Goal: Task Accomplishment & Management: Complete application form

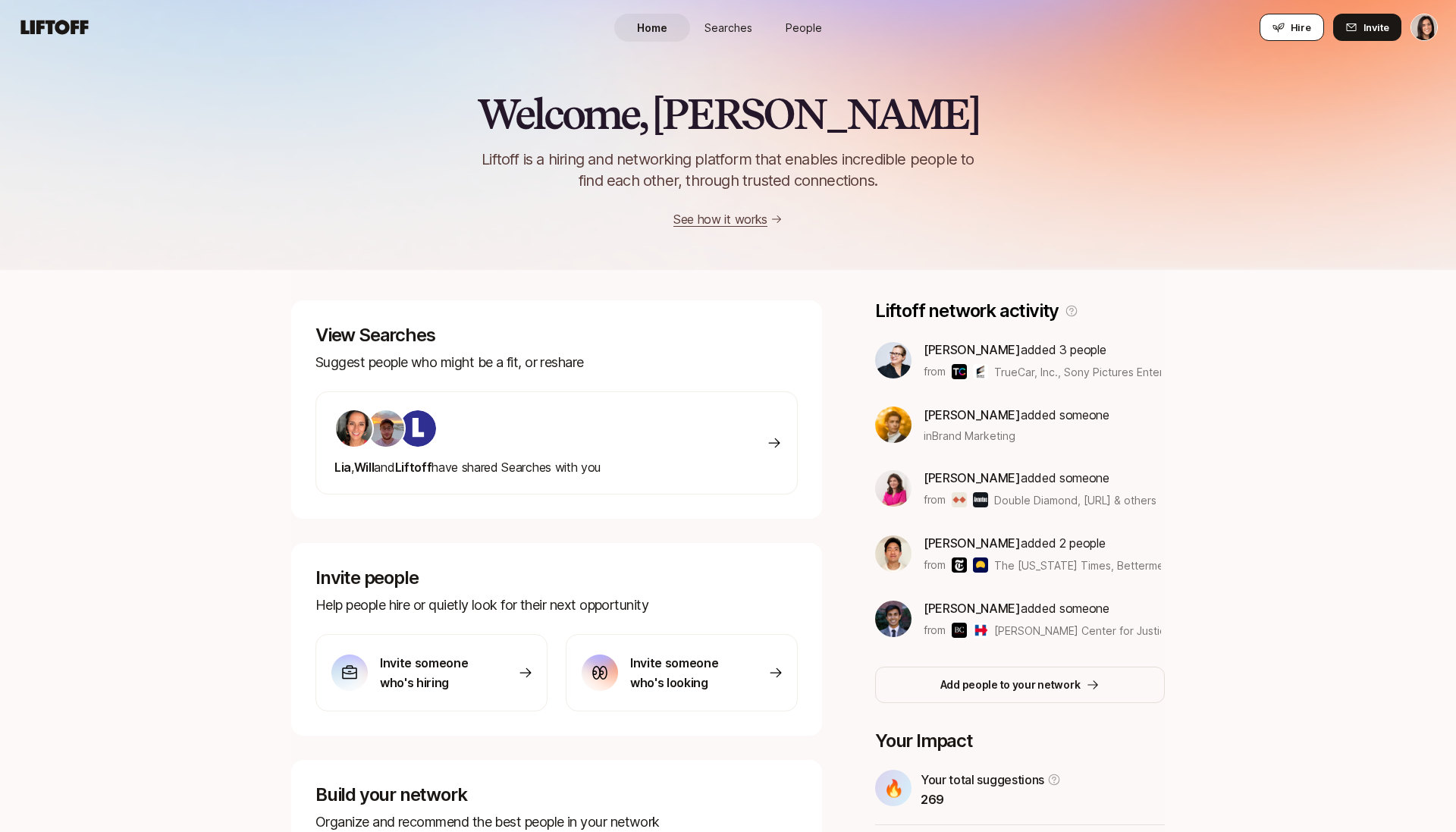
click at [1274, 30] on button "Hire" at bounding box center [1292, 27] width 64 height 27
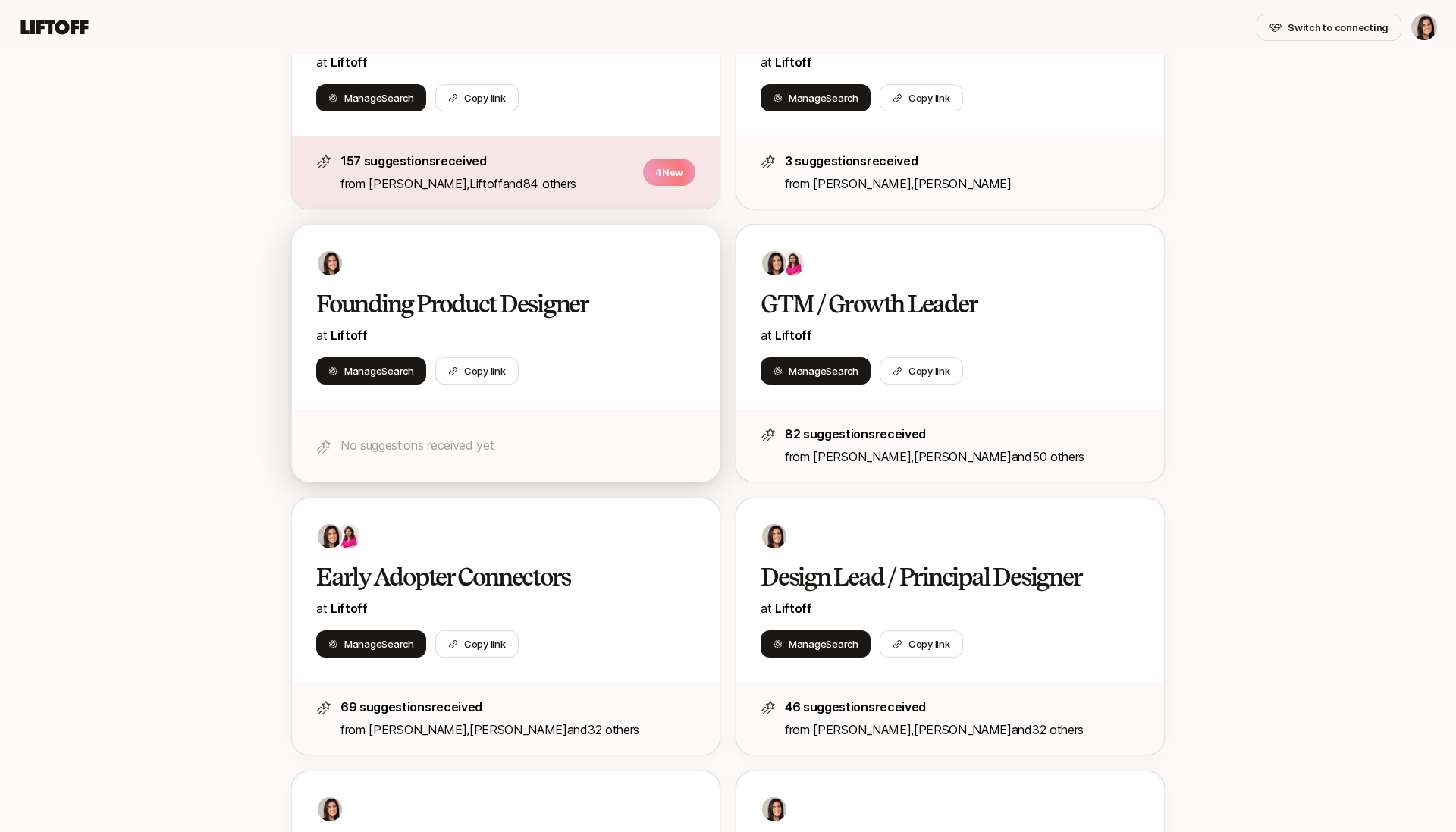
scroll to position [439, 0]
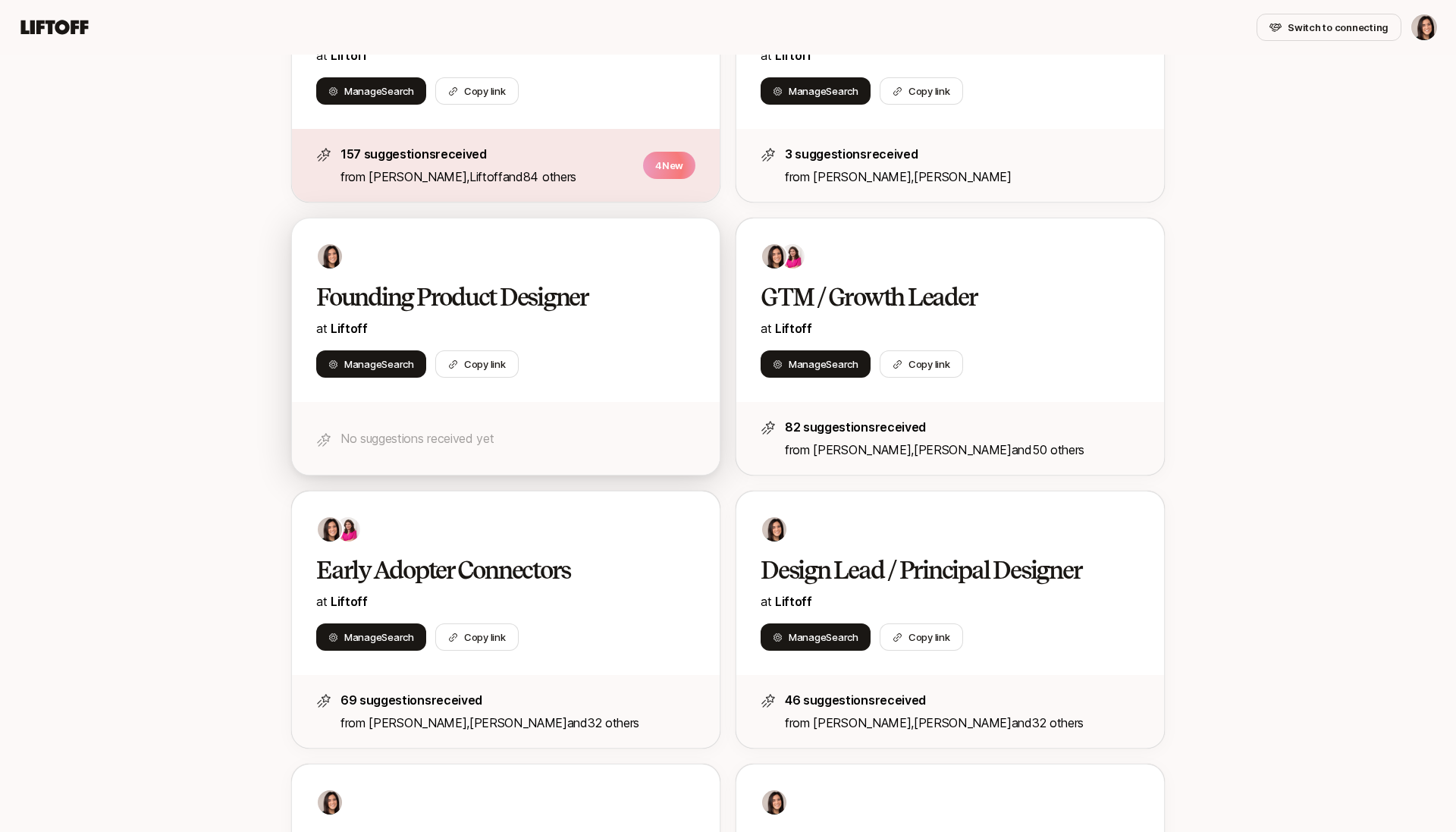
click at [622, 331] on p "at Liftoff" at bounding box center [505, 329] width 379 height 20
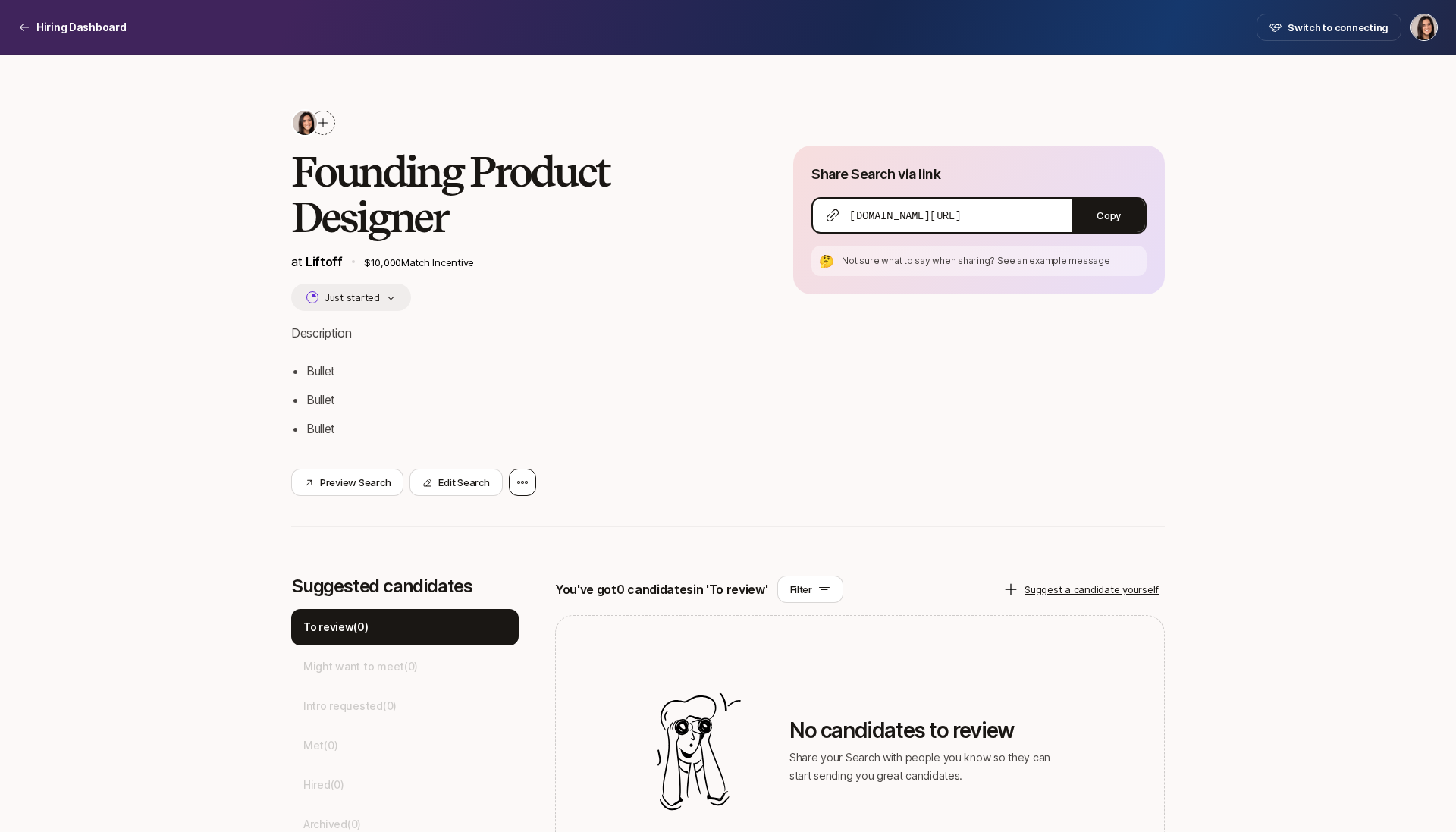
click at [518, 487] on icon at bounding box center [523, 483] width 12 height 12
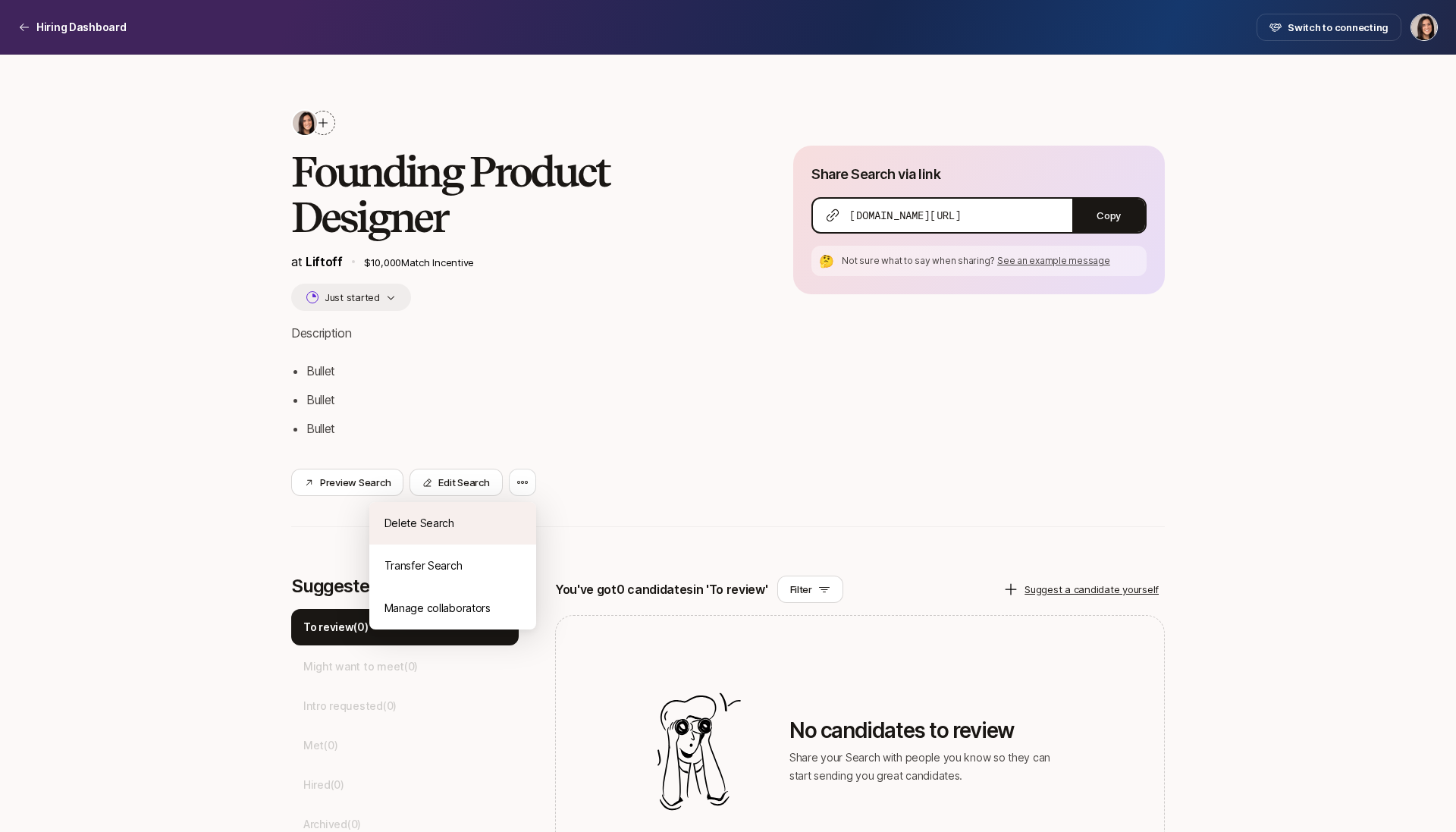
click at [515, 507] on div "Delete Search" at bounding box center [452, 524] width 167 height 43
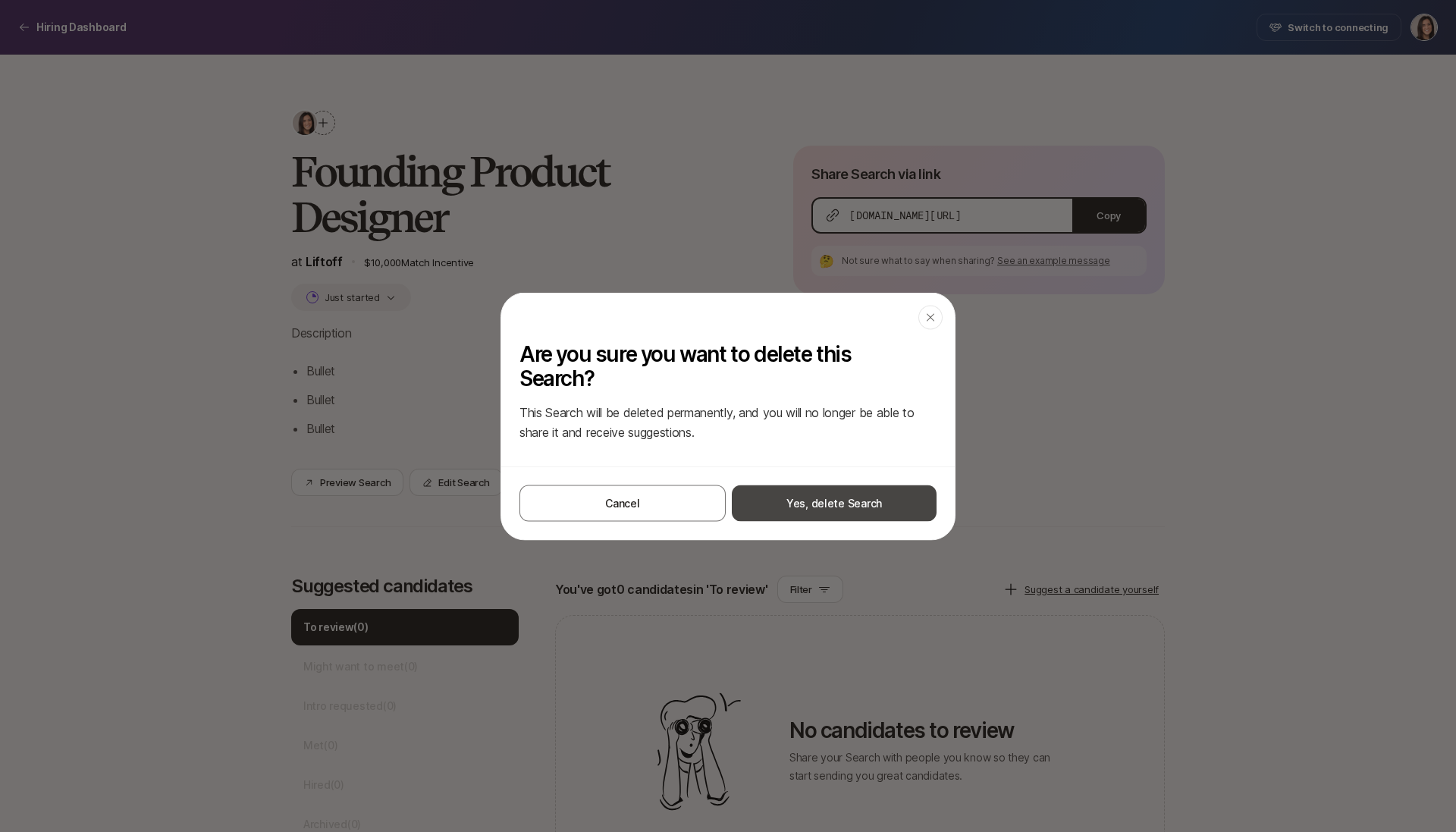
click at [791, 500] on button "Yes, delete Search" at bounding box center [834, 503] width 205 height 36
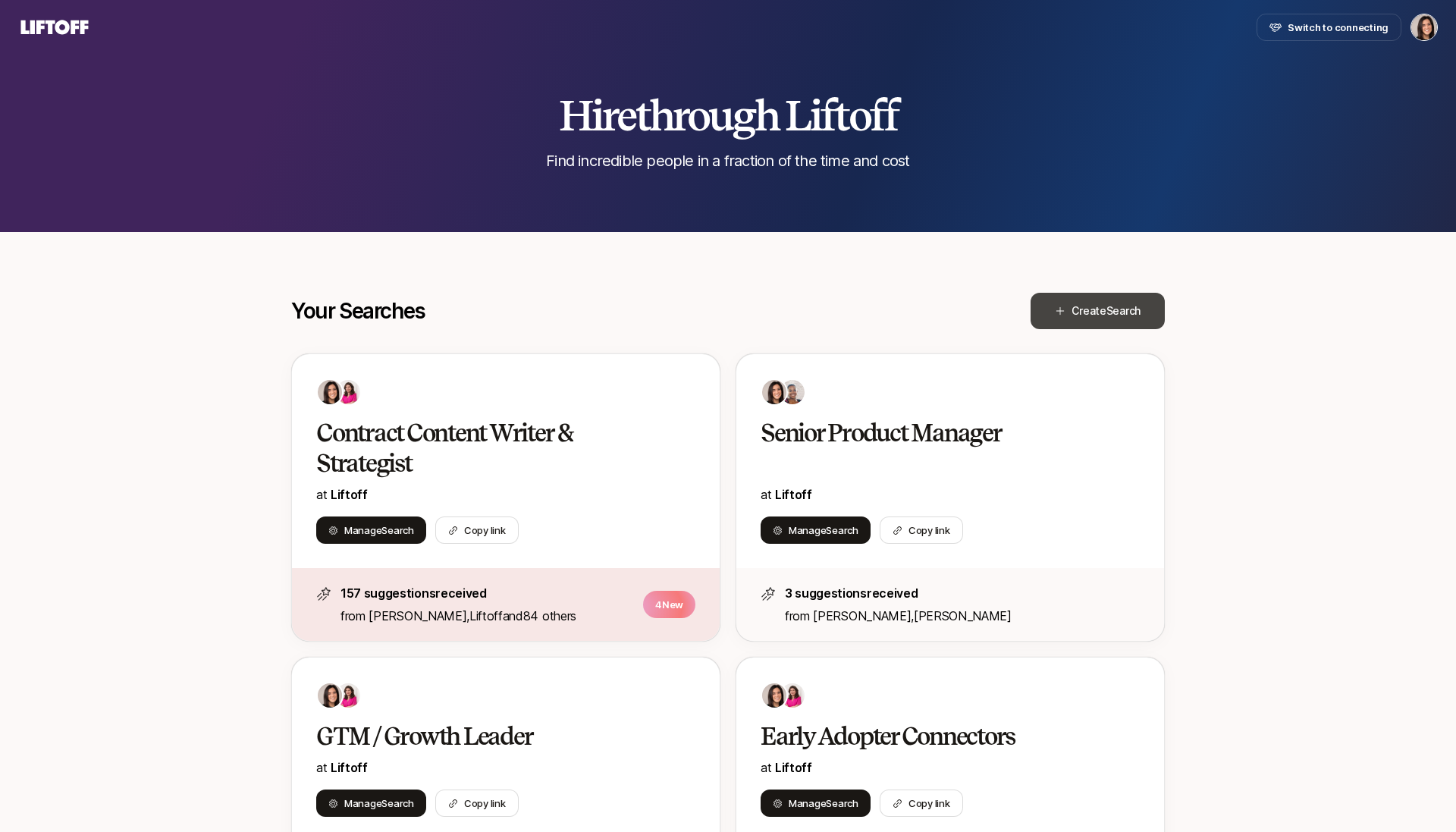
click at [1113, 318] on span "Create Search" at bounding box center [1106, 311] width 69 height 18
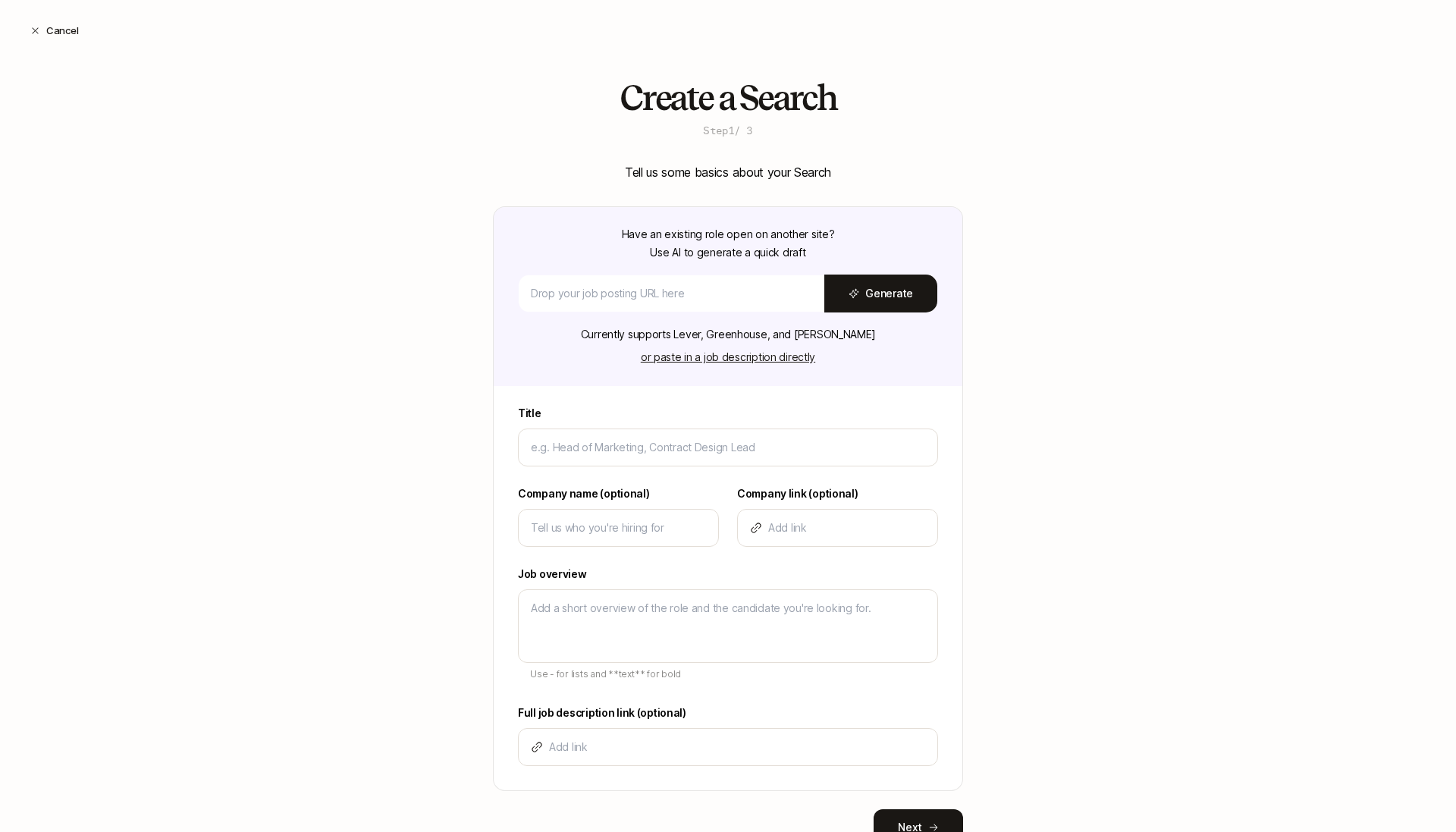
scroll to position [59, 0]
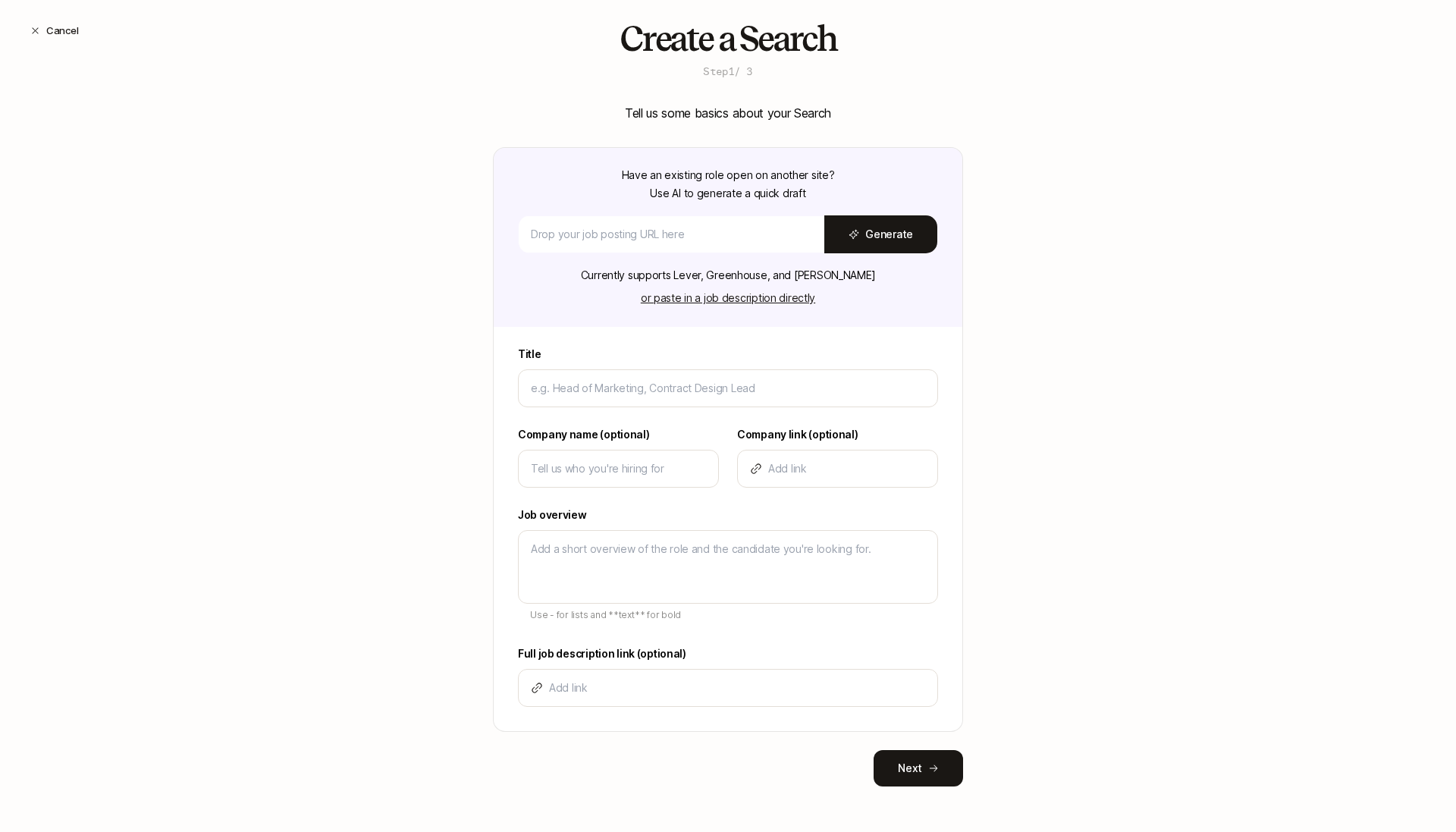
type input "P"
type textarea "x"
type input "D"
type textarea "x"
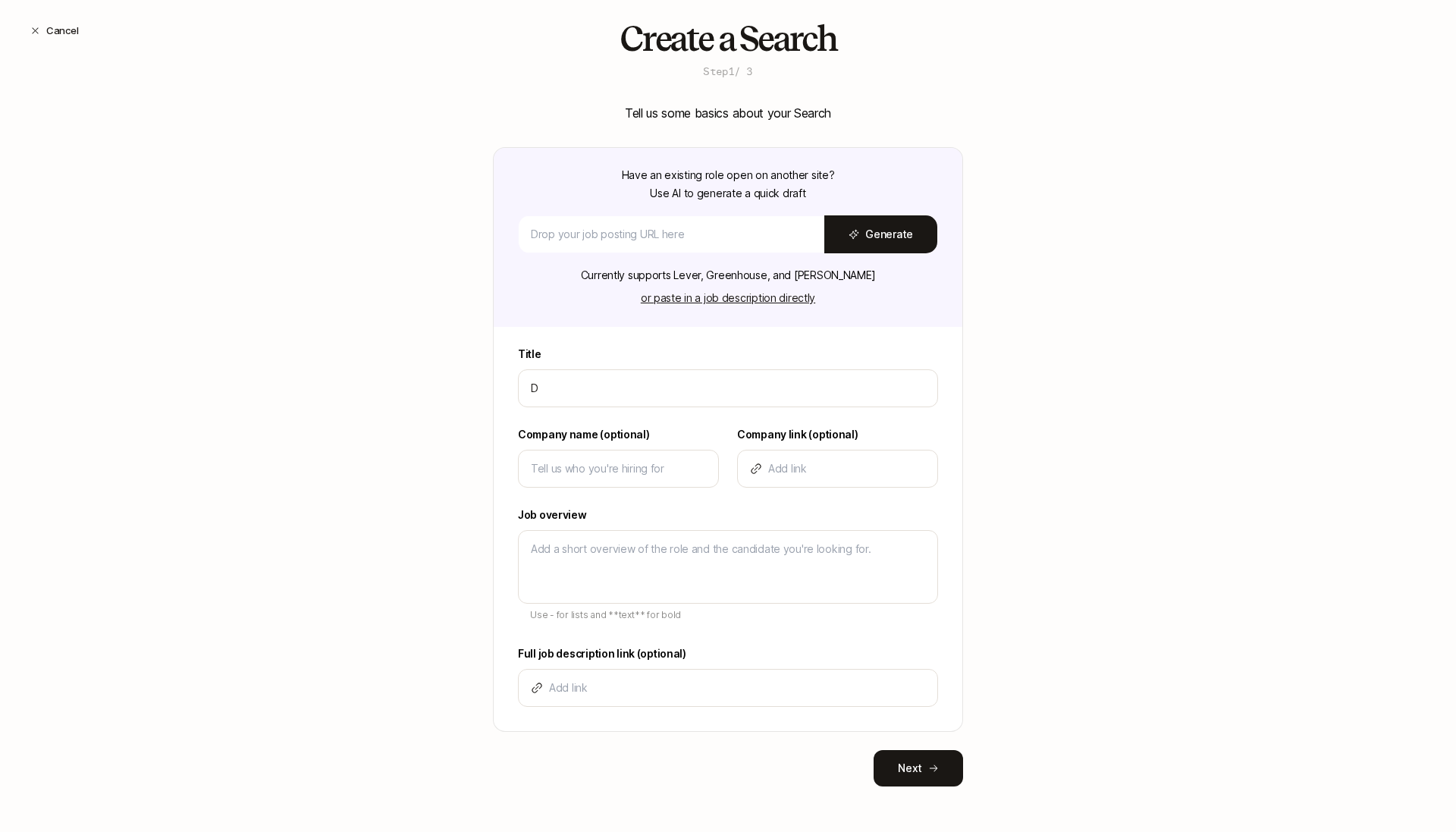
type input "De"
type textarea "x"
type input "Des"
type textarea "x"
type input "Desi"
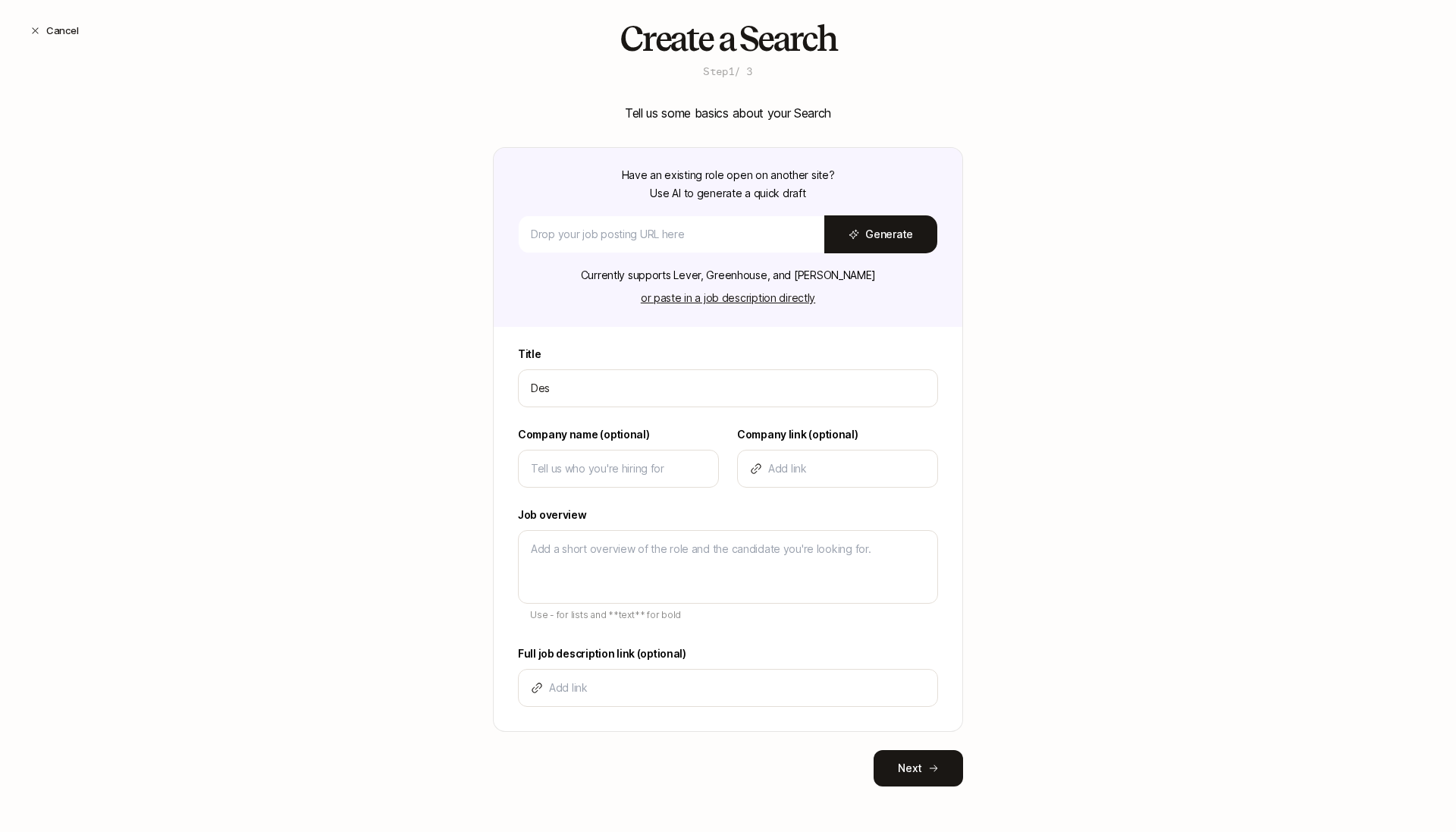
type textarea "x"
type input "Desig"
type textarea "x"
type input "Design"
type textarea "x"
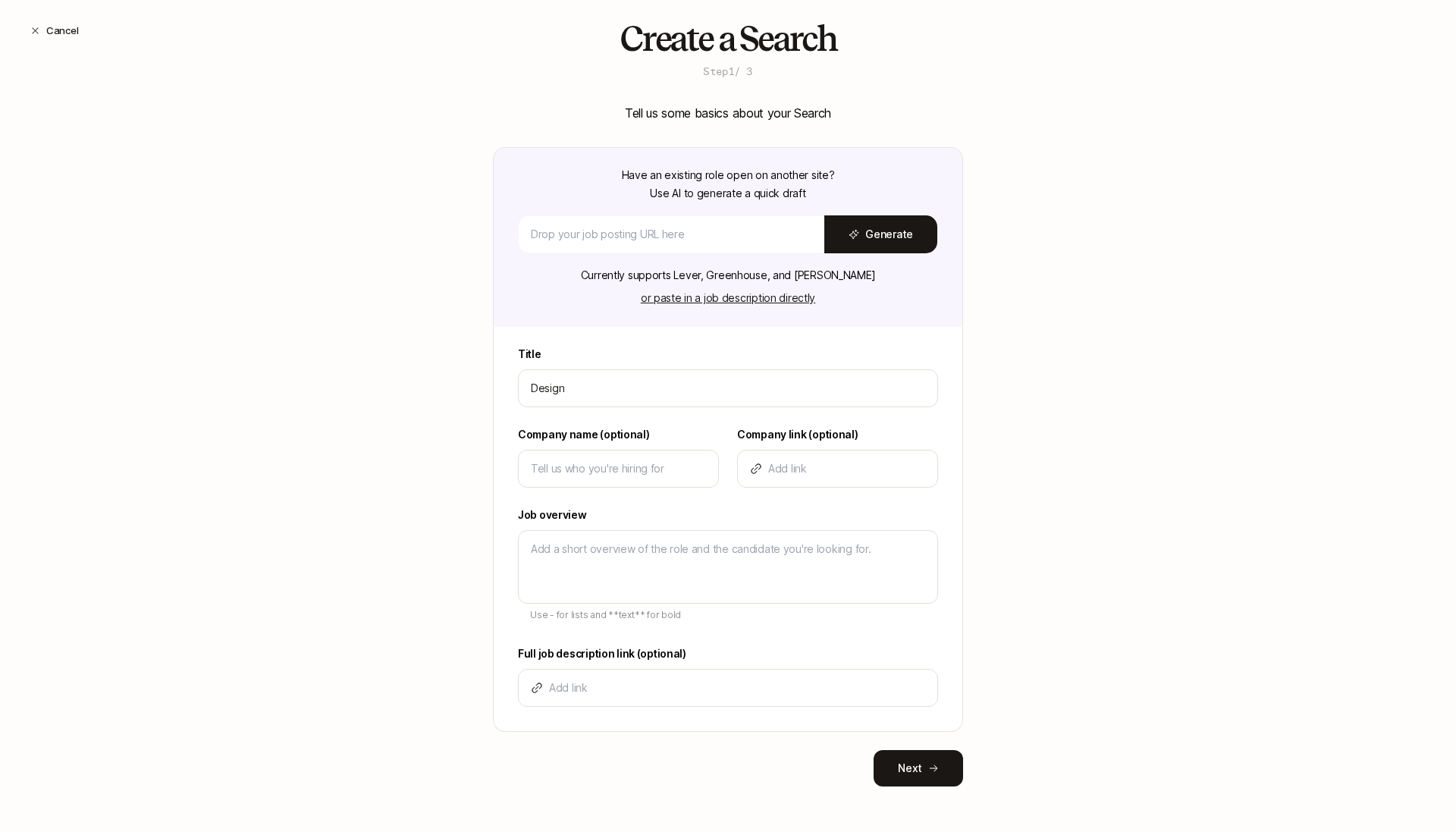
type input "Design"
type textarea "x"
type input "Design D"
type textarea "x"
type input "Design Di"
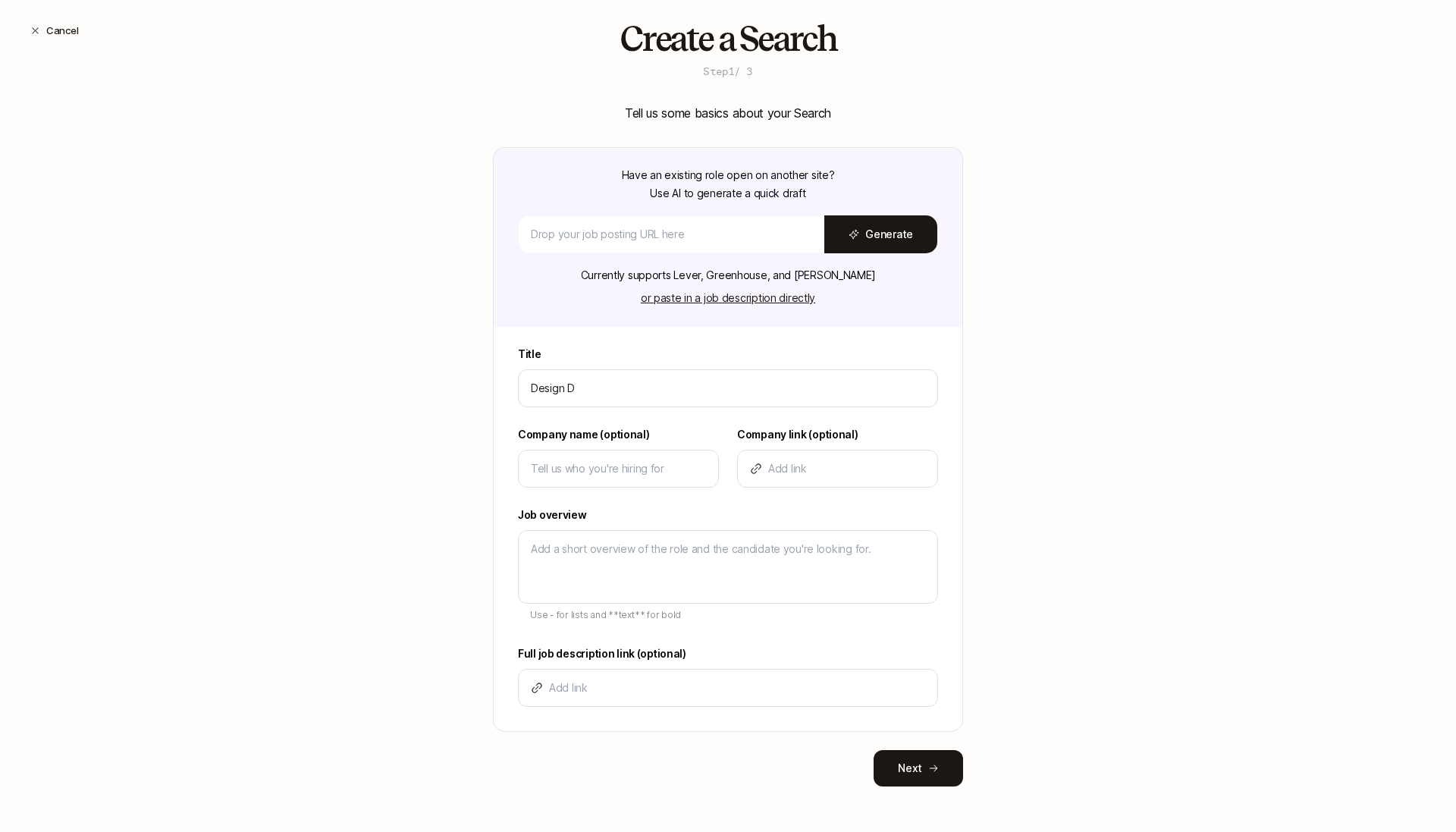
type textarea "x"
type input "Design Dir"
type textarea "x"
type input "Design Dire"
type textarea "x"
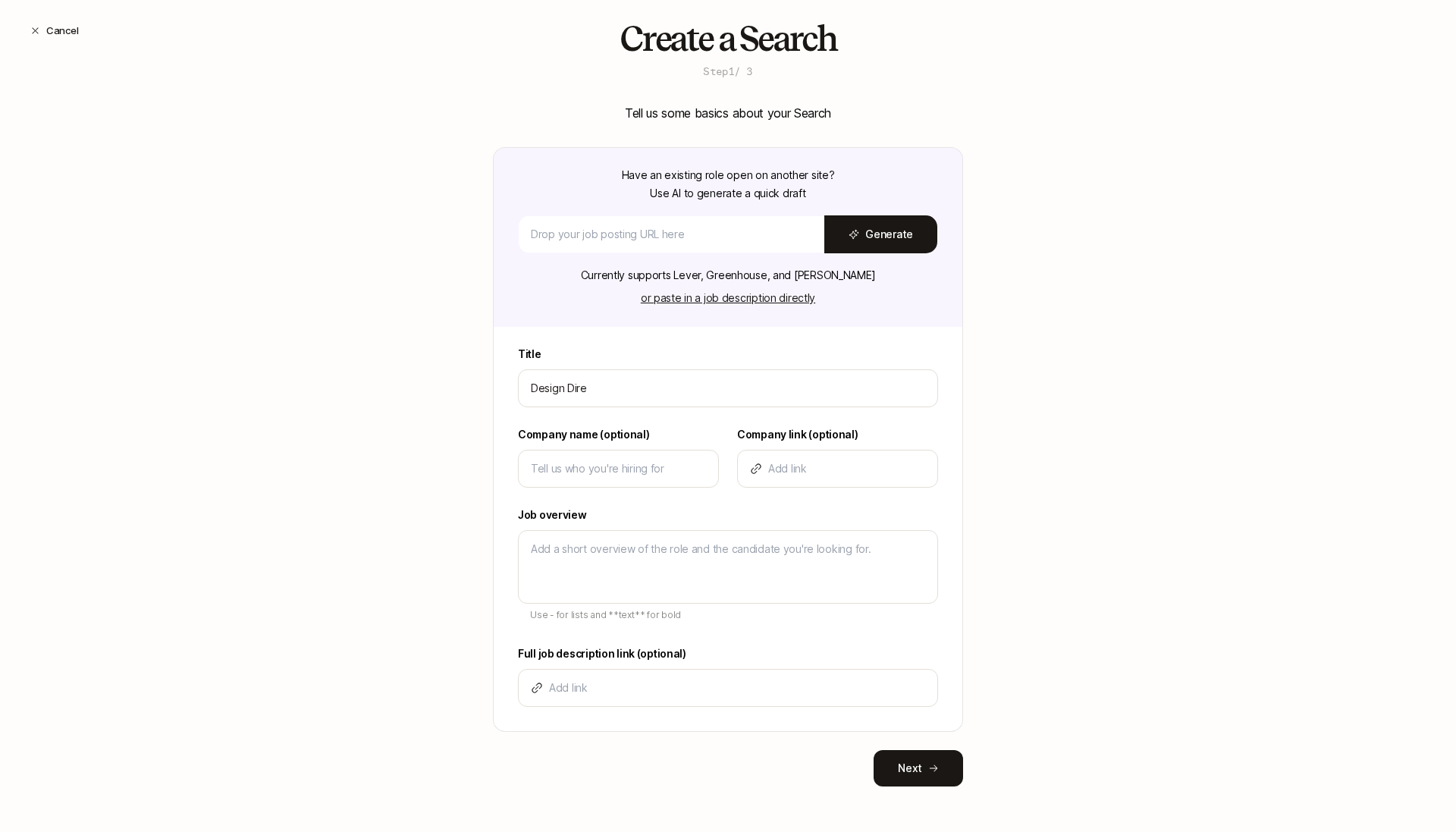
type input "Design Direc"
type textarea "x"
type input "Design Direct"
type textarea "x"
type input "Design Directo"
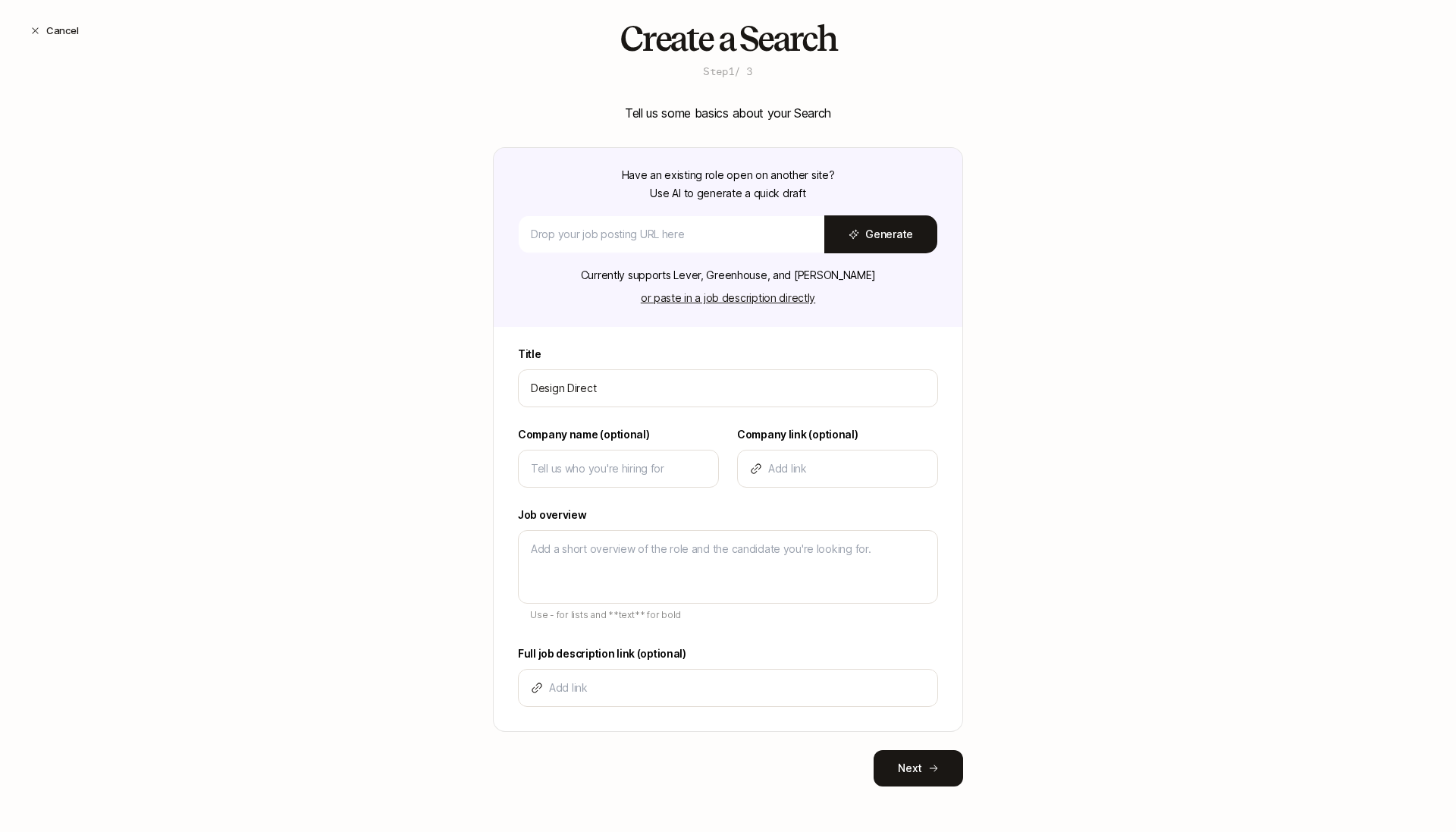
type textarea "x"
type input "Design Director"
type textarea "x"
type input "Design Director"
click at [642, 450] on div at bounding box center [618, 469] width 201 height 38
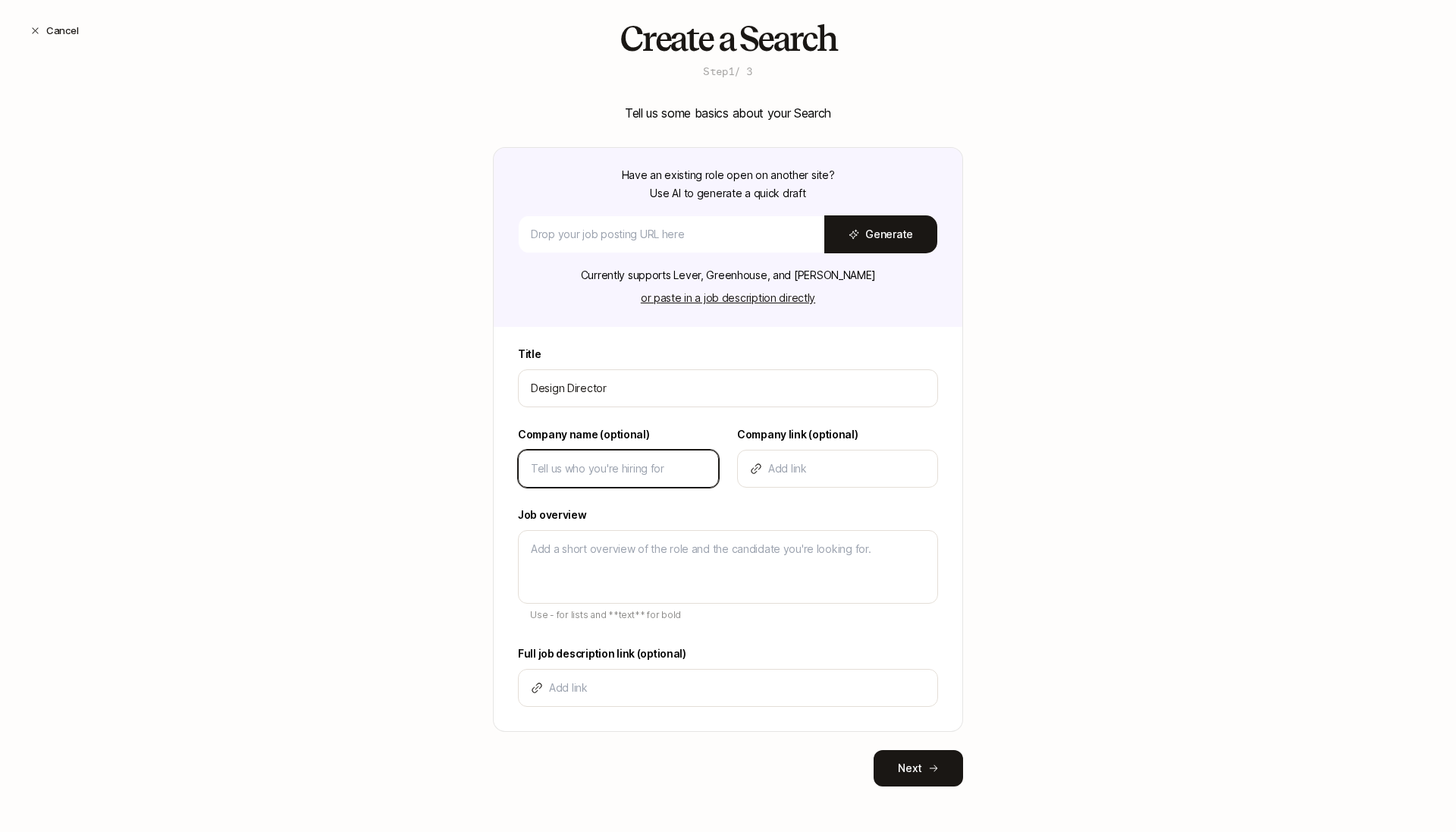
click at [640, 460] on input at bounding box center [618, 469] width 175 height 18
type input "L"
type textarea "x"
type input "Li"
type textarea "x"
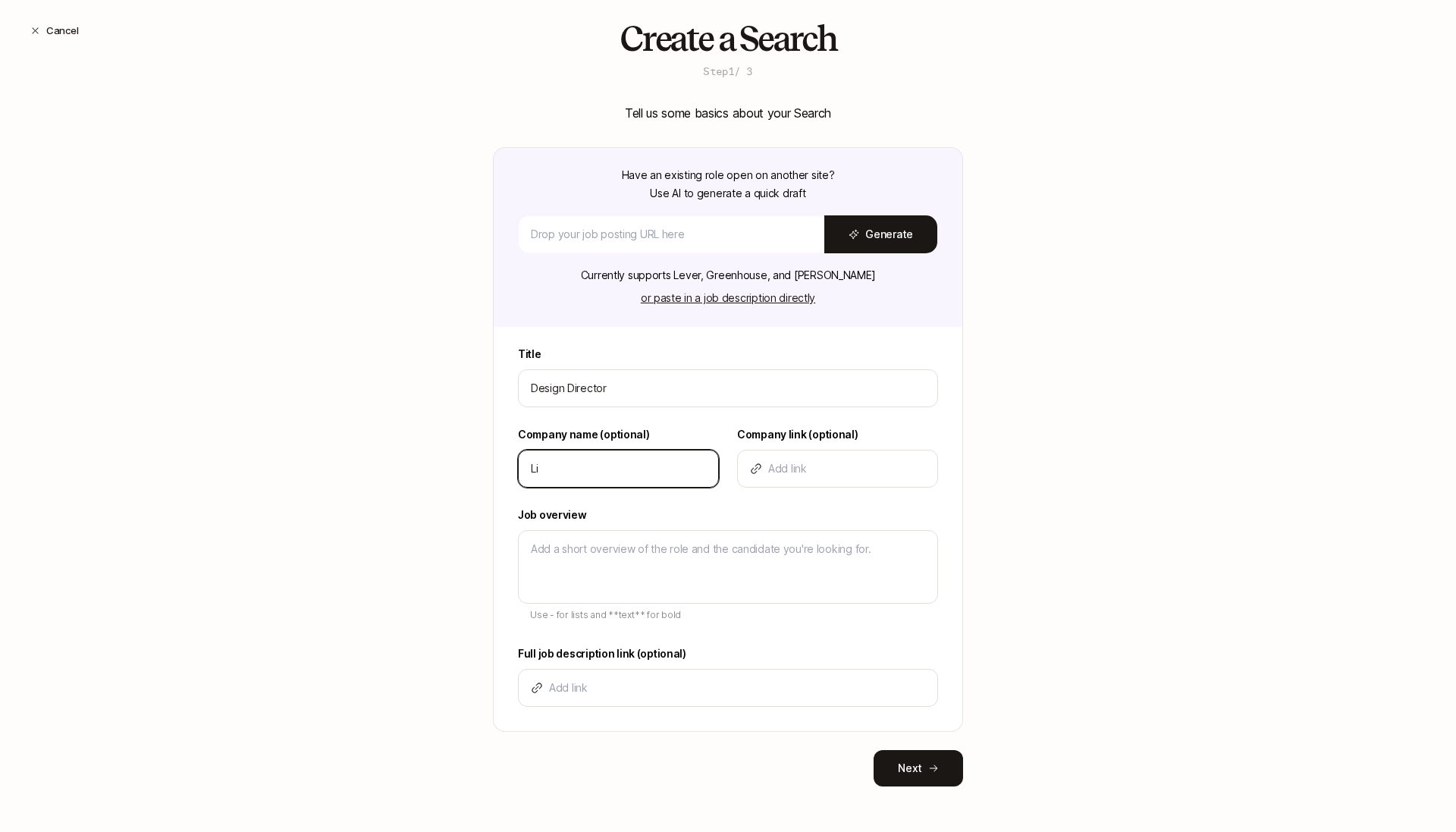
type input "Lif"
type textarea "x"
type input "Lift"
type textarea "x"
type input "Lifto"
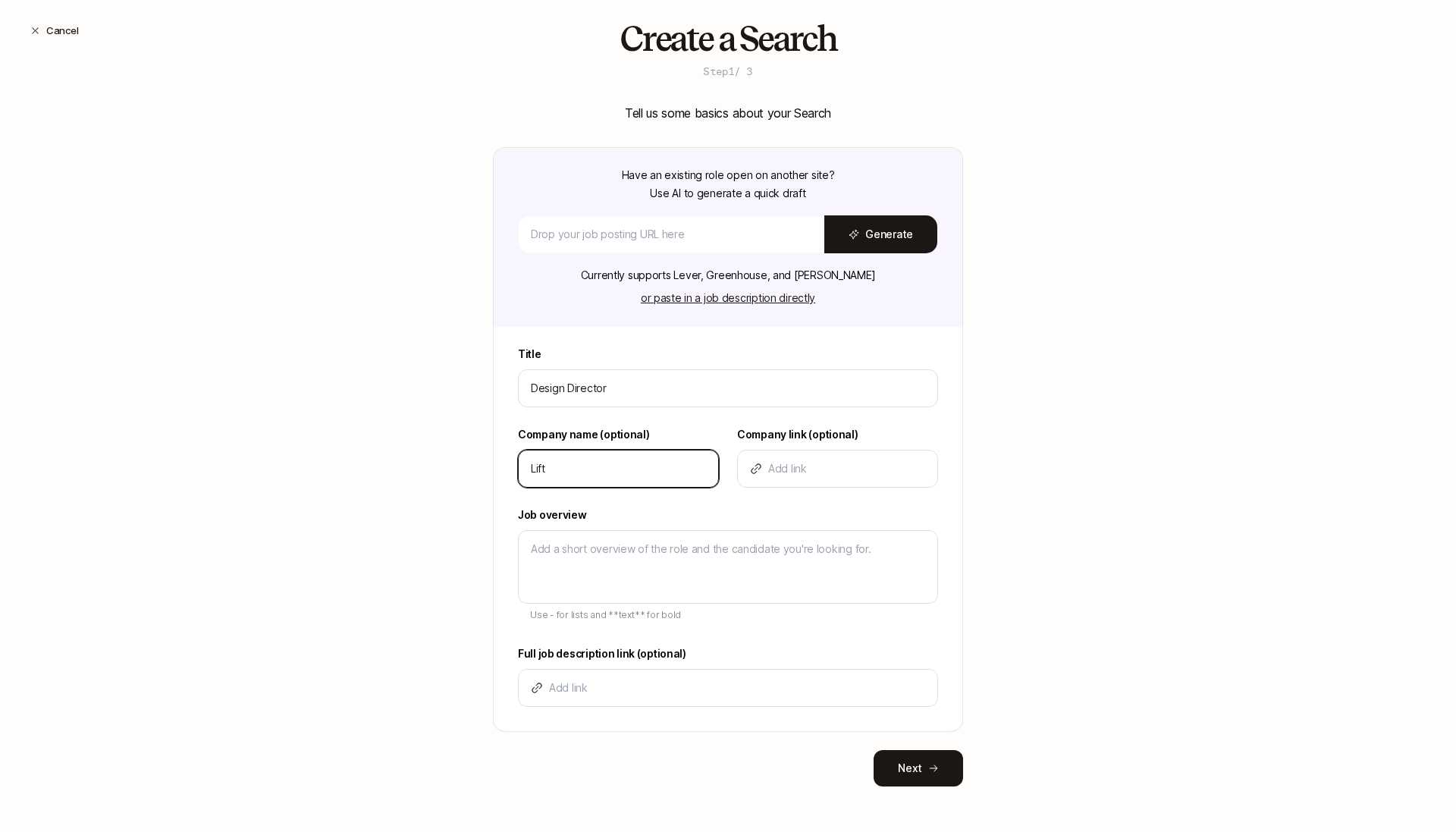
type textarea "x"
type input "Liftof"
type textarea "x"
type input "Liftoff"
type textarea "x"
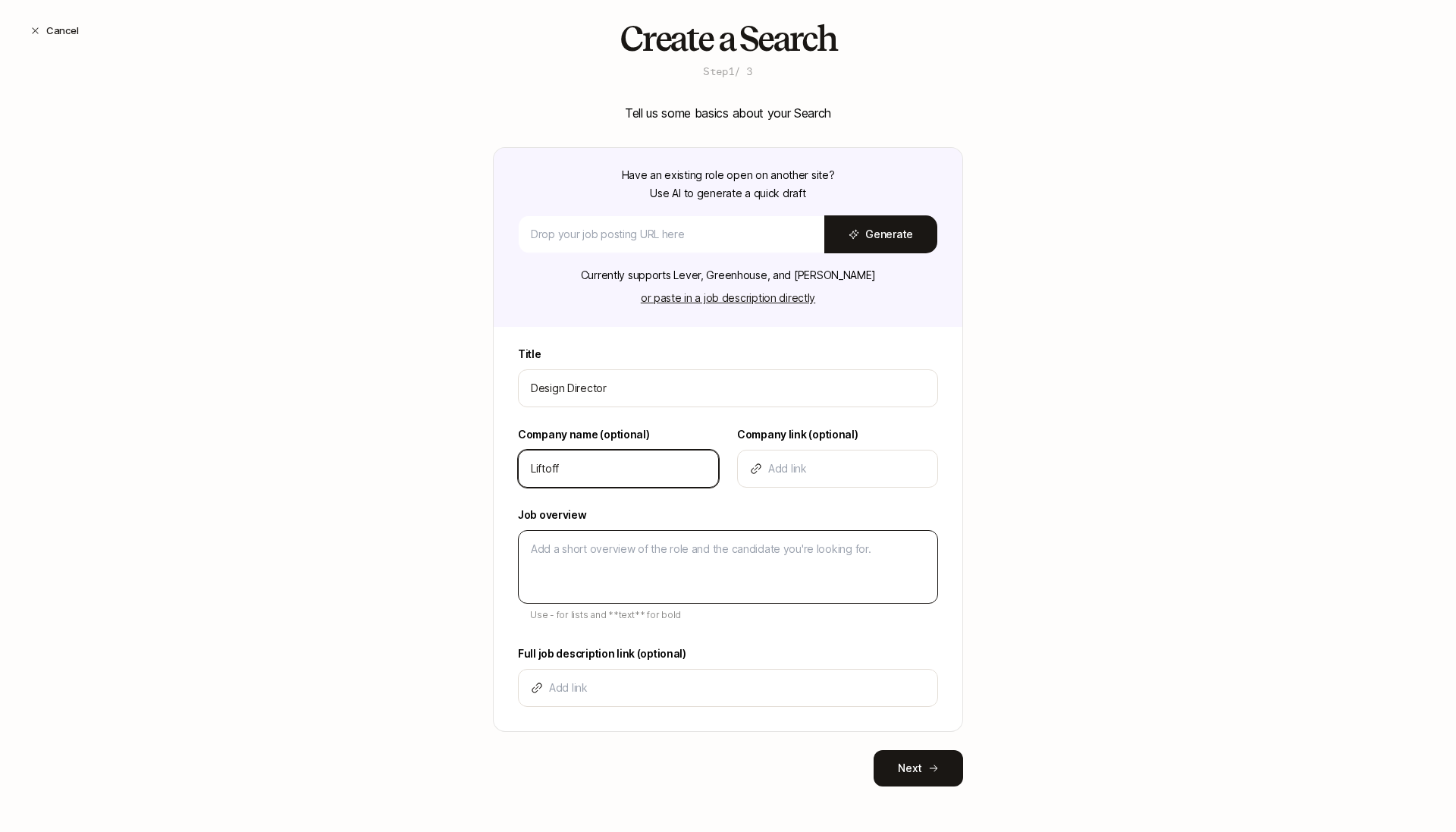
type input "Liftoff"
click at [638, 561] on textarea at bounding box center [727, 567] width 420 height 74
type textarea "D"
type textarea "x"
type textarea "De"
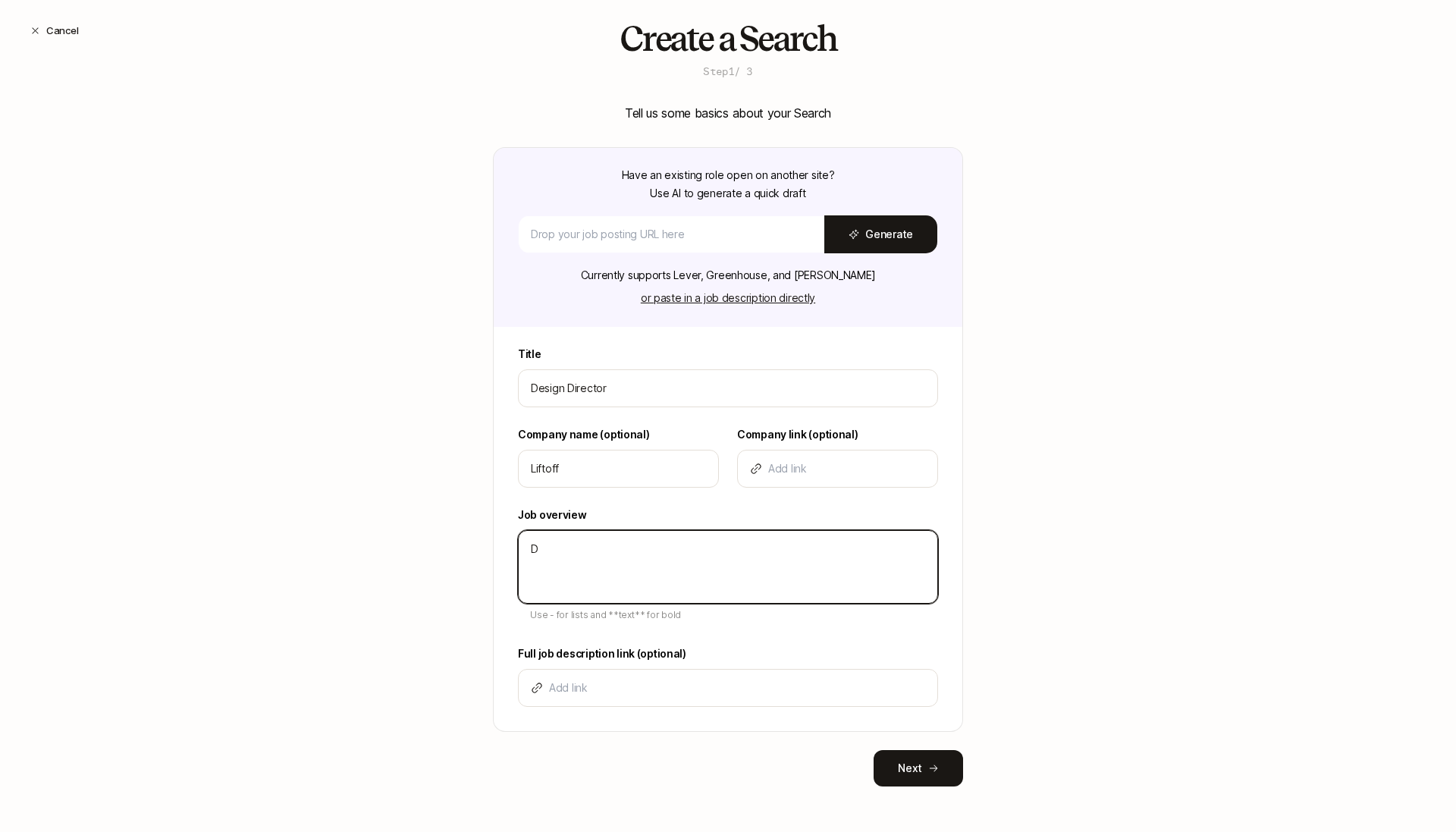
type textarea "x"
type textarea "Des"
type textarea "x"
type textarea "Desc"
type textarea "x"
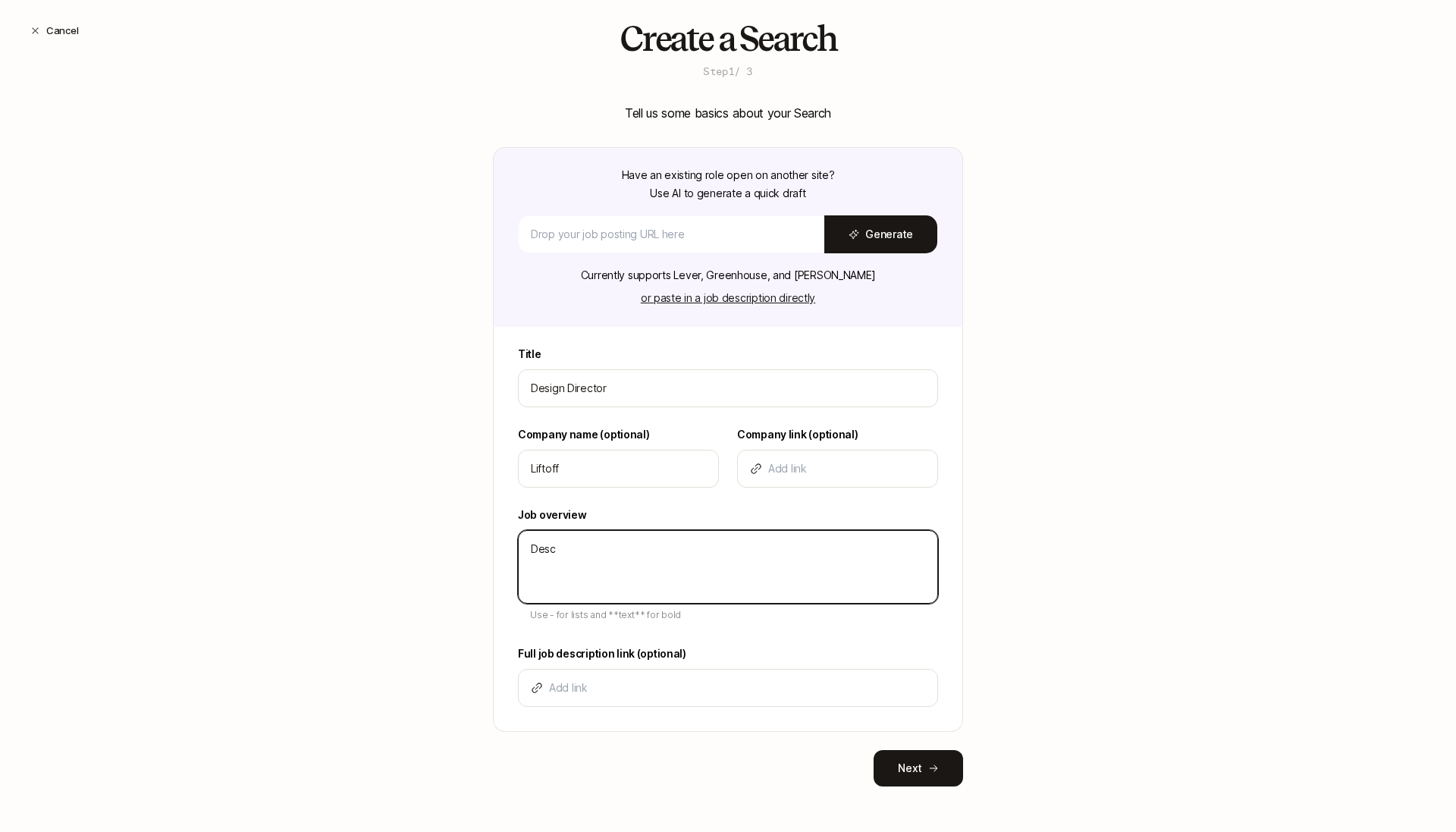
type textarea "Descr"
type textarea "x"
type textarea "Descri"
type textarea "x"
type textarea "Descrip"
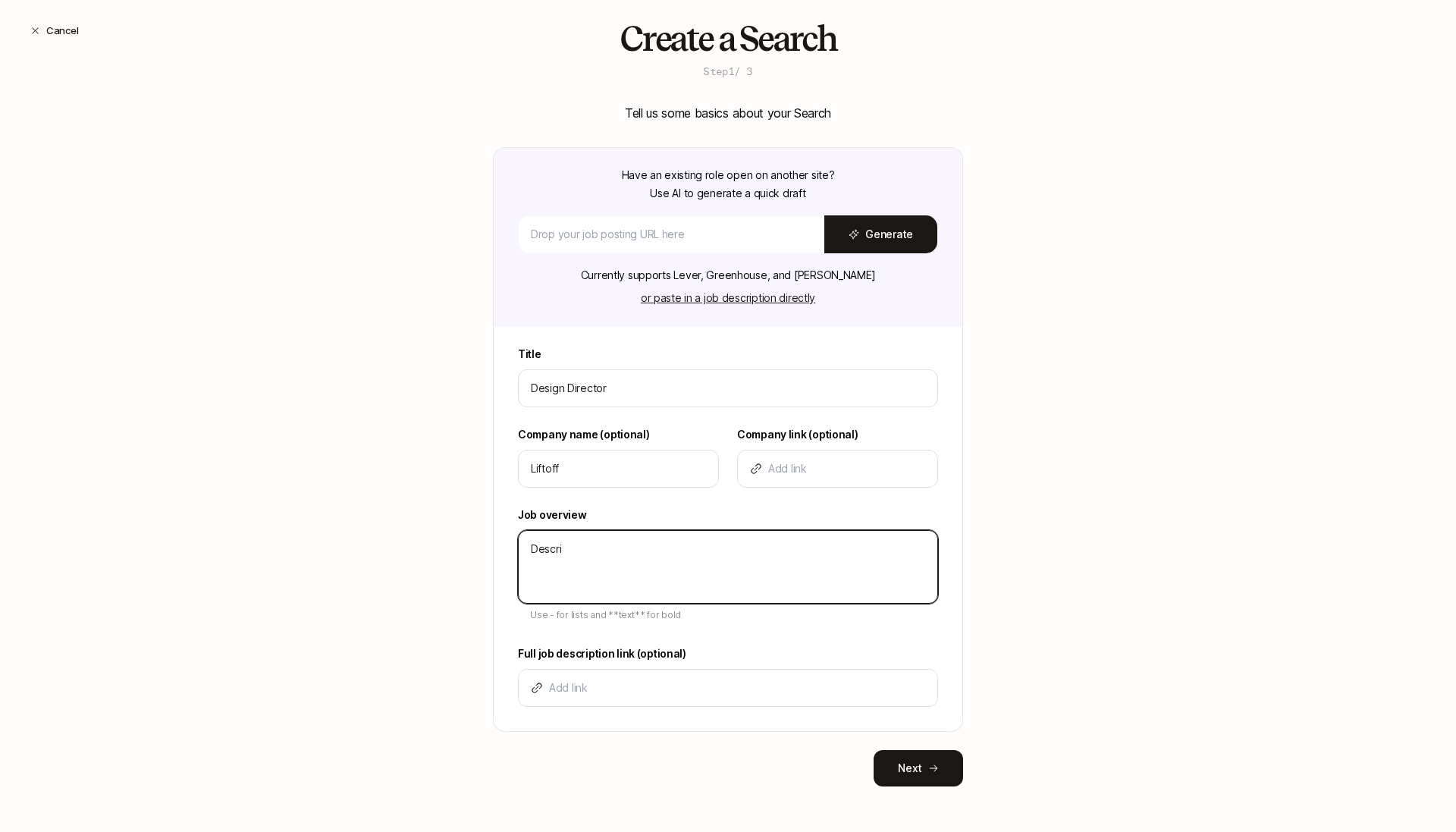
type textarea "x"
type textarea "Descript"
type textarea "x"
type textarea "Descripti"
type textarea "x"
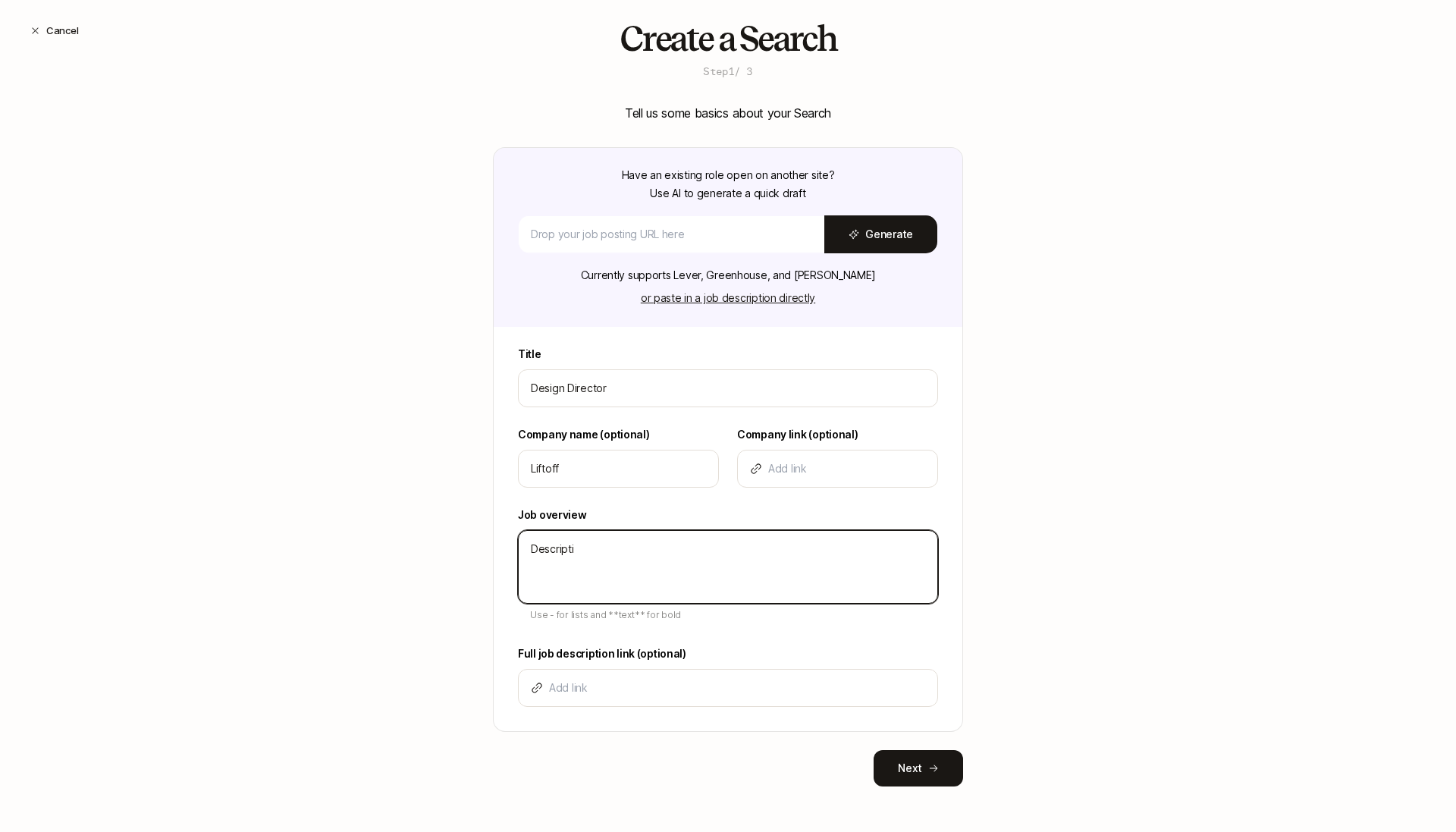
type textarea "Descriptio"
type textarea "x"
type textarea "Description"
type textarea "x"
type textarea "Description"
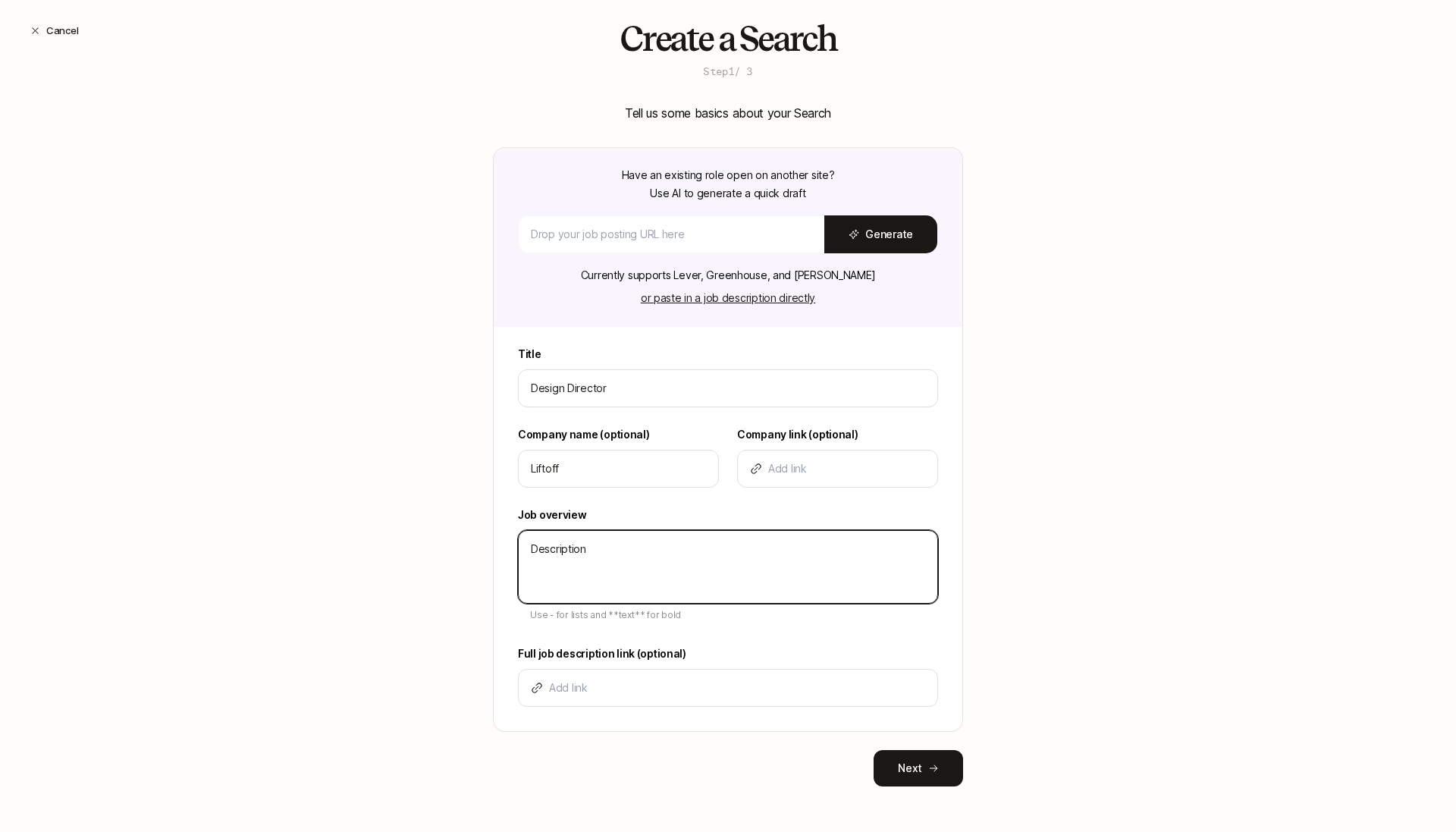
type textarea "x"
type textarea "Description -"
type textarea "x"
type textarea "Description -"
type textarea "x"
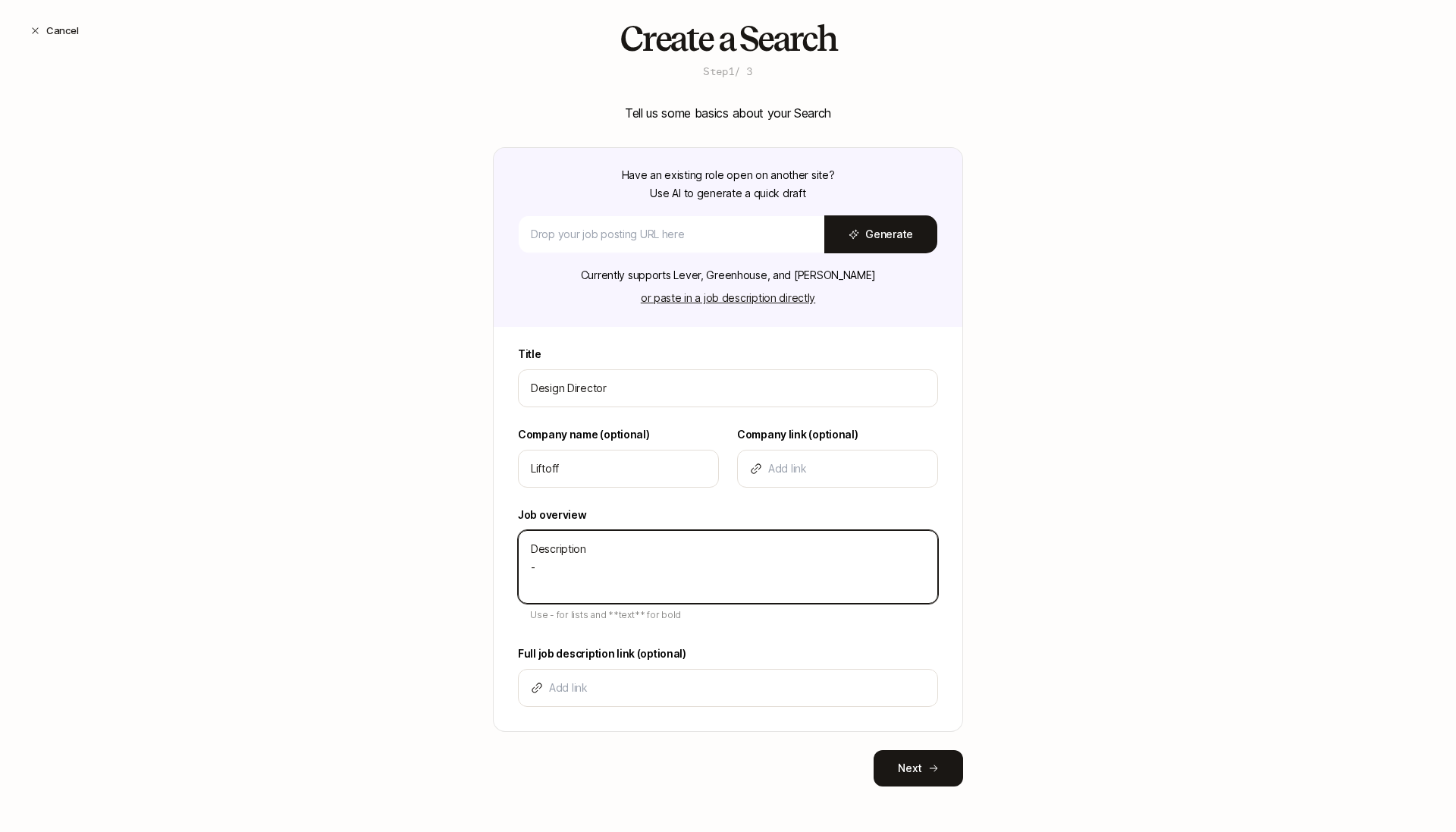
type textarea "Description - b"
type textarea "x"
type textarea "Description - bu"
type textarea "x"
type textarea "Description - bul"
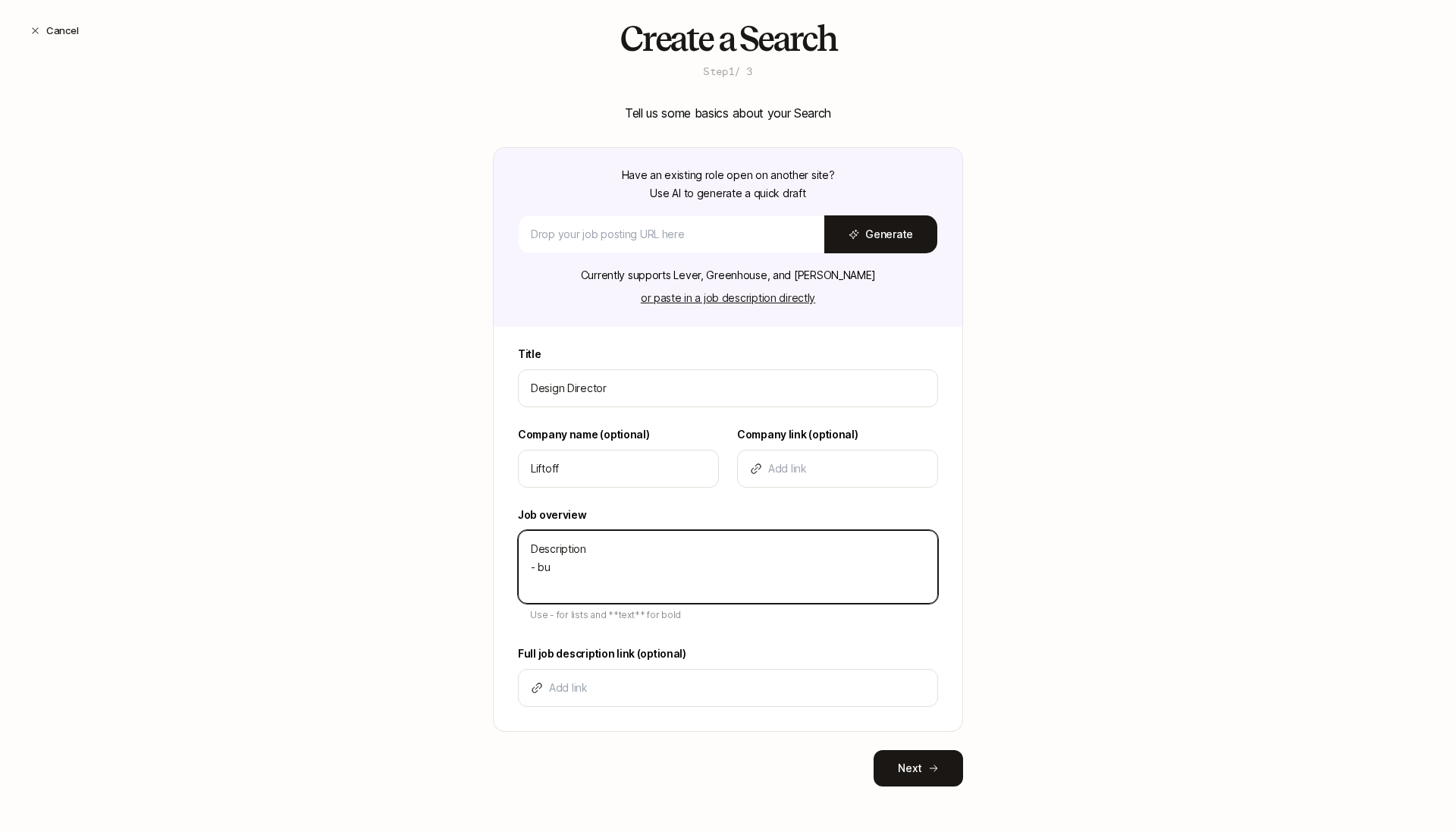
type textarea "x"
type textarea "Description - bull"
type textarea "x"
type textarea "Description - bulle"
type textarea "x"
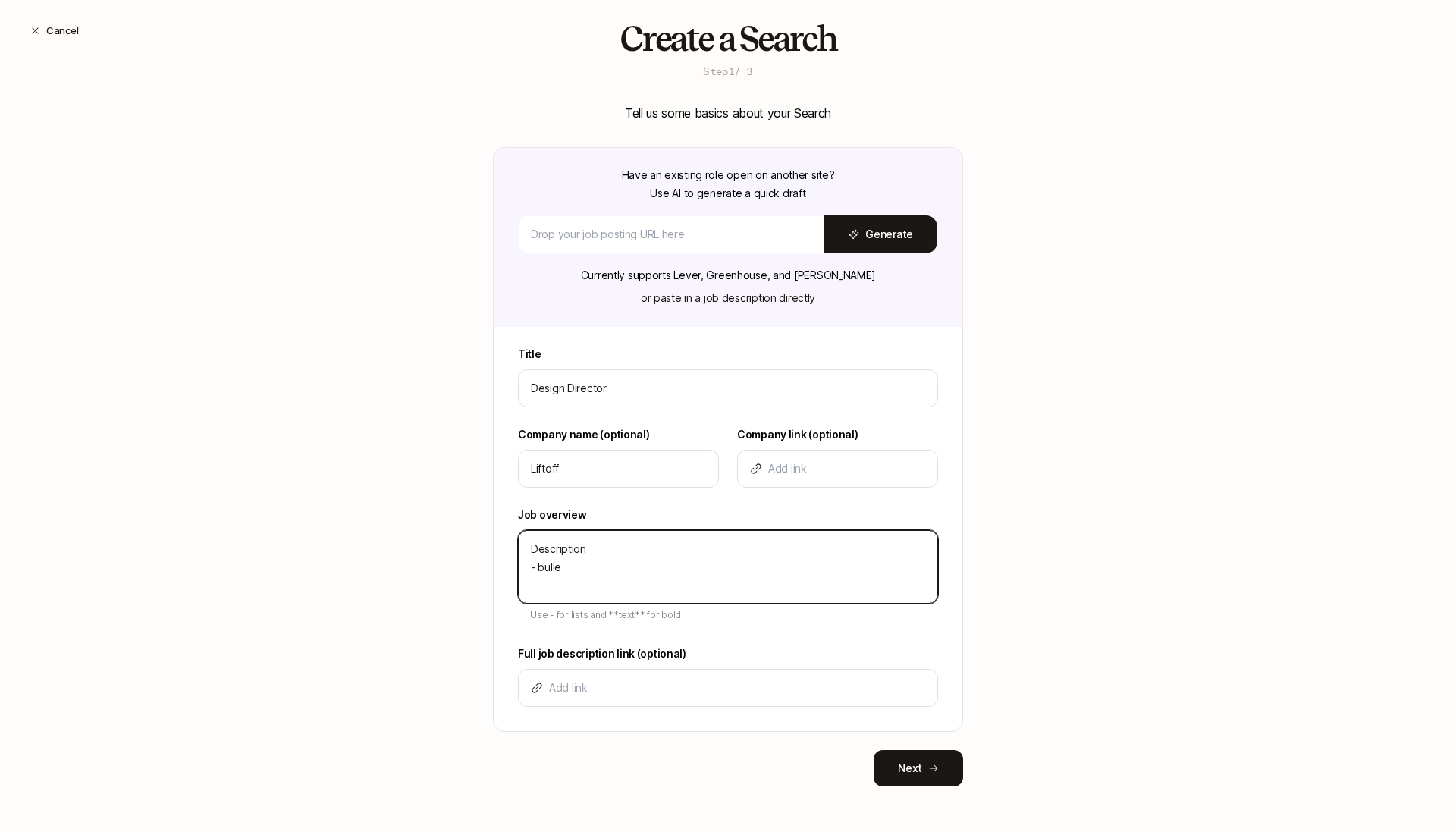
type textarea "Description - bullet"
type textarea "x"
type textarea "Description - bullet"
type textarea "x"
type textarea "Description - bullet -"
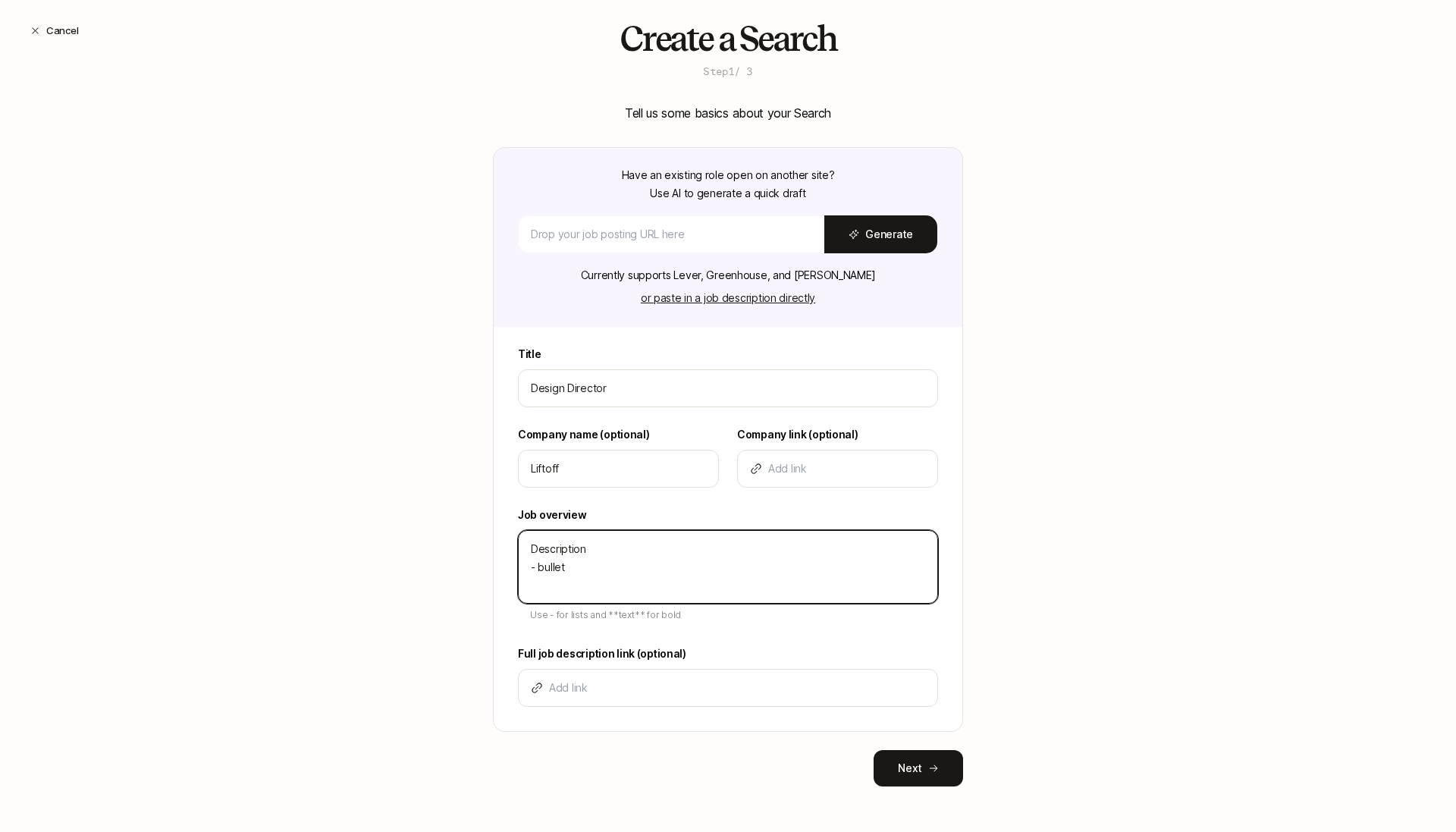
type textarea "x"
type textarea "Description - bullet -"
type textarea "x"
type textarea "Description - bullet - b"
type textarea "x"
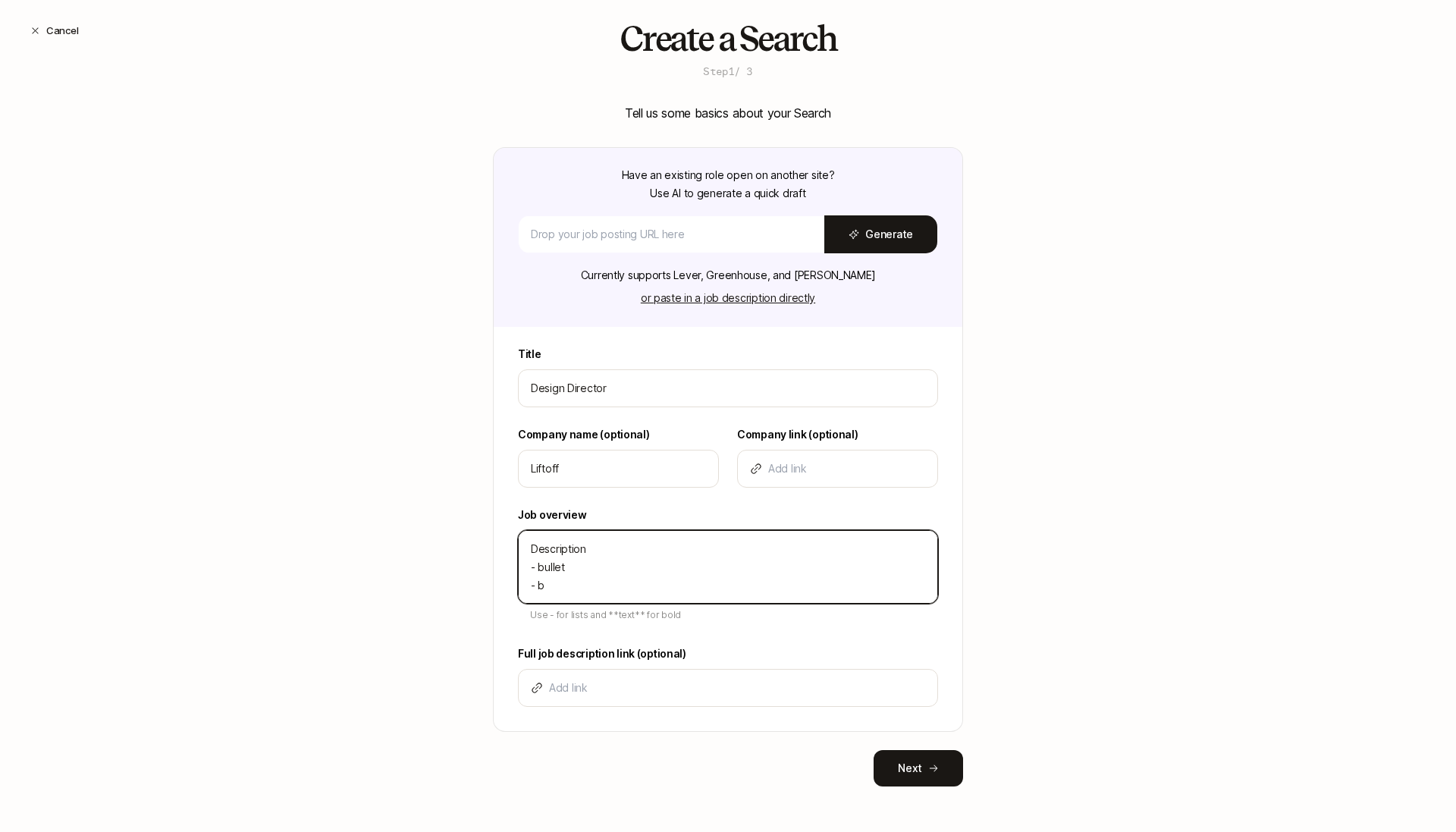
type textarea "Description - bullet - bu"
type textarea "x"
type textarea "Description - bullet - bul"
type textarea "x"
type textarea "Description - bullet - bull"
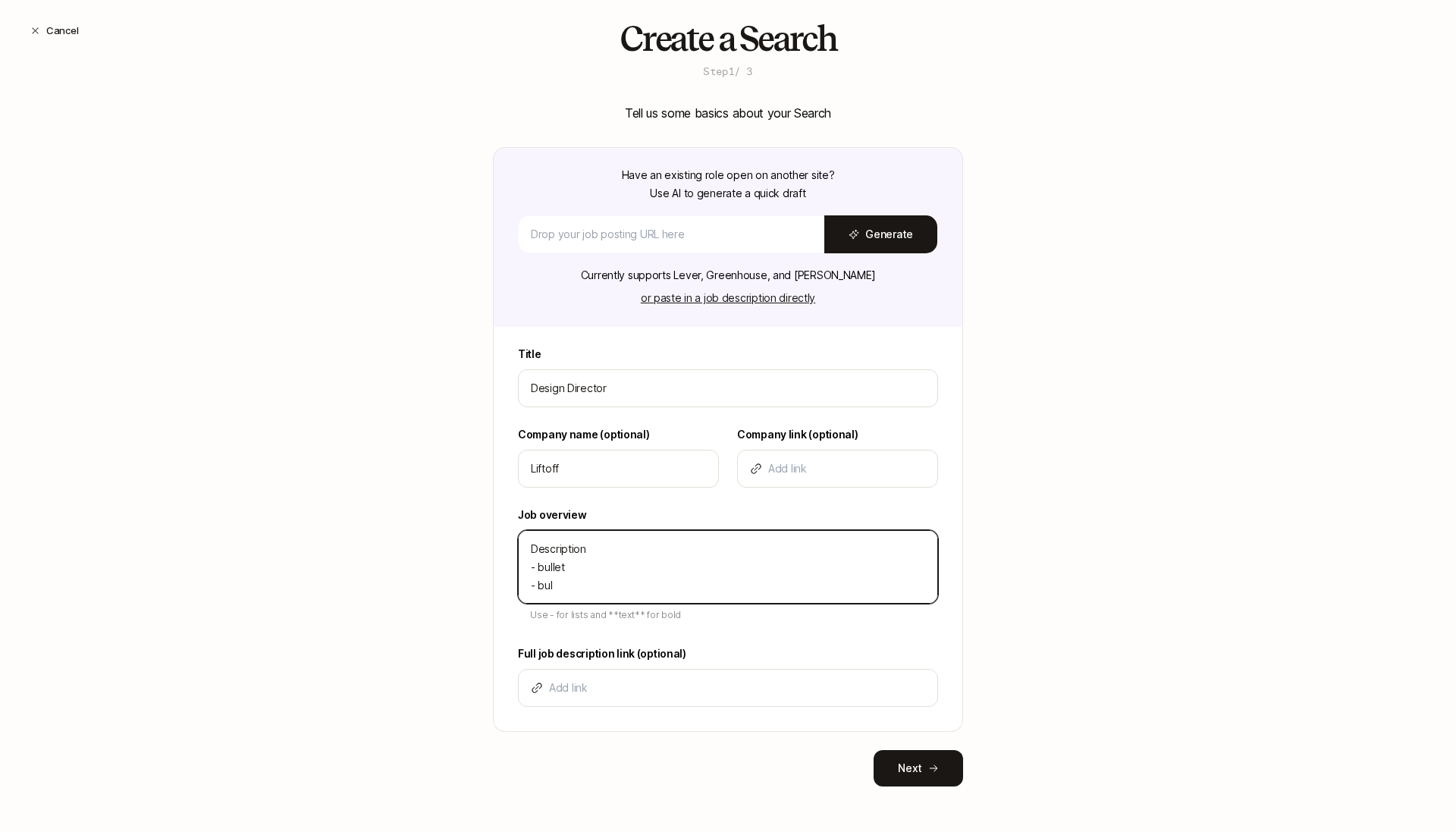
type textarea "x"
type textarea "Description - bullet - bulle"
type textarea "x"
type textarea "Description - bullet - bullet"
type textarea "x"
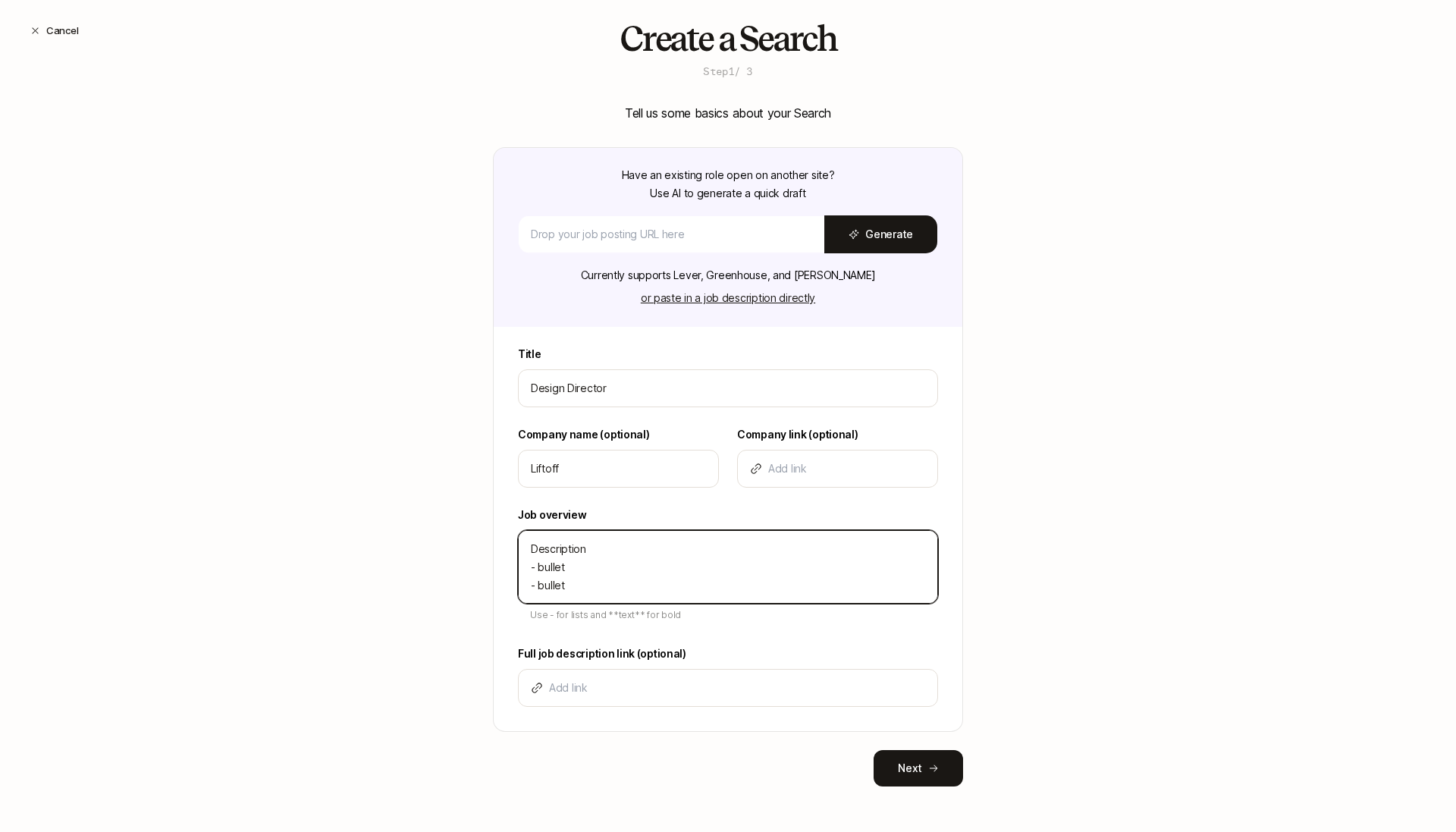
type textarea "Description - bullet - bullet"
type textarea "x"
type textarea "Description - bullet - bullet -"
type textarea "x"
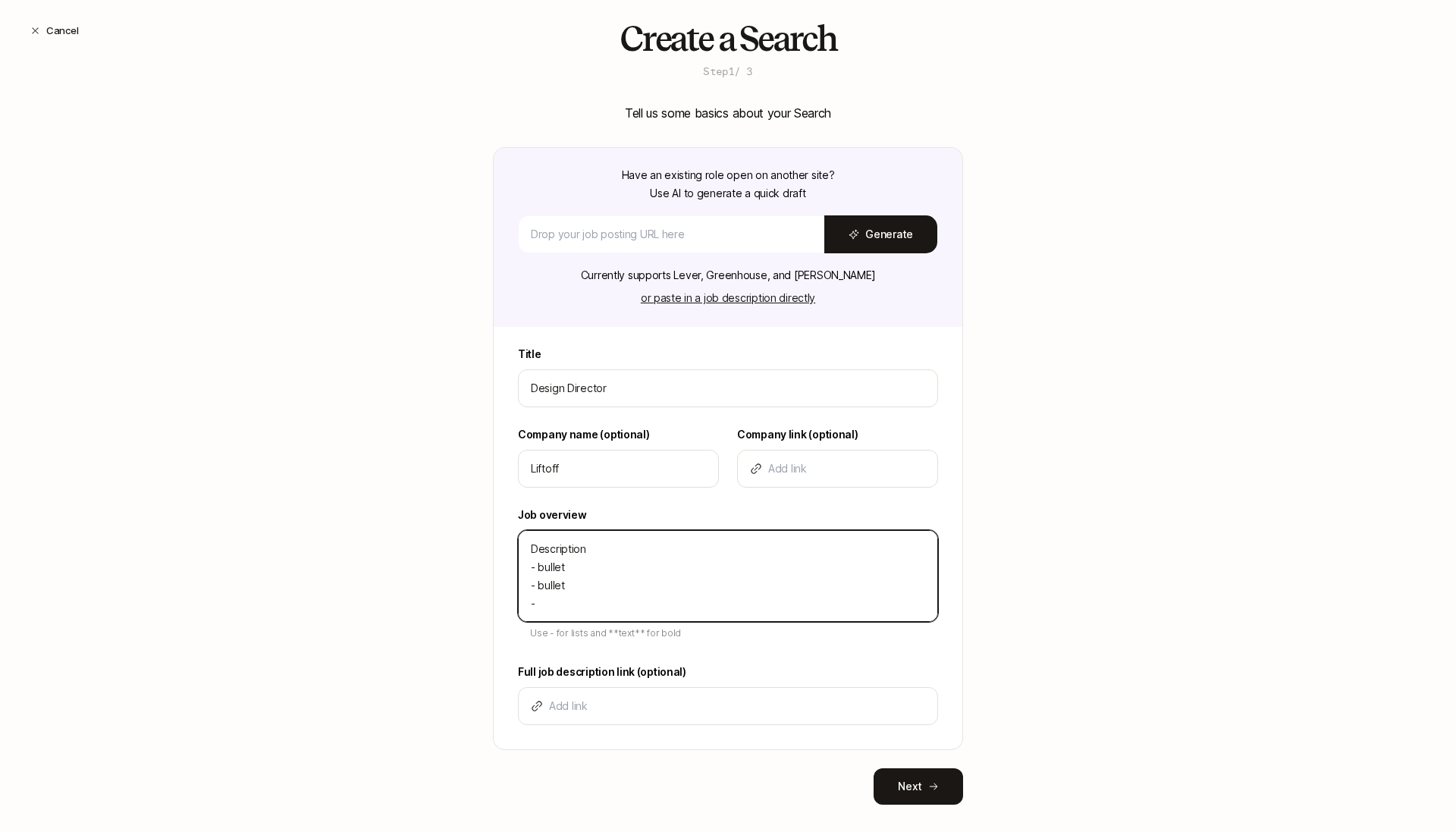
type textarea "Description - bullet - bullet -"
type textarea "x"
type textarea "Description - bullet - bullet - b"
type textarea "x"
type textarea "Description - bullet - bullet - bu"
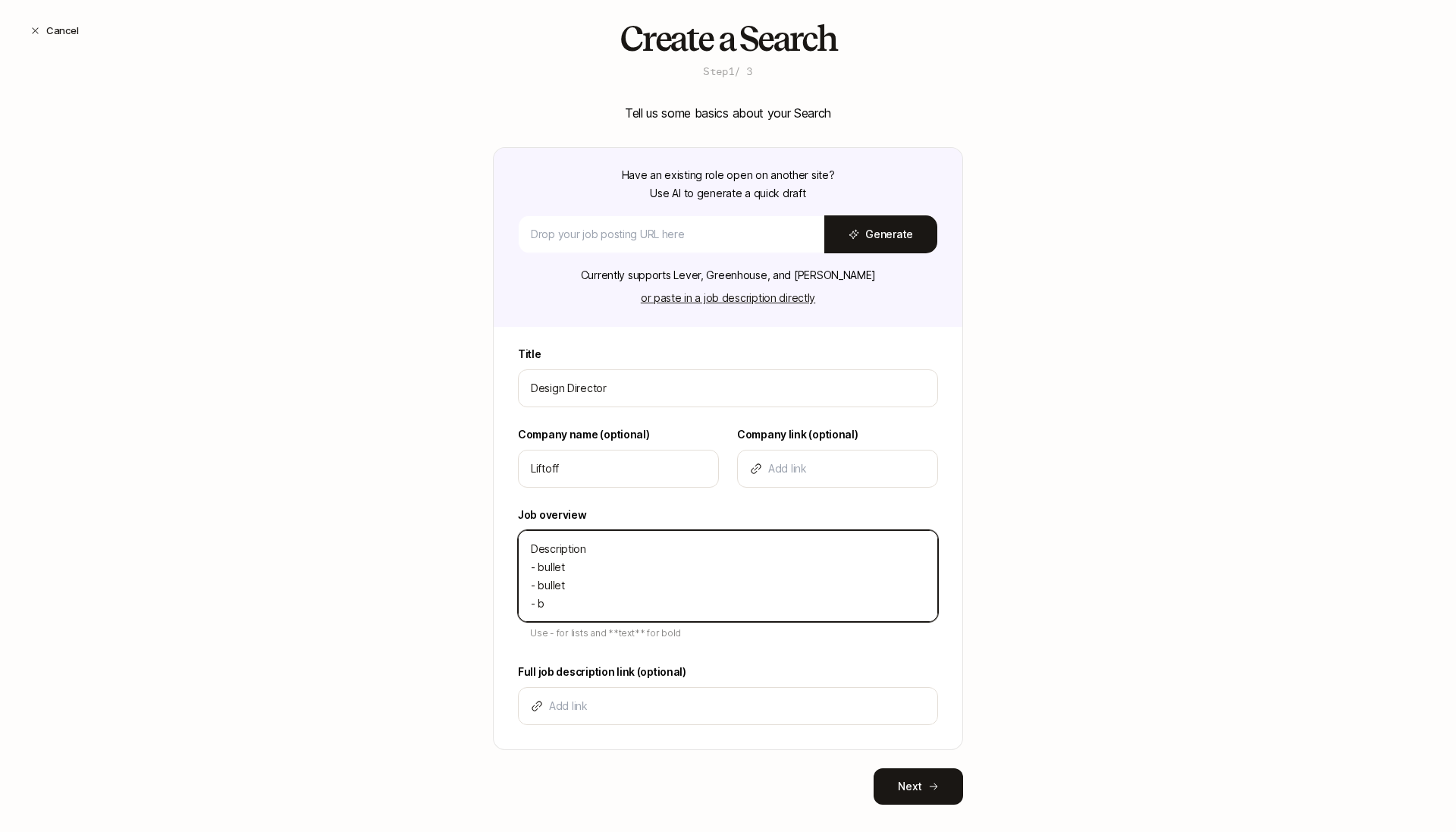
type textarea "x"
type textarea "Description - bullet - bullet - bul"
type textarea "x"
type textarea "Description - bullet - bullet - bull"
type textarea "x"
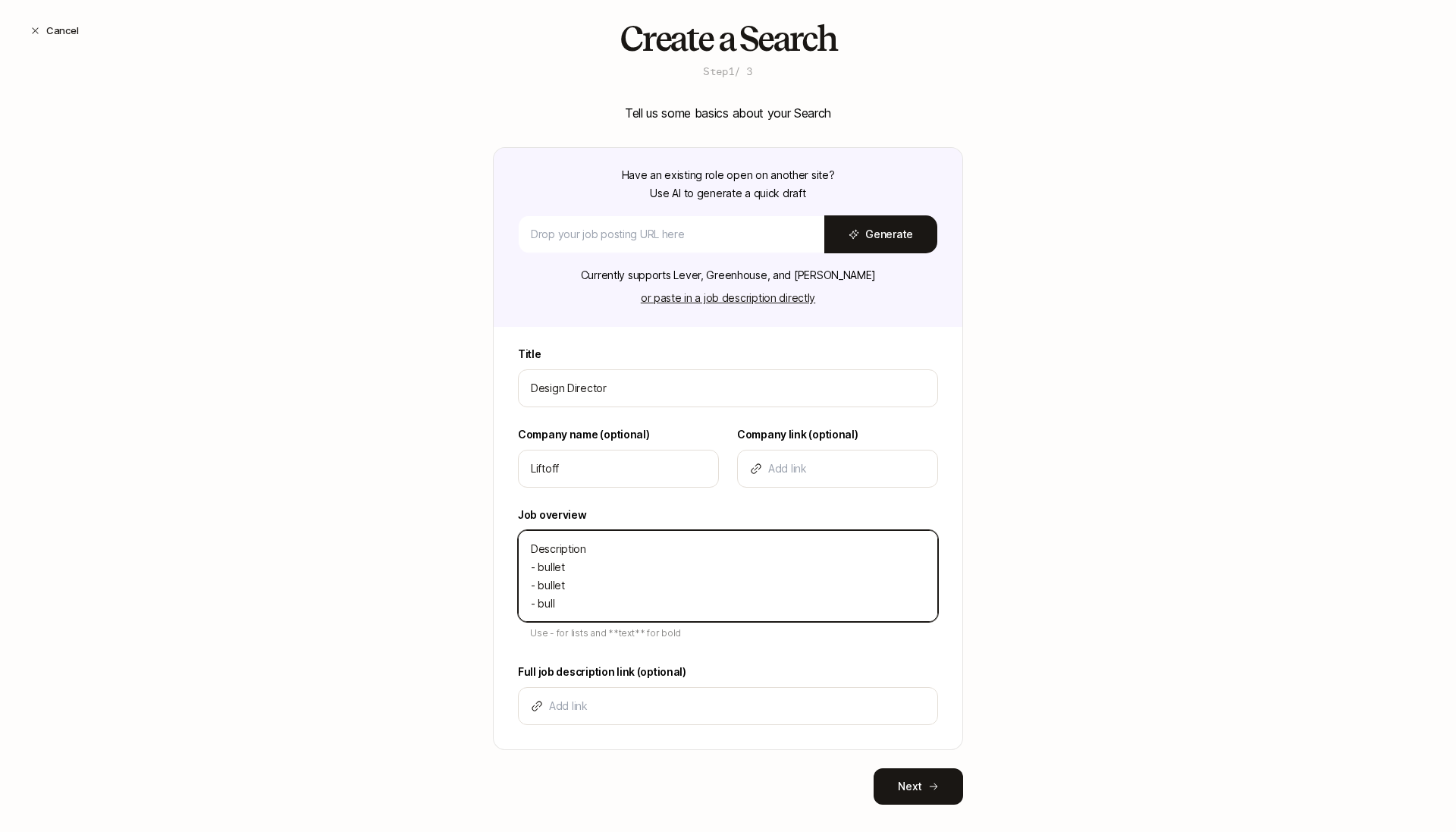
type textarea "Description - bullet - bullet - bulle"
type textarea "x"
type textarea "Description - bullet - bullet - bullet"
type textarea "x"
type textarea "Description - bullet - bullet - bullet"
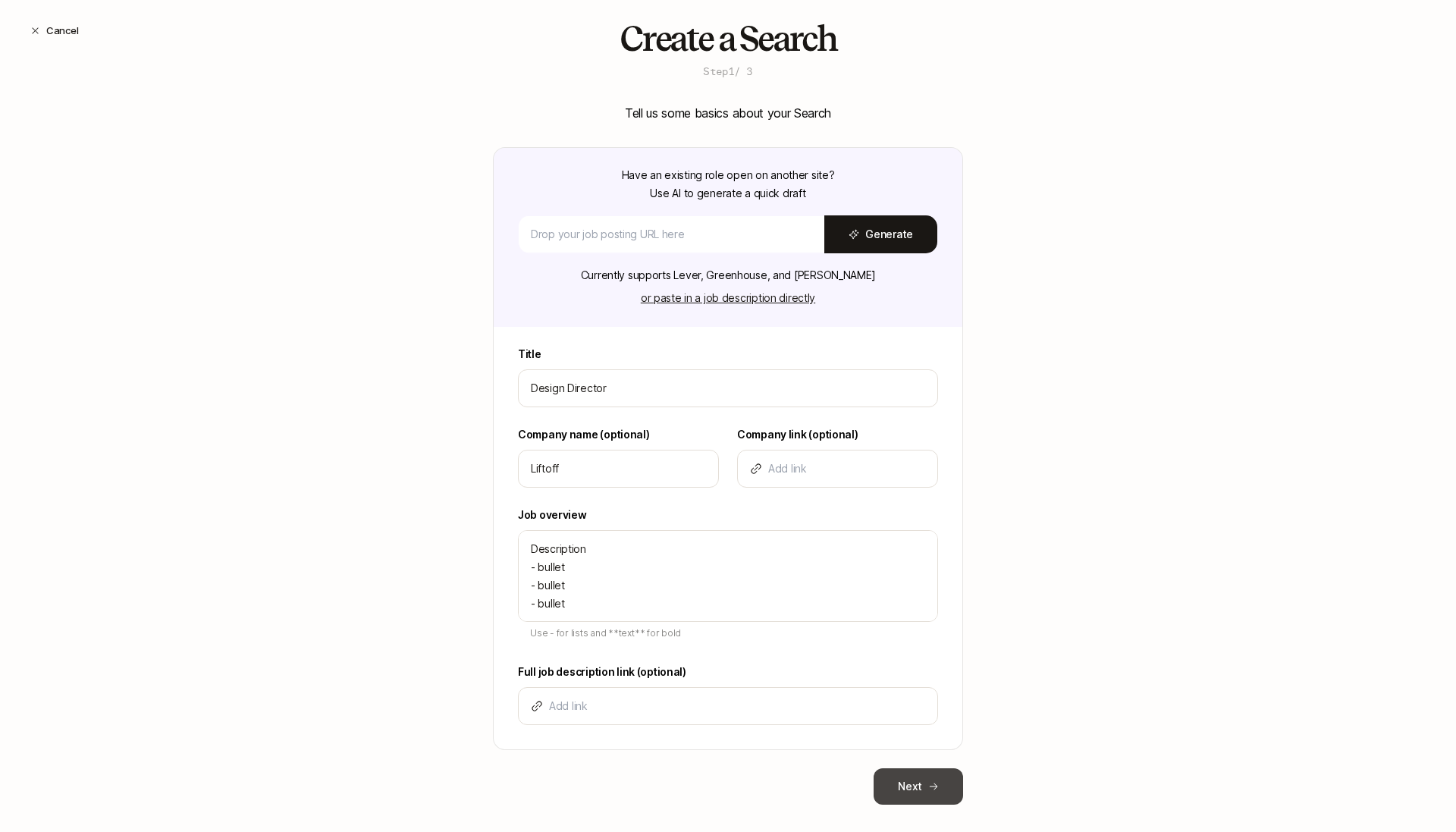
click at [895, 772] on button "Next" at bounding box center [918, 787] width 90 height 36
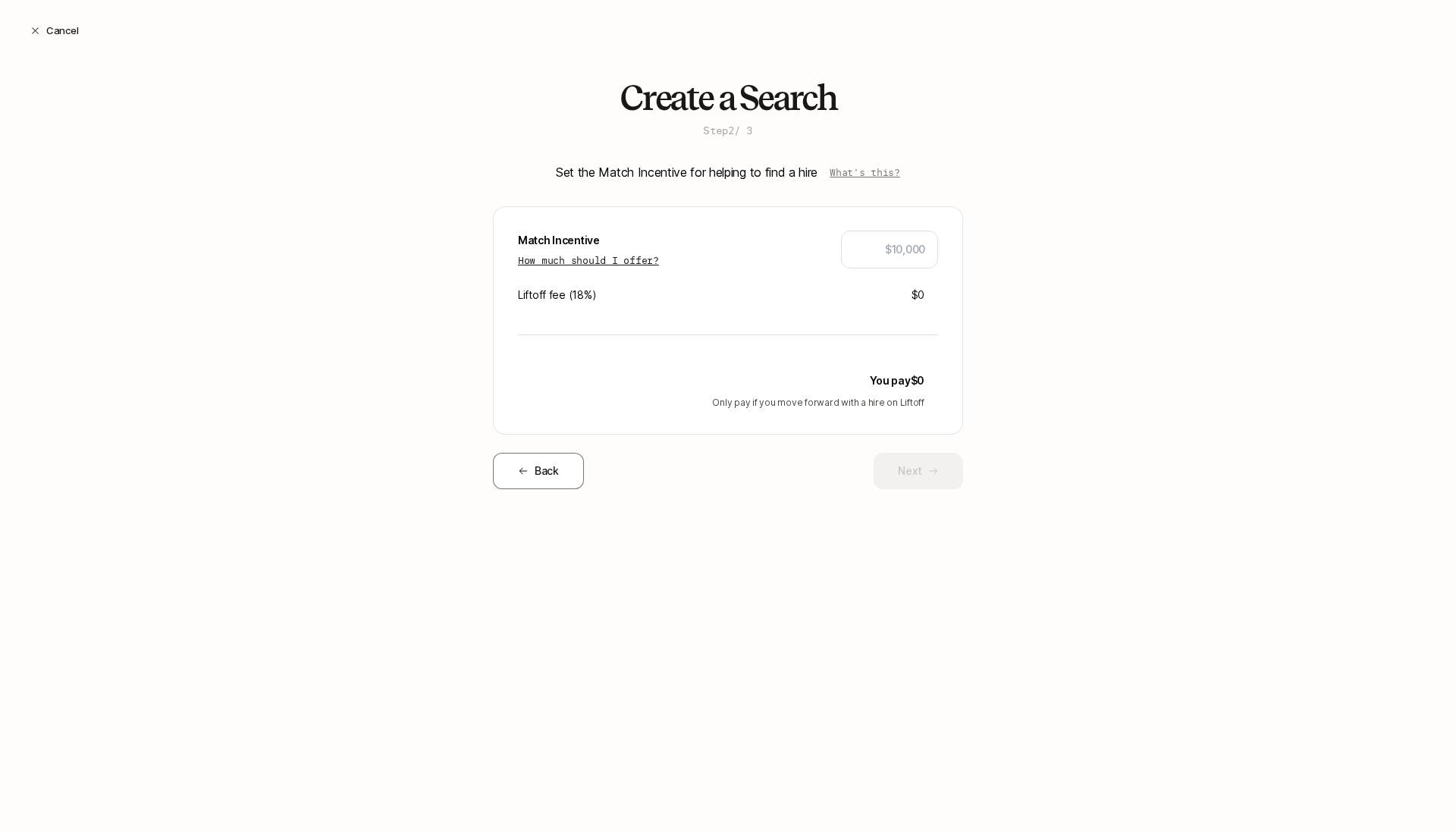
click at [645, 257] on p "How much should I offer?" at bounding box center [588, 260] width 141 height 15
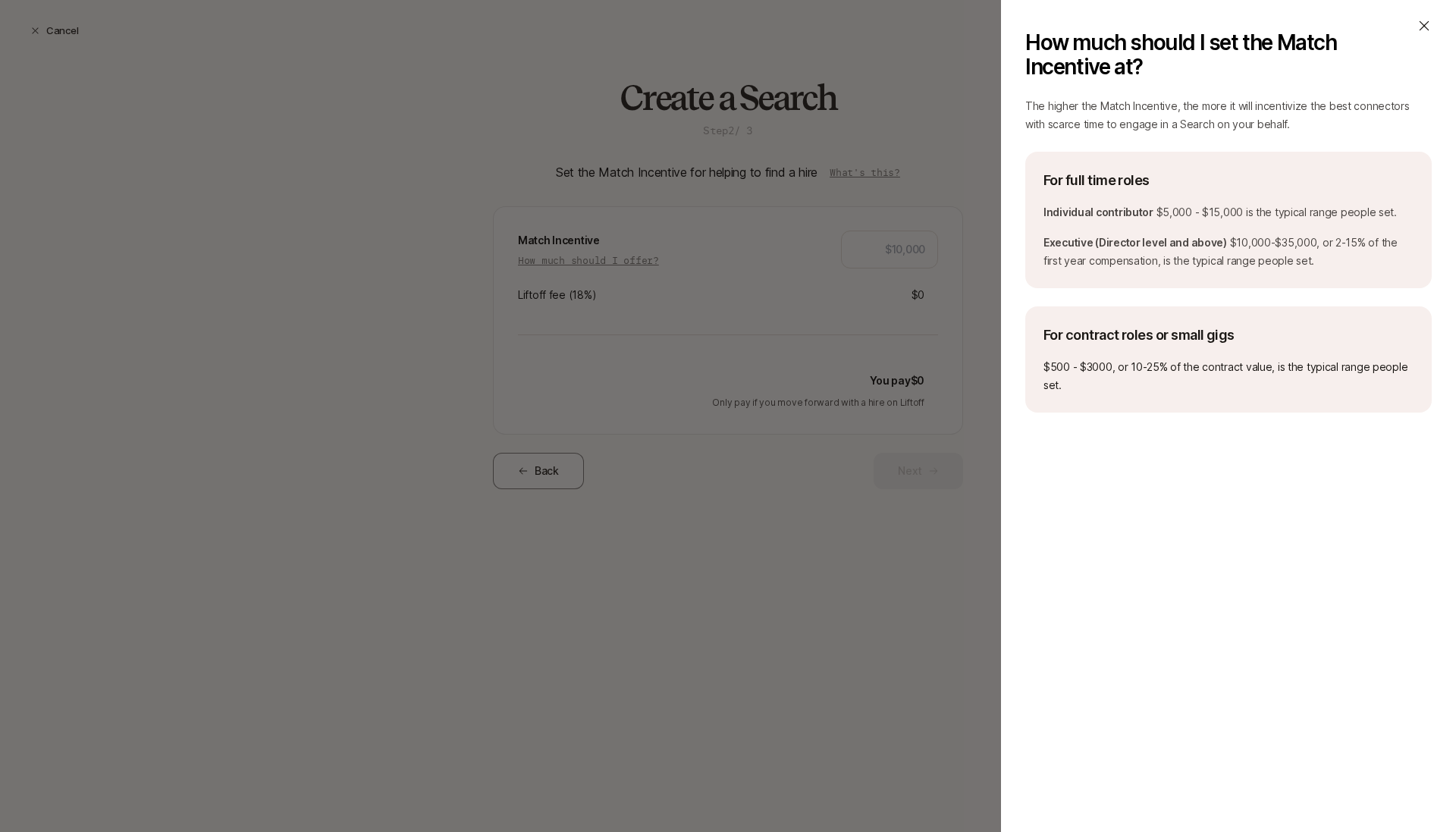
click at [1423, 23] on icon at bounding box center [1424, 25] width 15 height 15
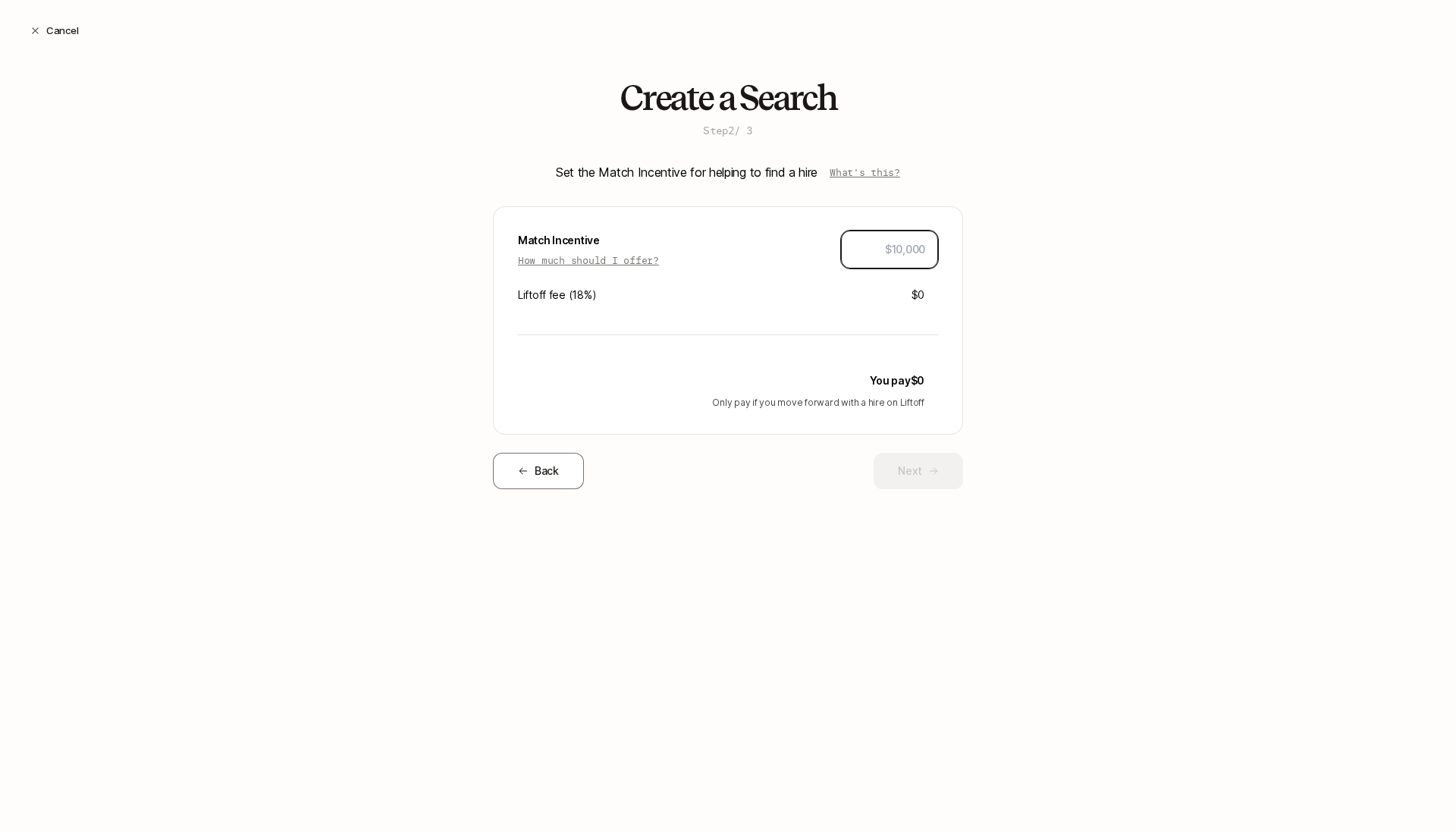
click at [889, 252] on input "text" at bounding box center [889, 250] width 71 height 18
type input "$10,000"
click at [912, 474] on button "Next" at bounding box center [918, 471] width 90 height 36
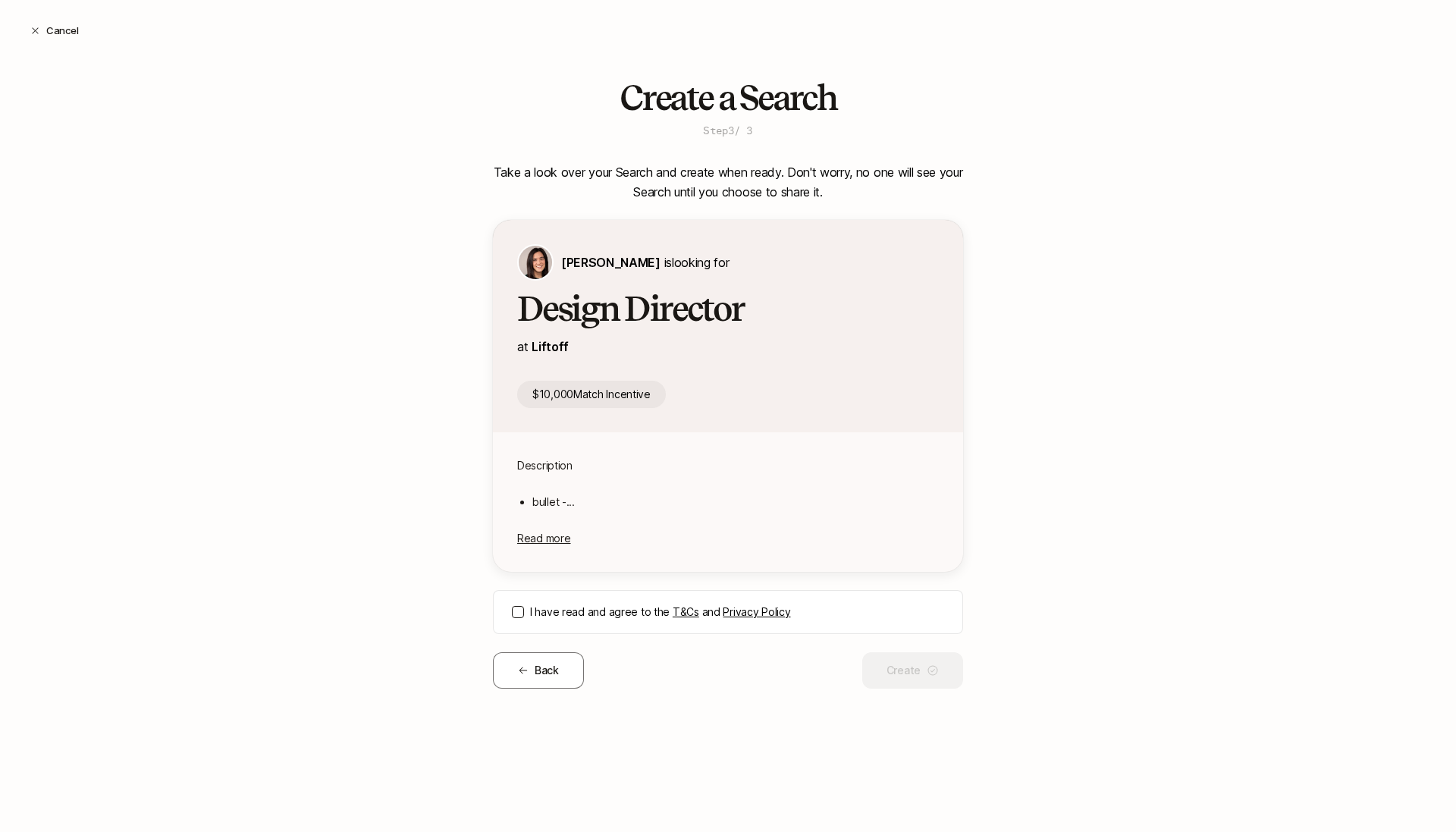
click at [517, 613] on button "I have read and agree to the T&Cs and Privacy Policy" at bounding box center [518, 612] width 12 height 12
click at [883, 670] on button "Create" at bounding box center [912, 671] width 101 height 36
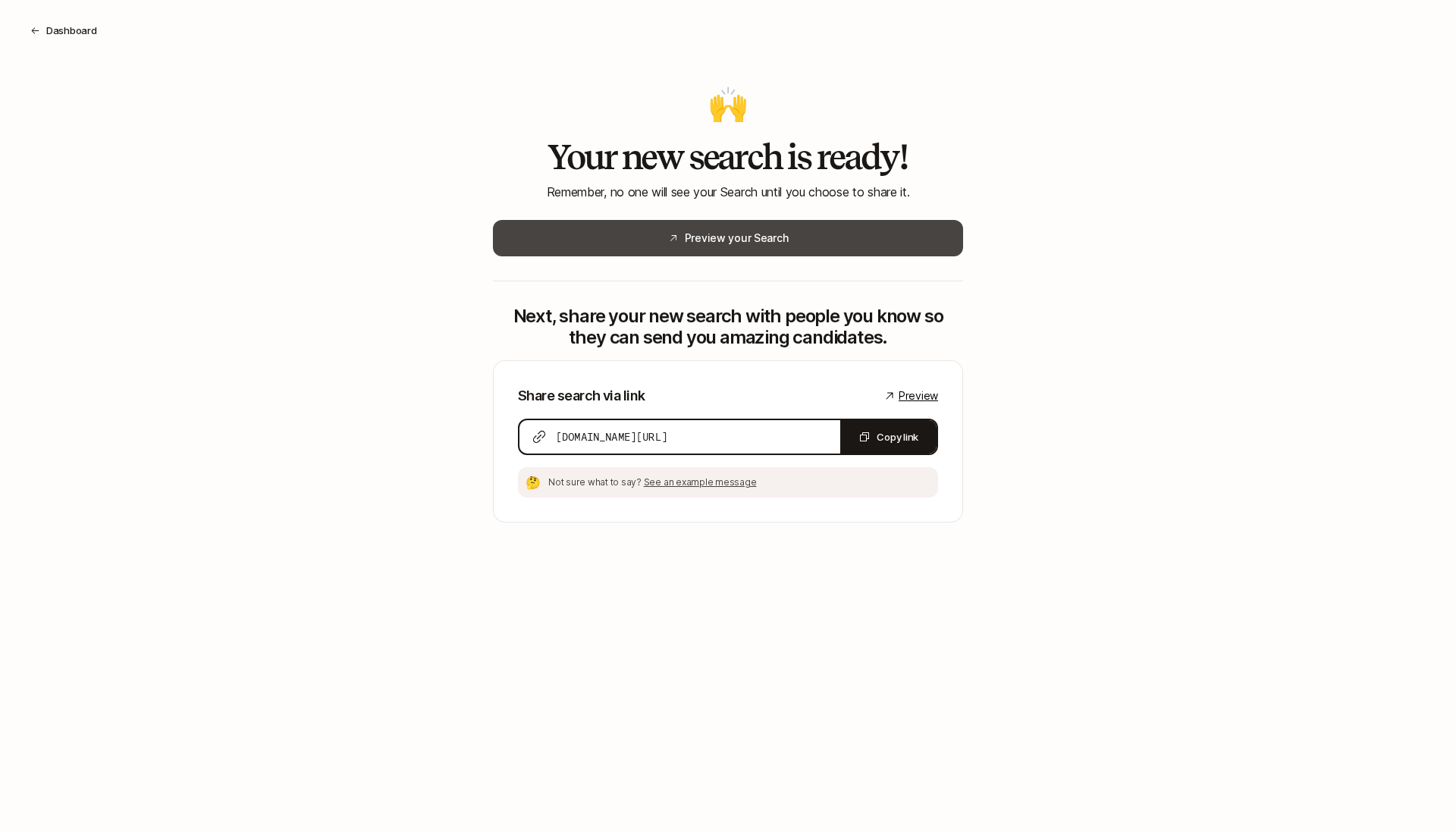
click at [881, 244] on button "Preview your Search" at bounding box center [728, 238] width 470 height 36
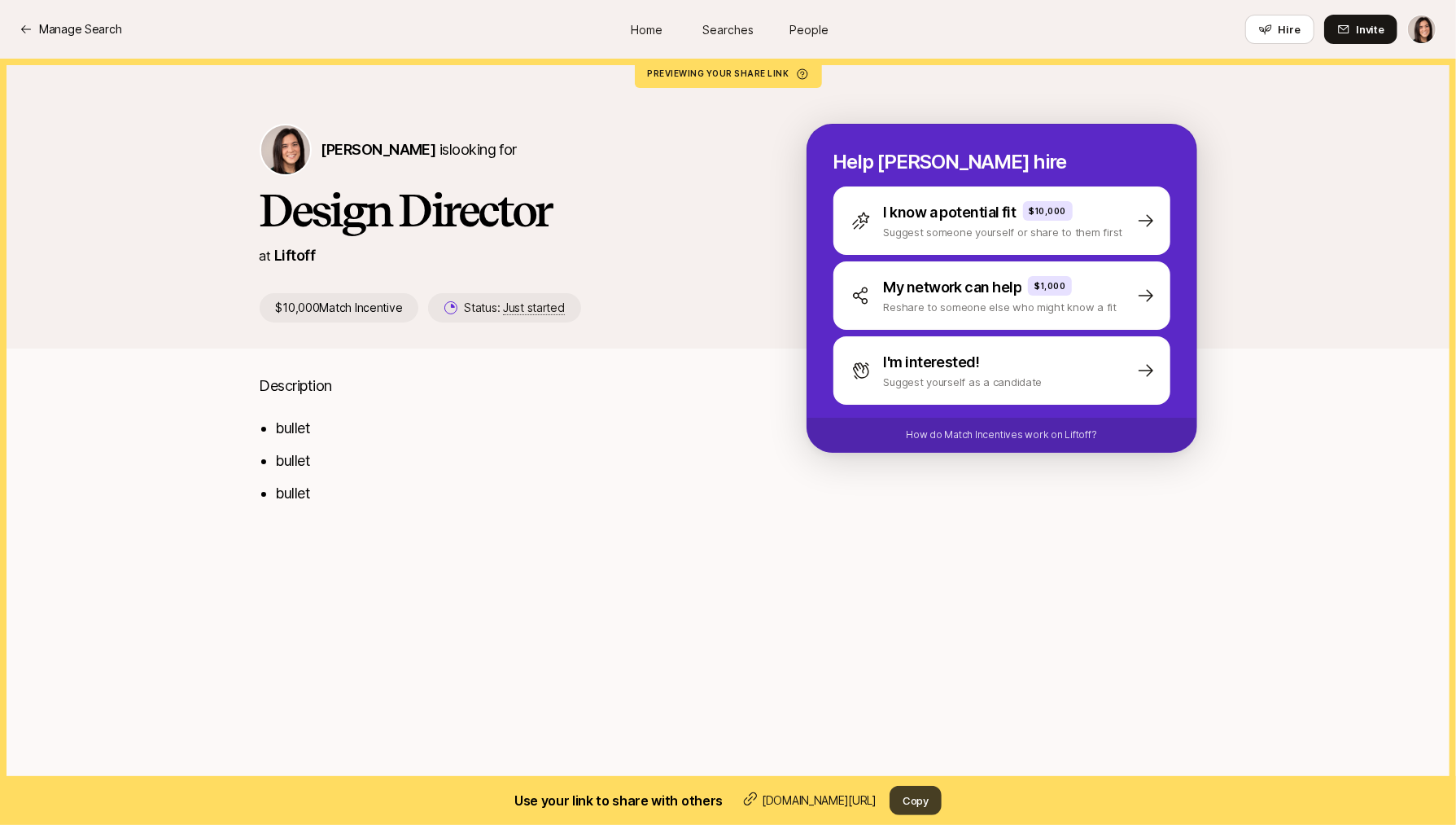
click at [929, 805] on button "Copy" at bounding box center [915, 800] width 52 height 29
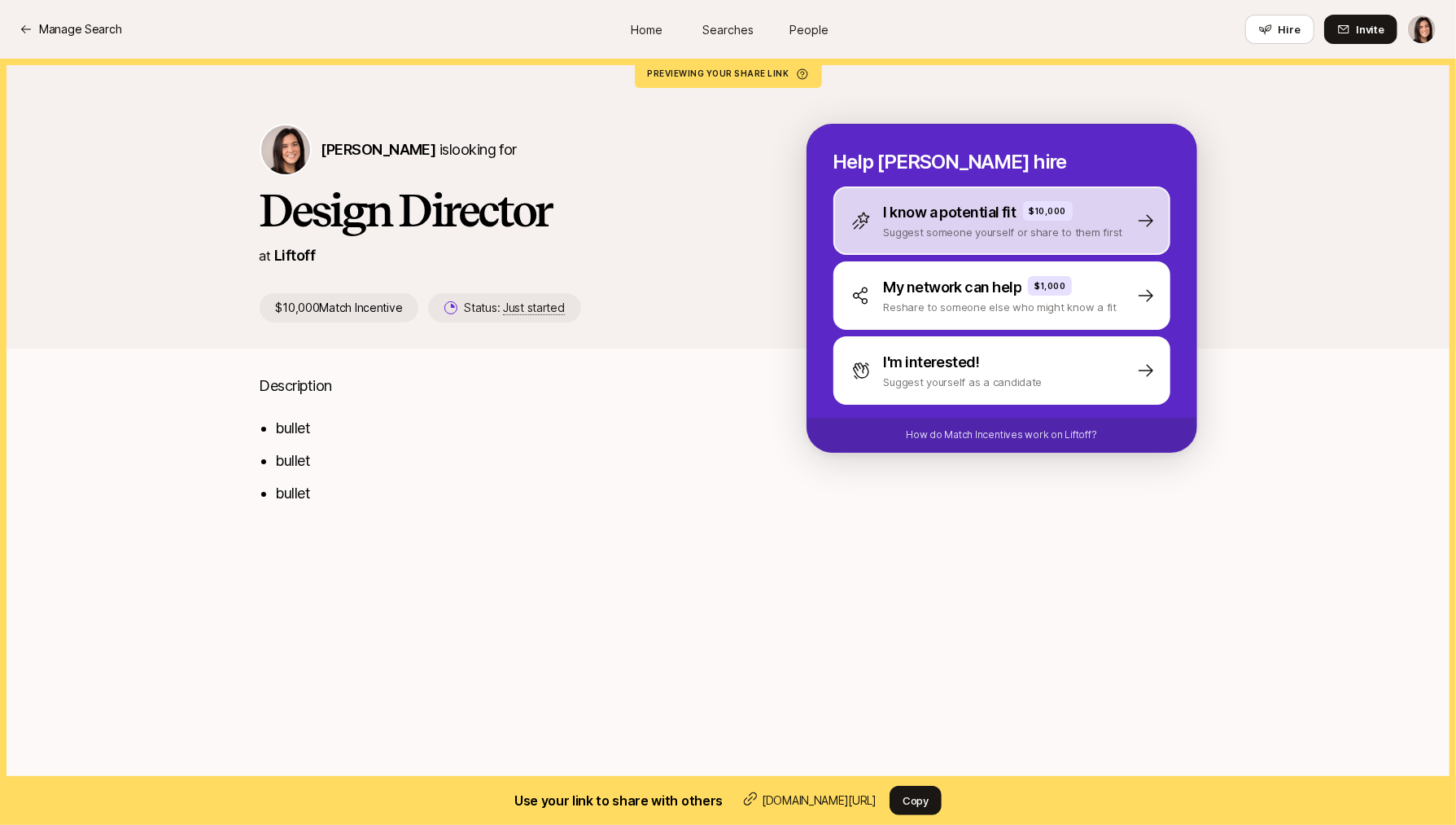
click at [887, 248] on div "I know a potential fit $10,000 Suggest someone yourself or share to them first" at bounding box center [1002, 221] width 337 height 69
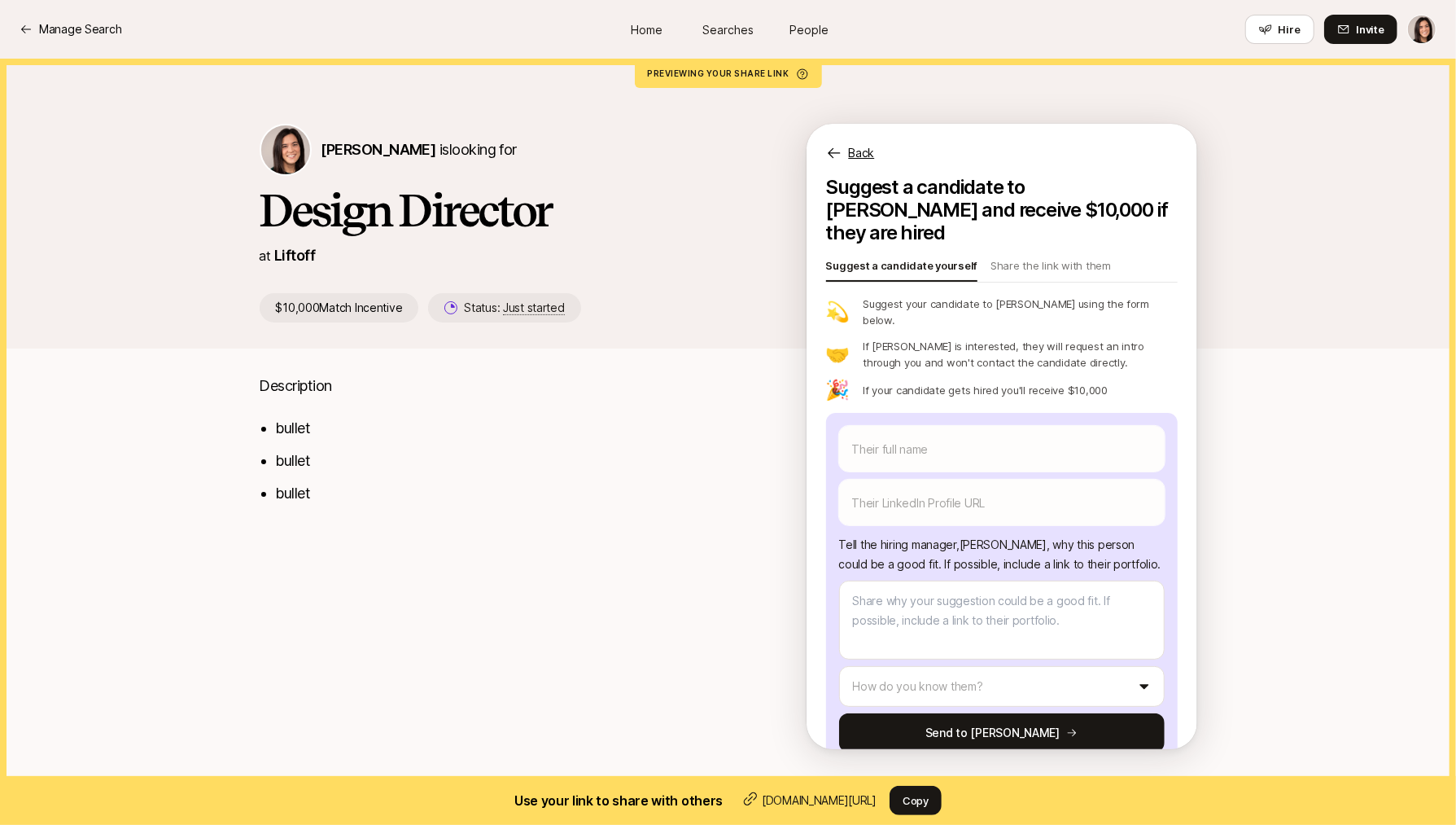
click at [849, 159] on p "Back" at bounding box center [862, 153] width 26 height 19
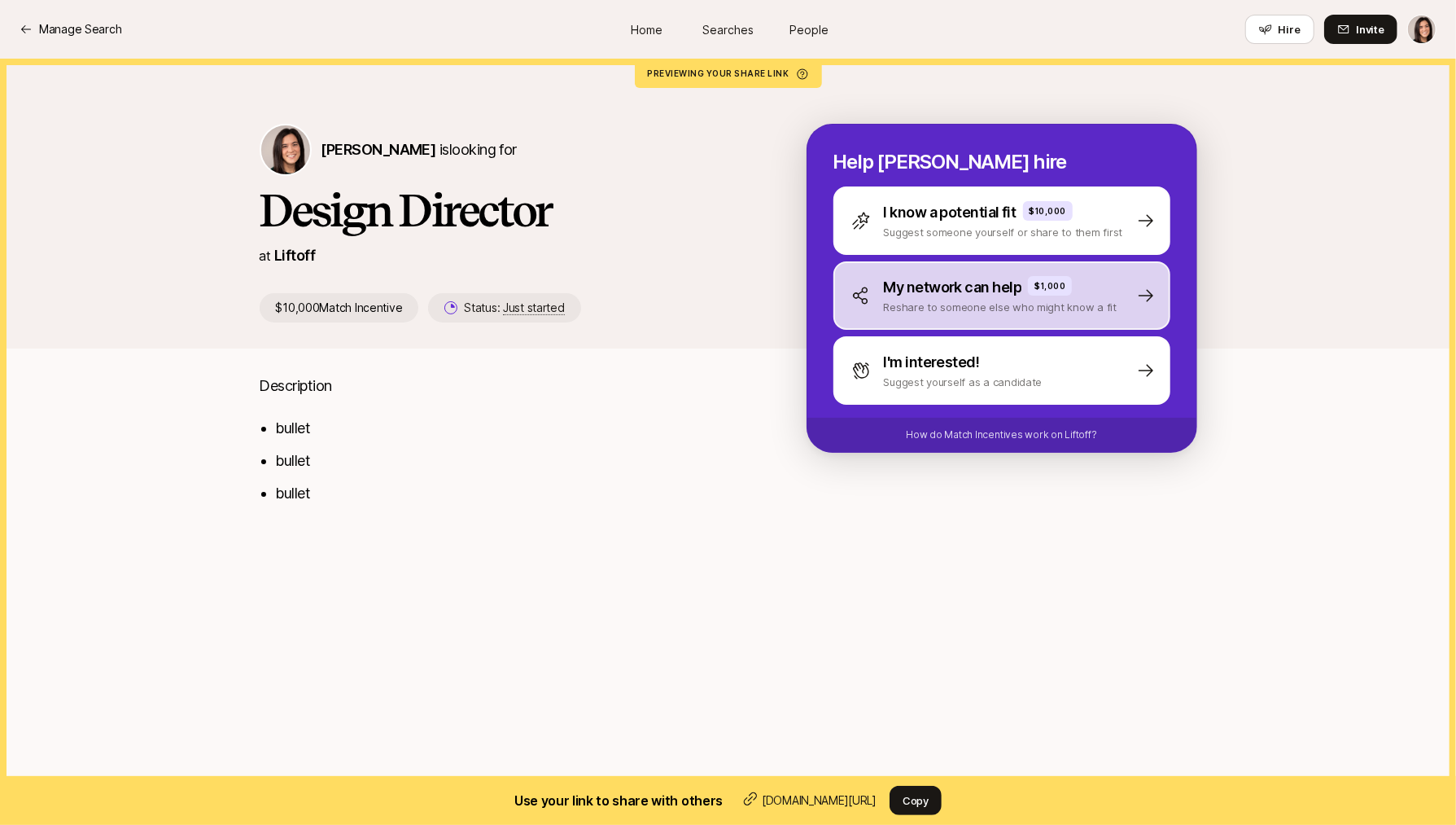
click at [885, 320] on div "My network can help $1,000 Reshare to someone else who might know a fit" at bounding box center [1002, 296] width 337 height 69
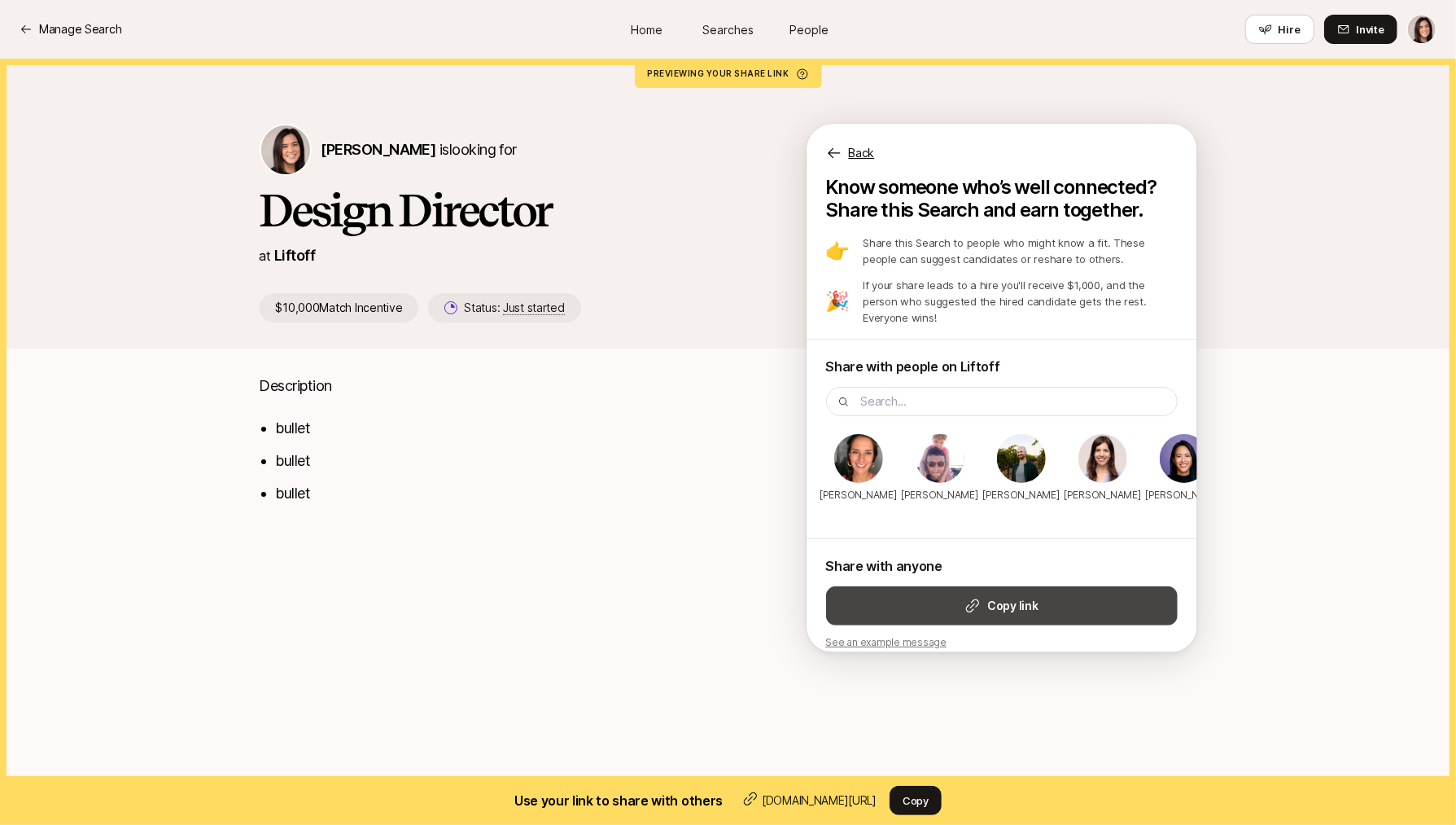
click at [963, 599] on button "Copy link" at bounding box center [1002, 606] width 352 height 39
click at [861, 153] on p "Back" at bounding box center [862, 153] width 26 height 19
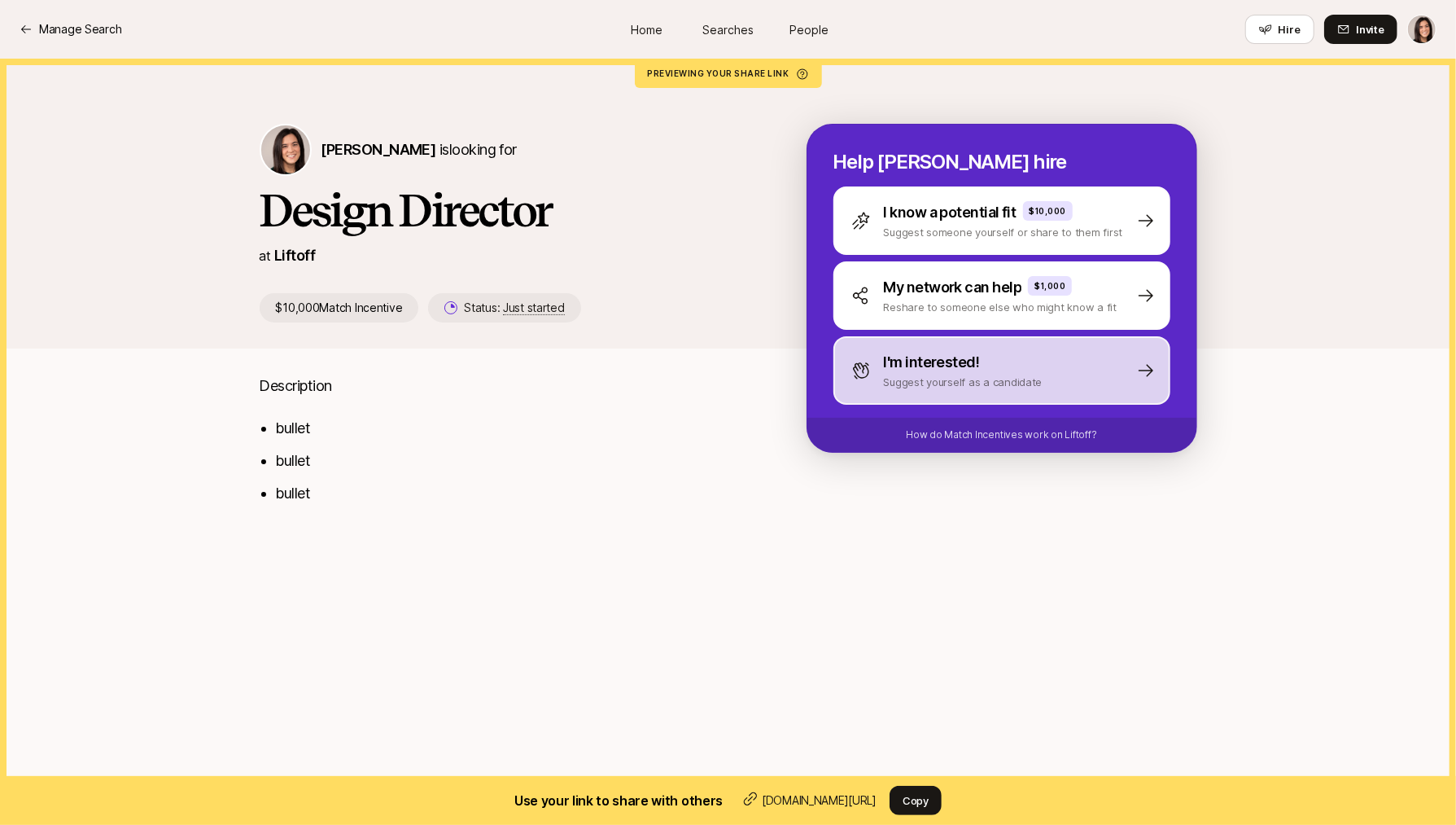
click at [1071, 394] on div "I'm interested! Suggest yourself as a candidate" at bounding box center [1002, 371] width 337 height 69
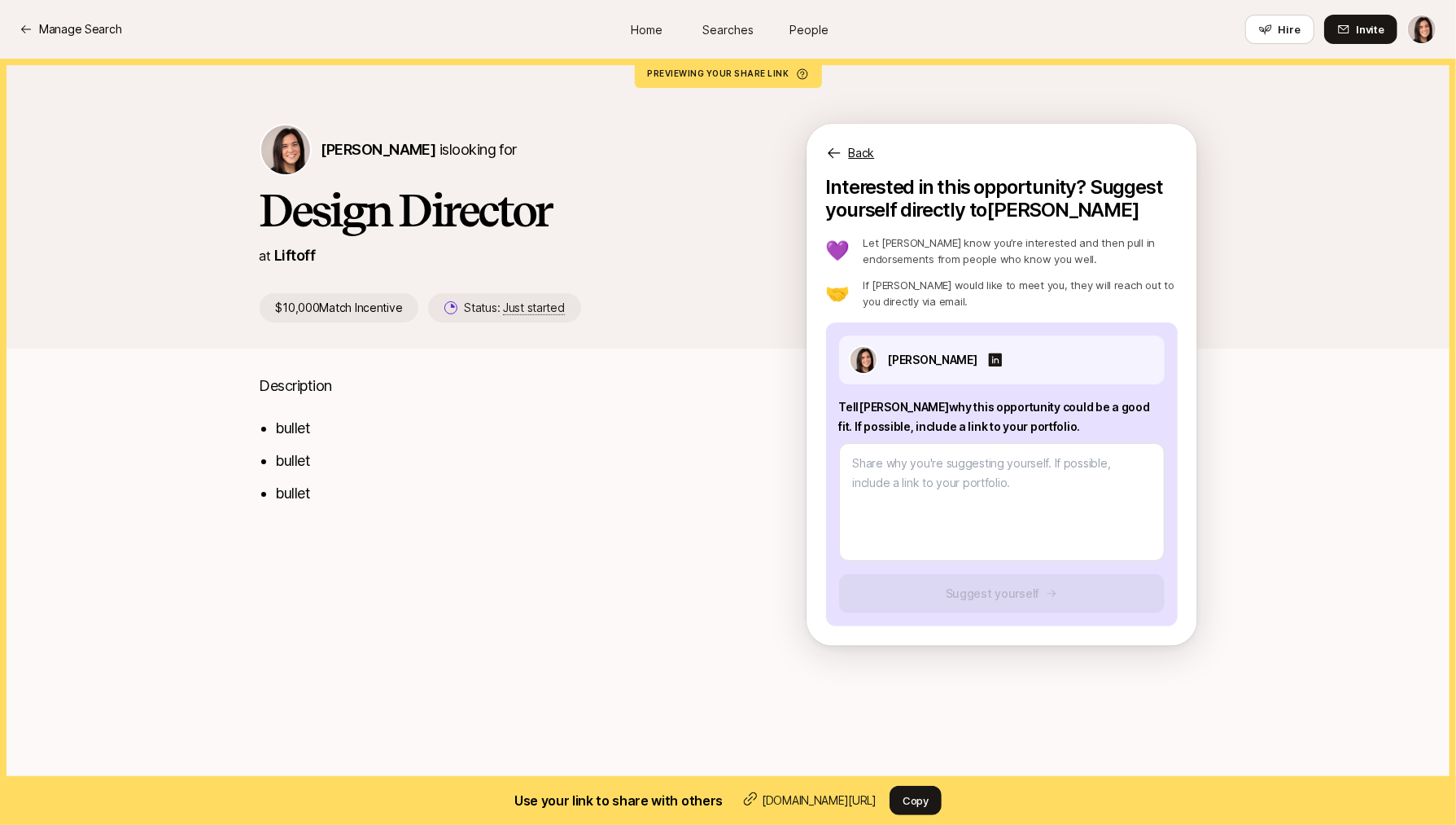
click at [852, 146] on p "Back" at bounding box center [862, 153] width 26 height 19
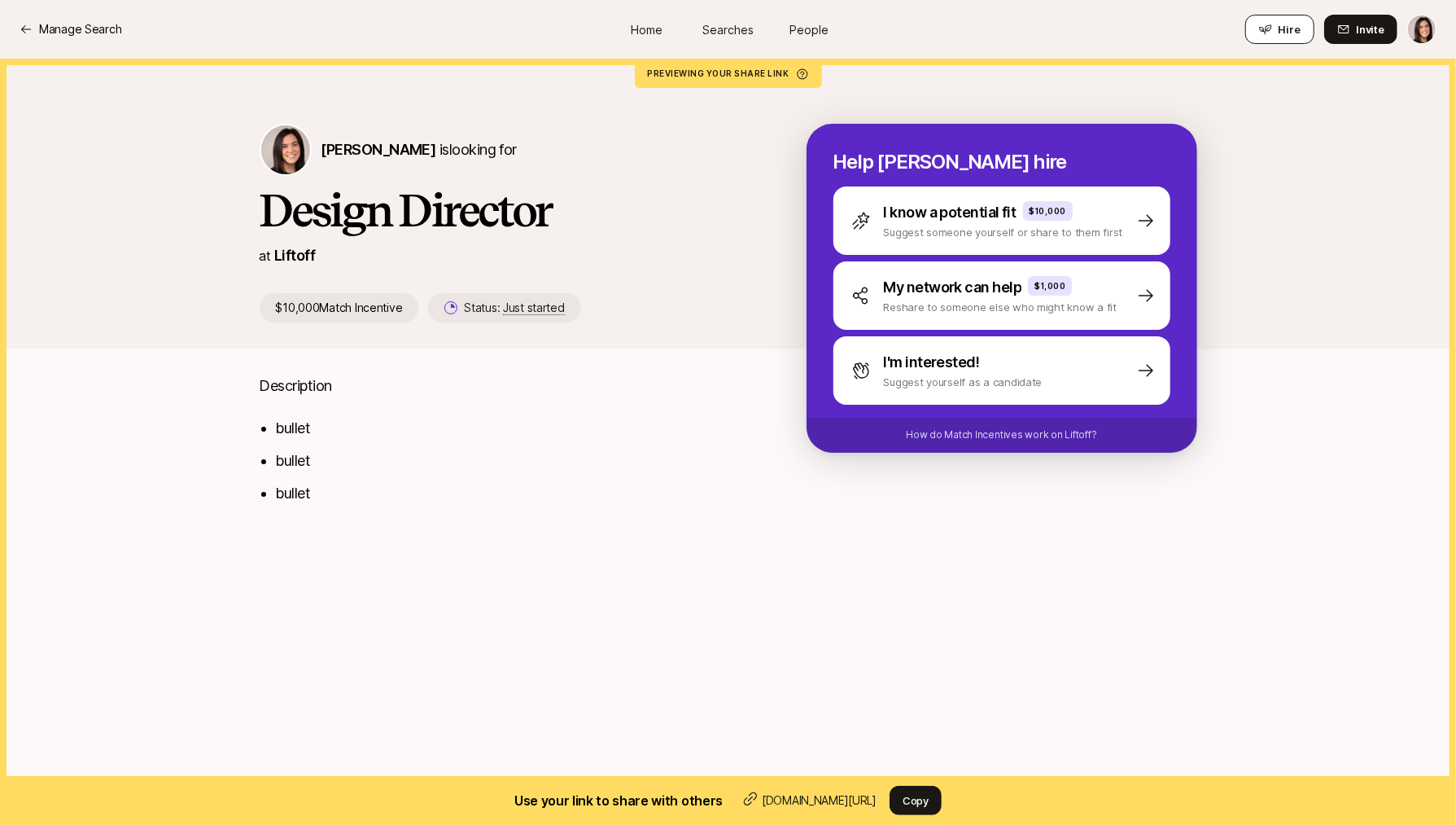
click at [1273, 34] on icon at bounding box center [1266, 29] width 13 height 13
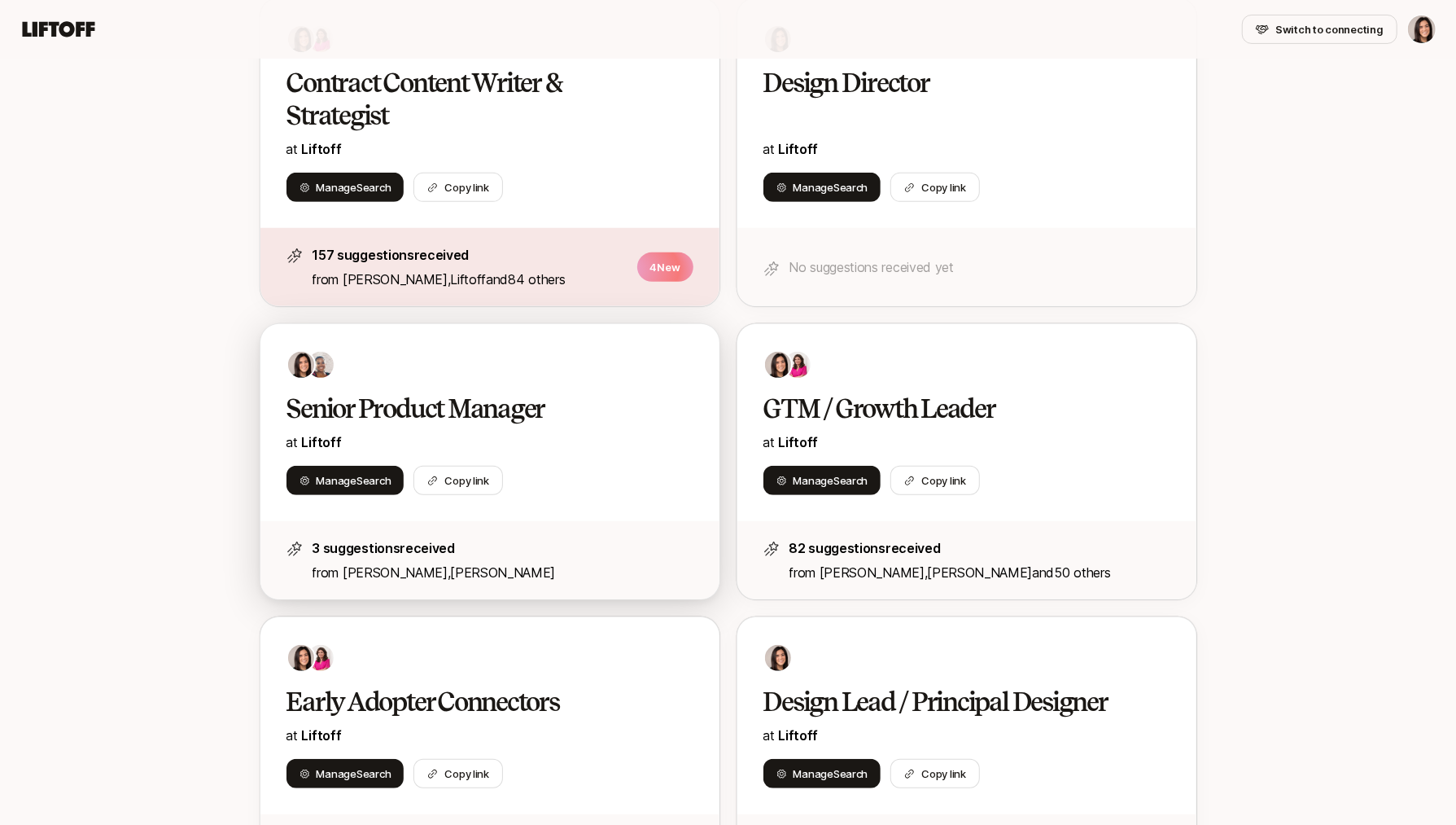
scroll to position [387, 0]
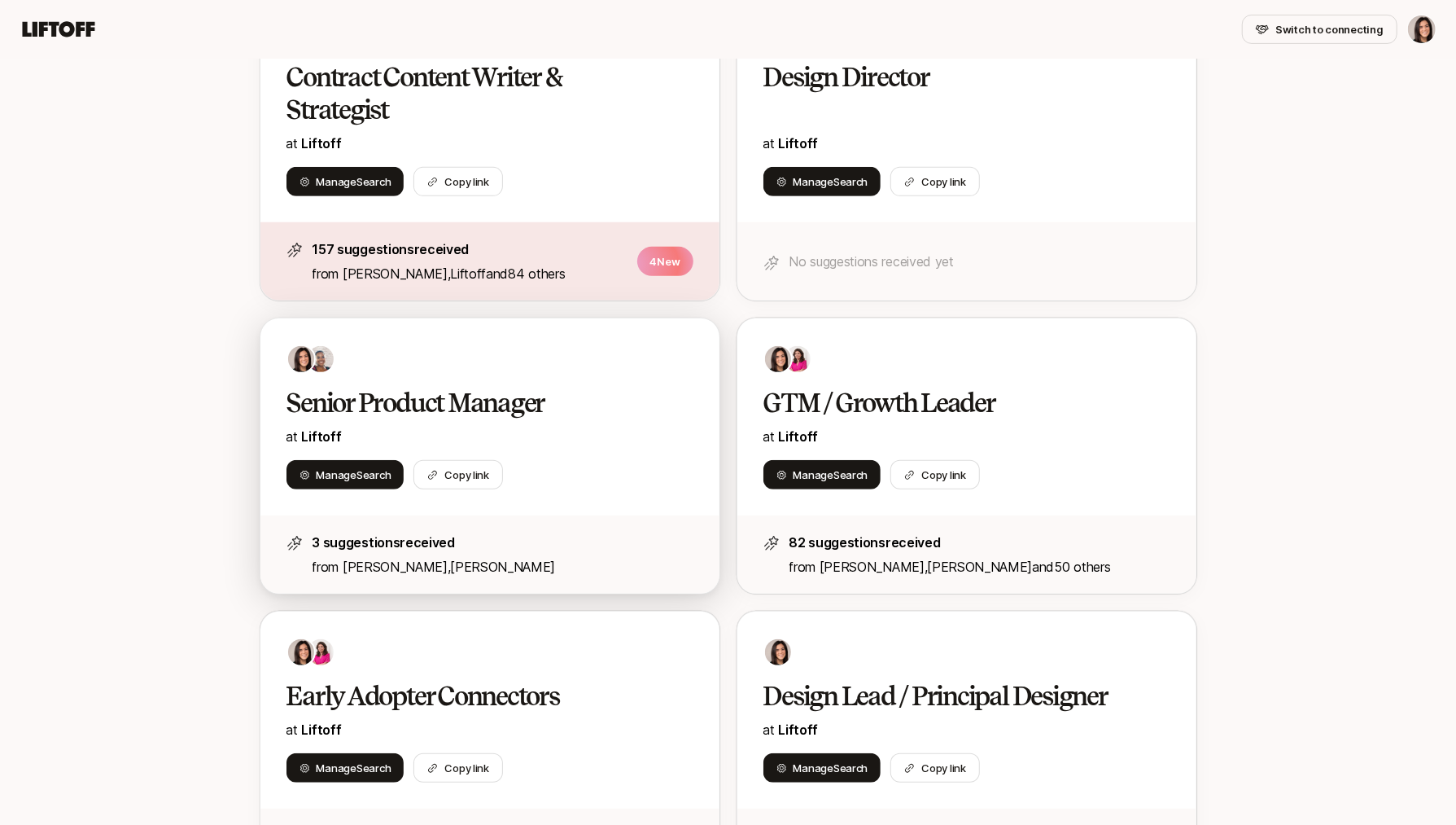
click at [580, 452] on div "Senior Product Manager at Liftoff Manage Search Copy link" at bounding box center [489, 416] width 459 height 197
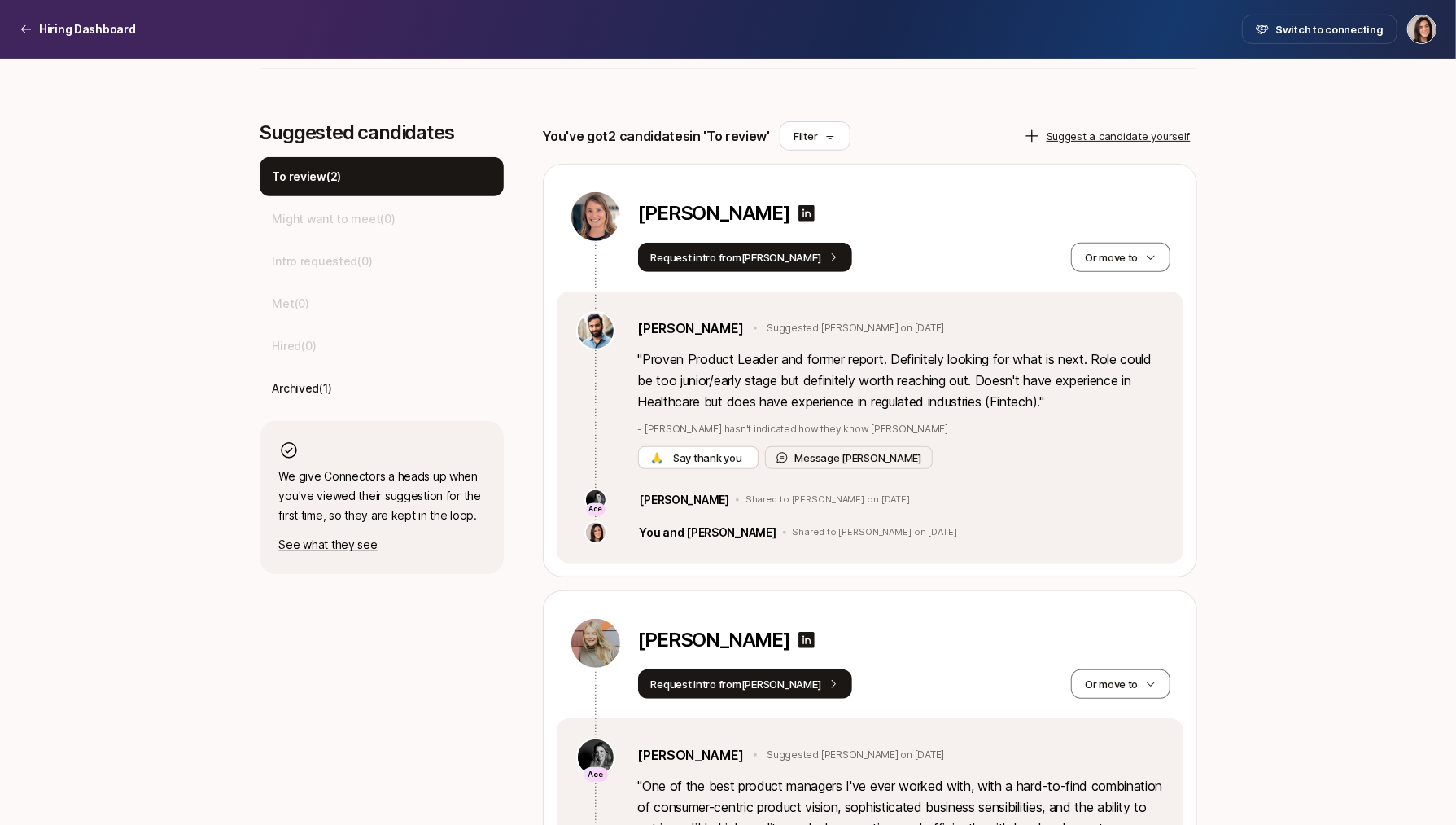
scroll to position [588, 0]
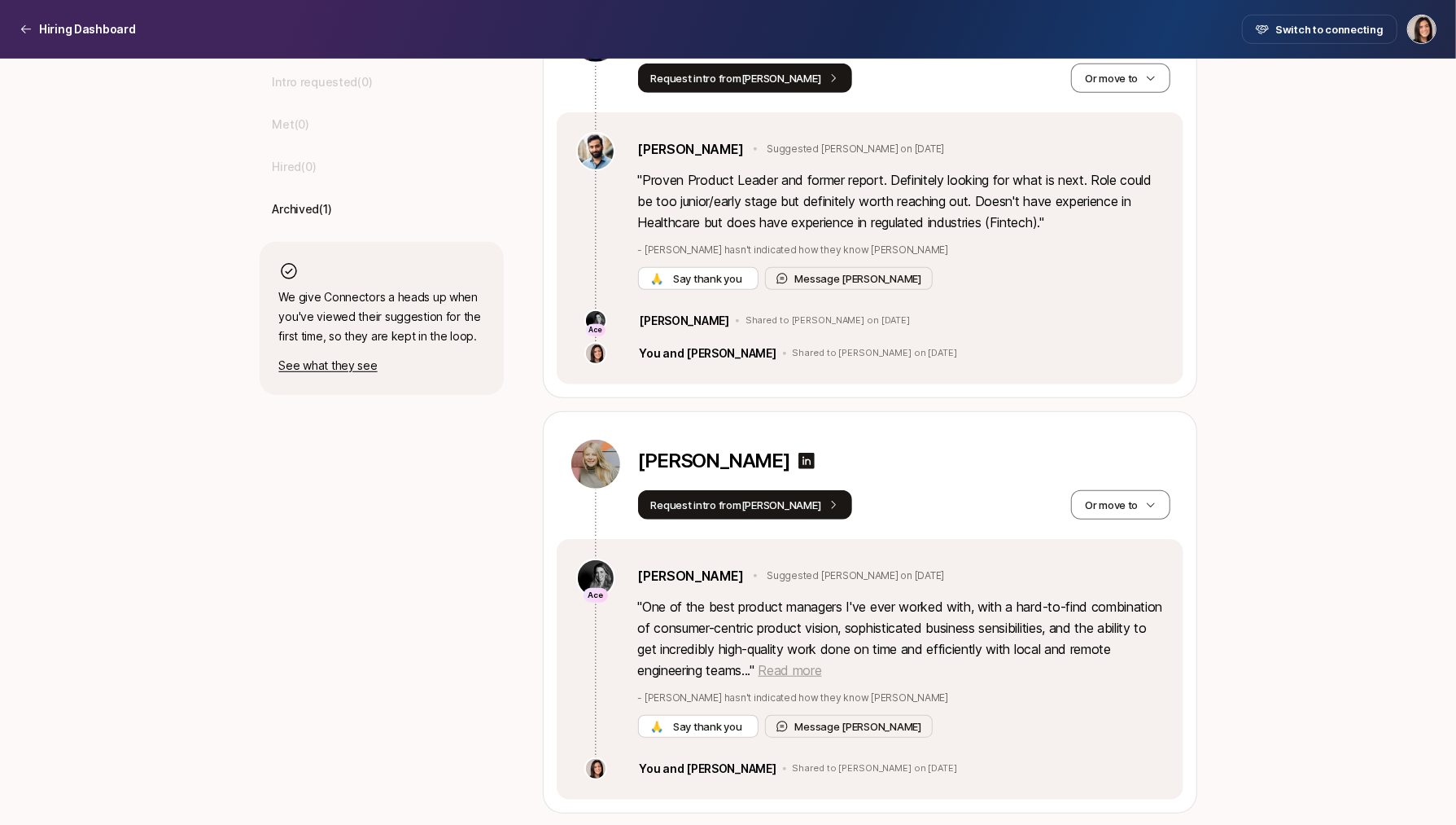
click at [821, 671] on span "Read more" at bounding box center [789, 670] width 63 height 16
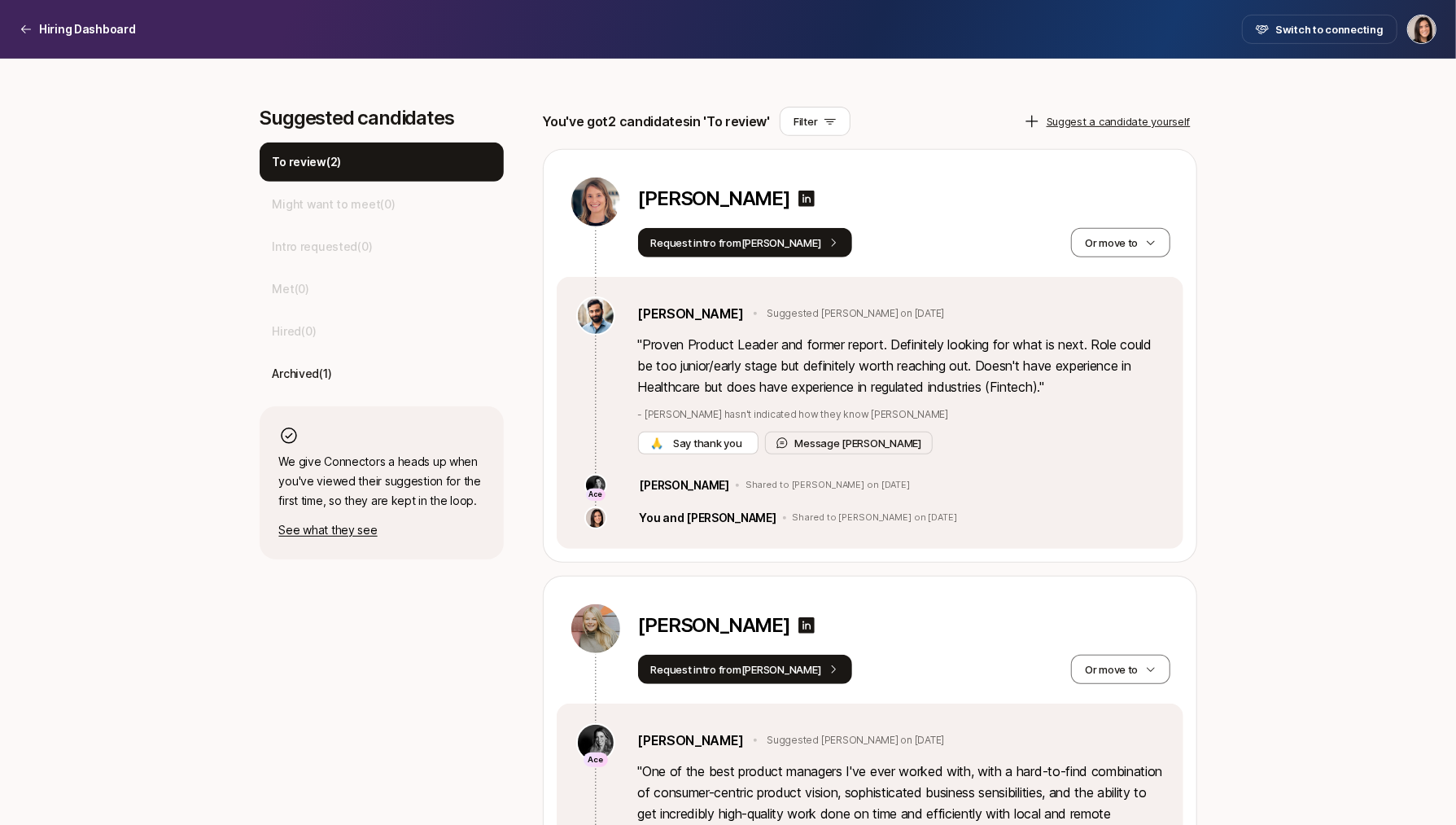
scroll to position [409, 0]
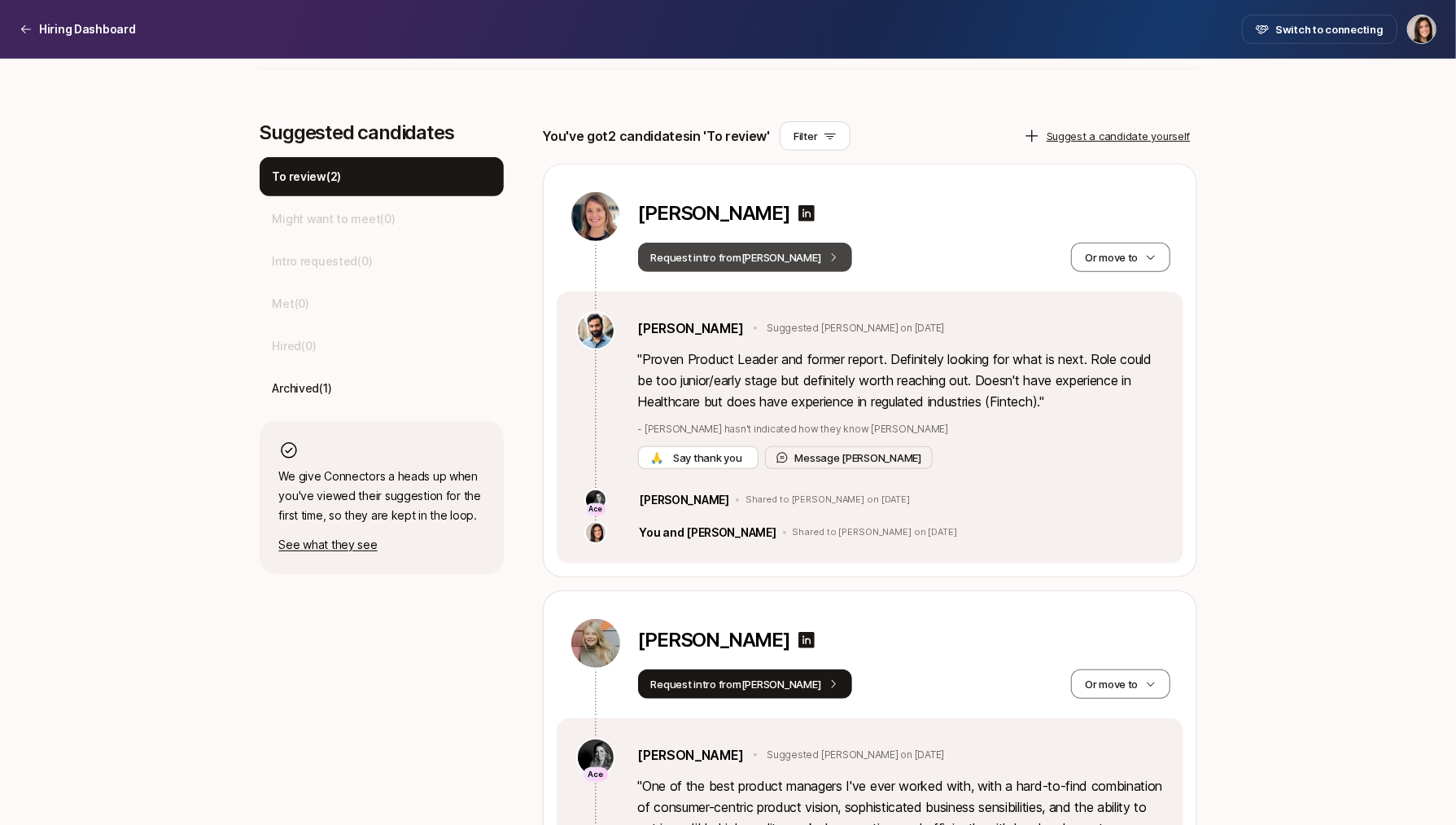
click at [758, 257] on button "Request intro from Frank" at bounding box center [746, 257] width 215 height 29
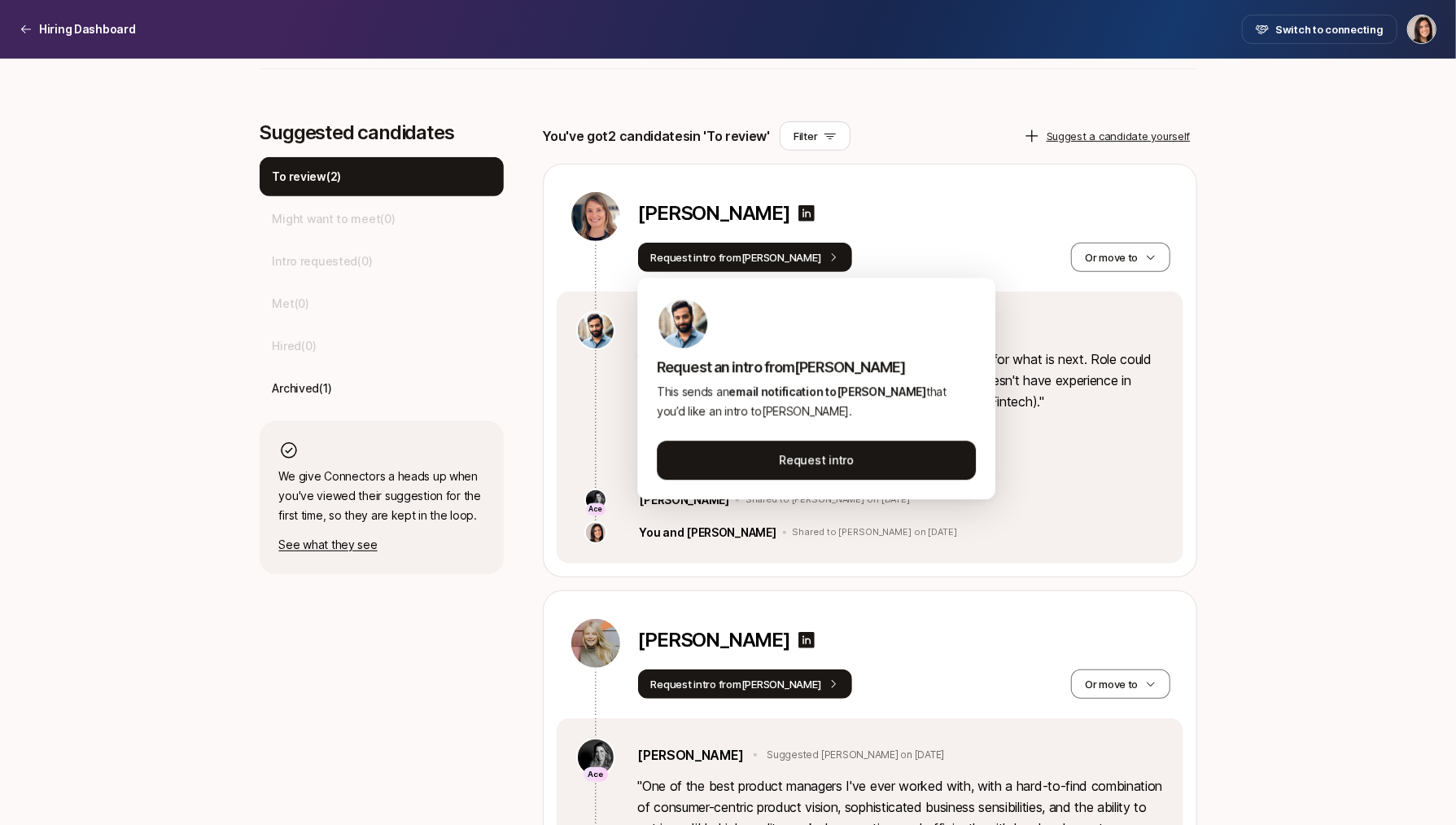
click at [949, 233] on div "Megan Hughes" at bounding box center [905, 216] width 533 height 52
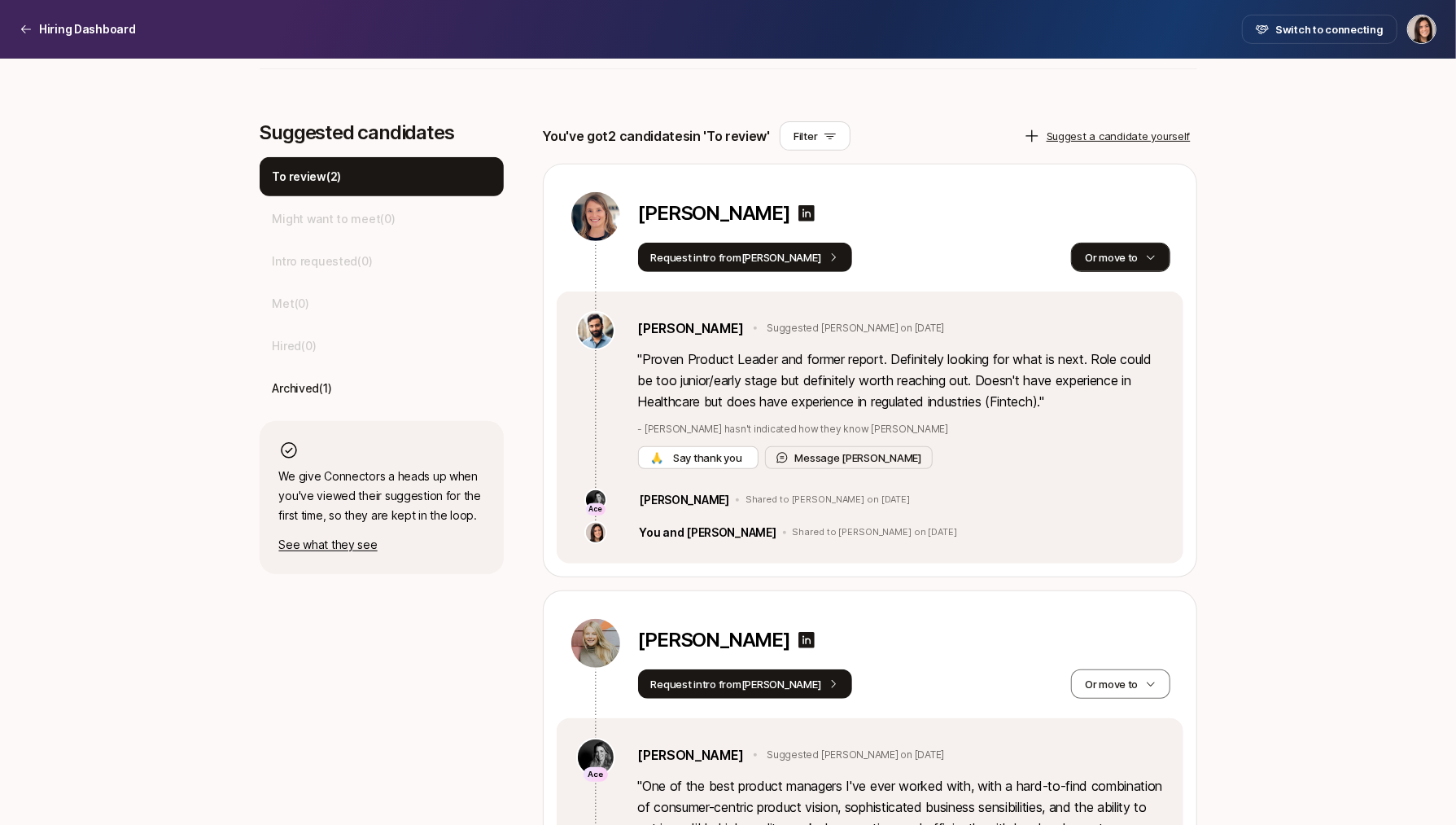
click at [1107, 258] on button "Or move to" at bounding box center [1121, 257] width 99 height 29
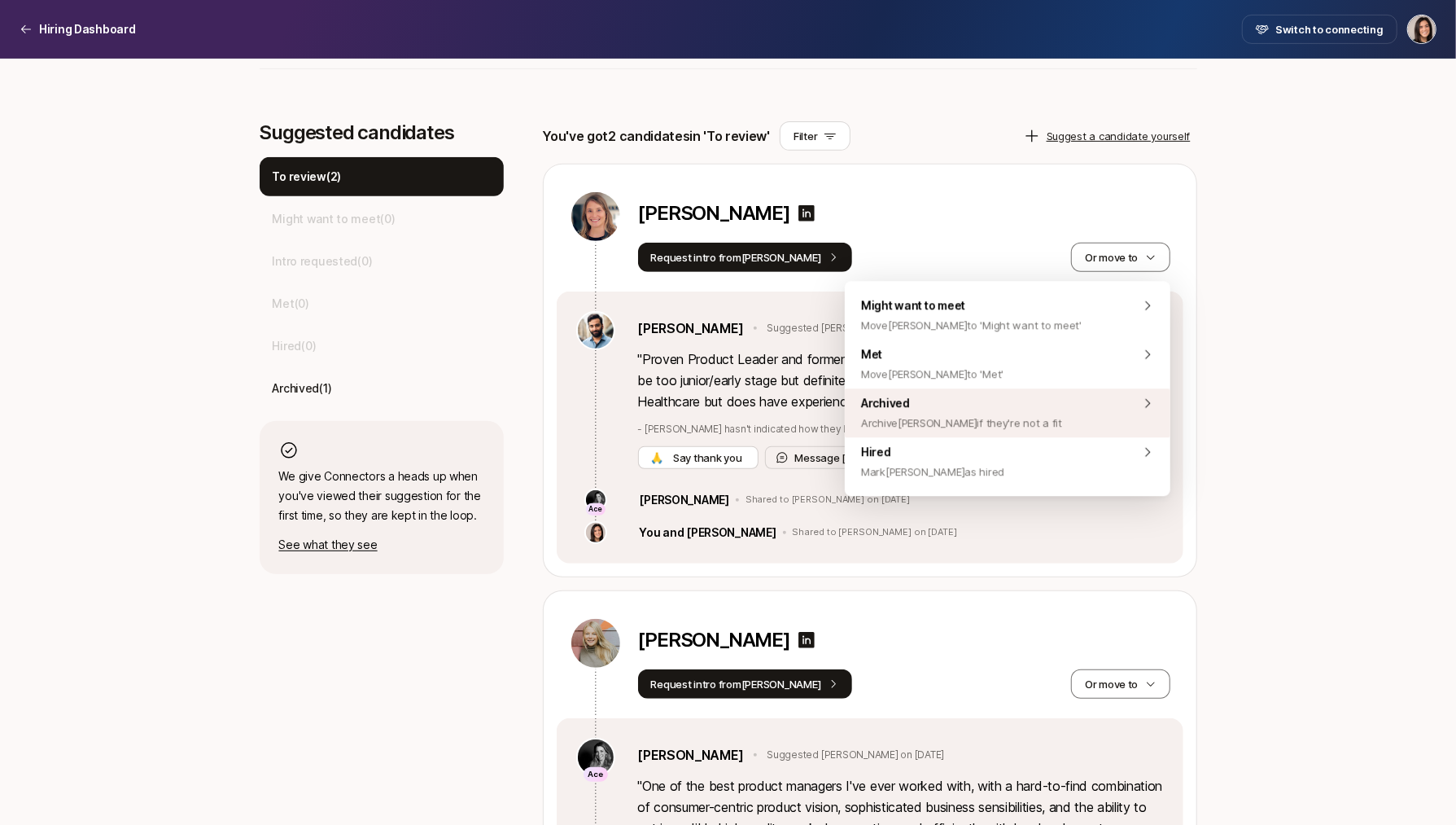
click at [988, 417] on span "Archive Megan if they're not a fit" at bounding box center [961, 423] width 201 height 19
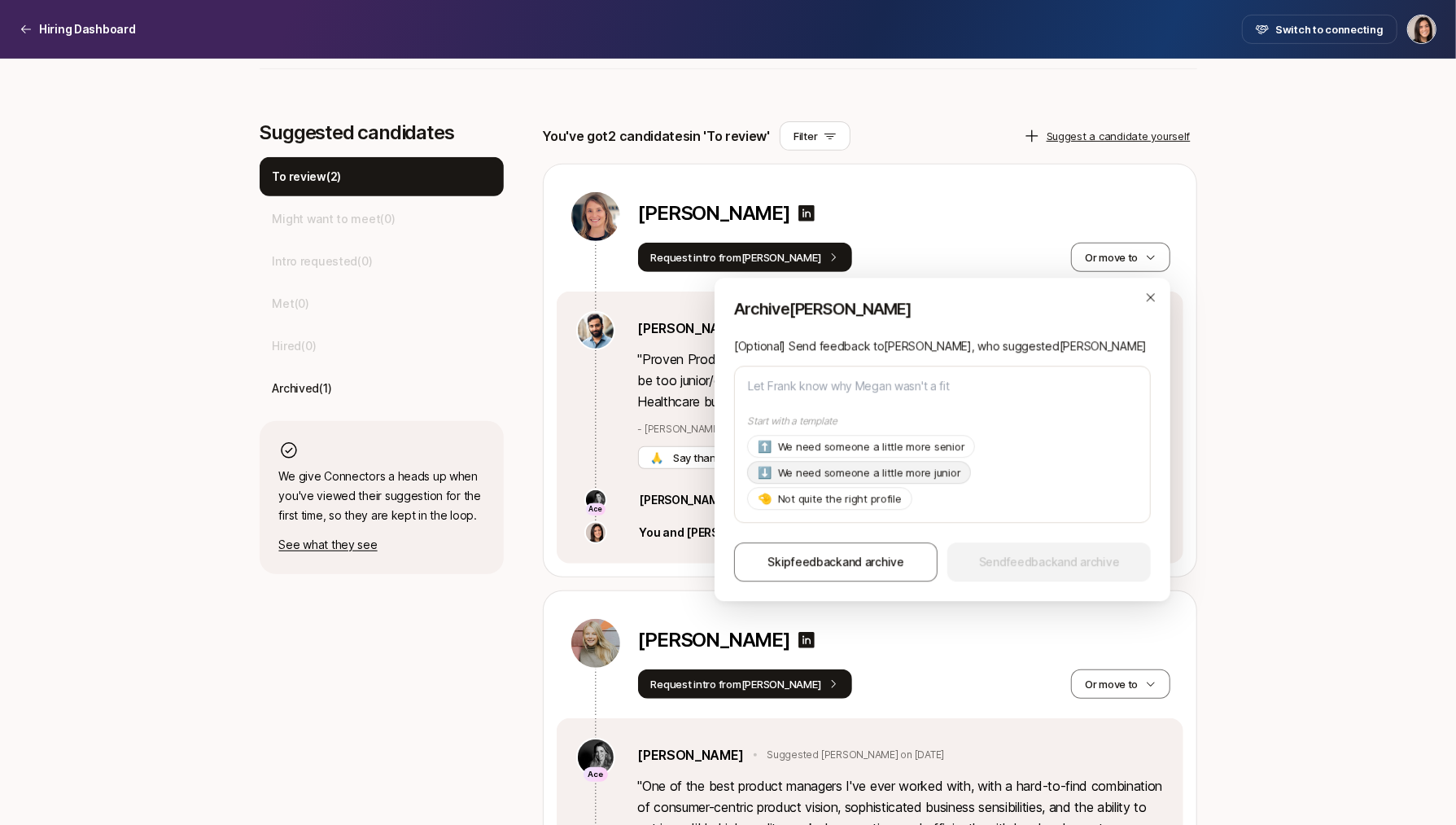
click at [932, 477] on p "We need someone a little more junior" at bounding box center [870, 473] width 183 height 16
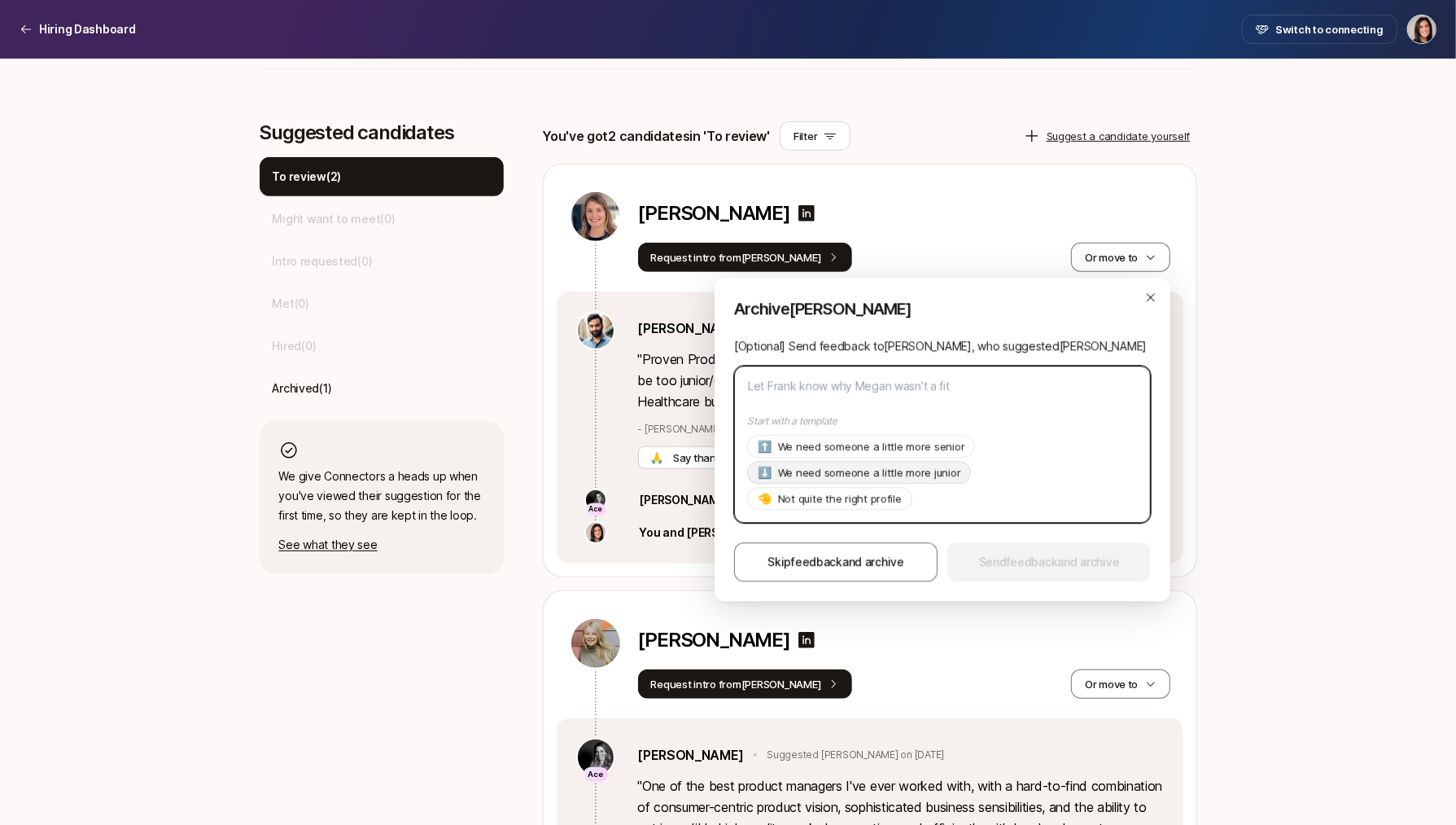
type textarea "x"
type textarea "Hi Frank, Thanks so much for suggesting Megan! As of now we're looking for a pr…"
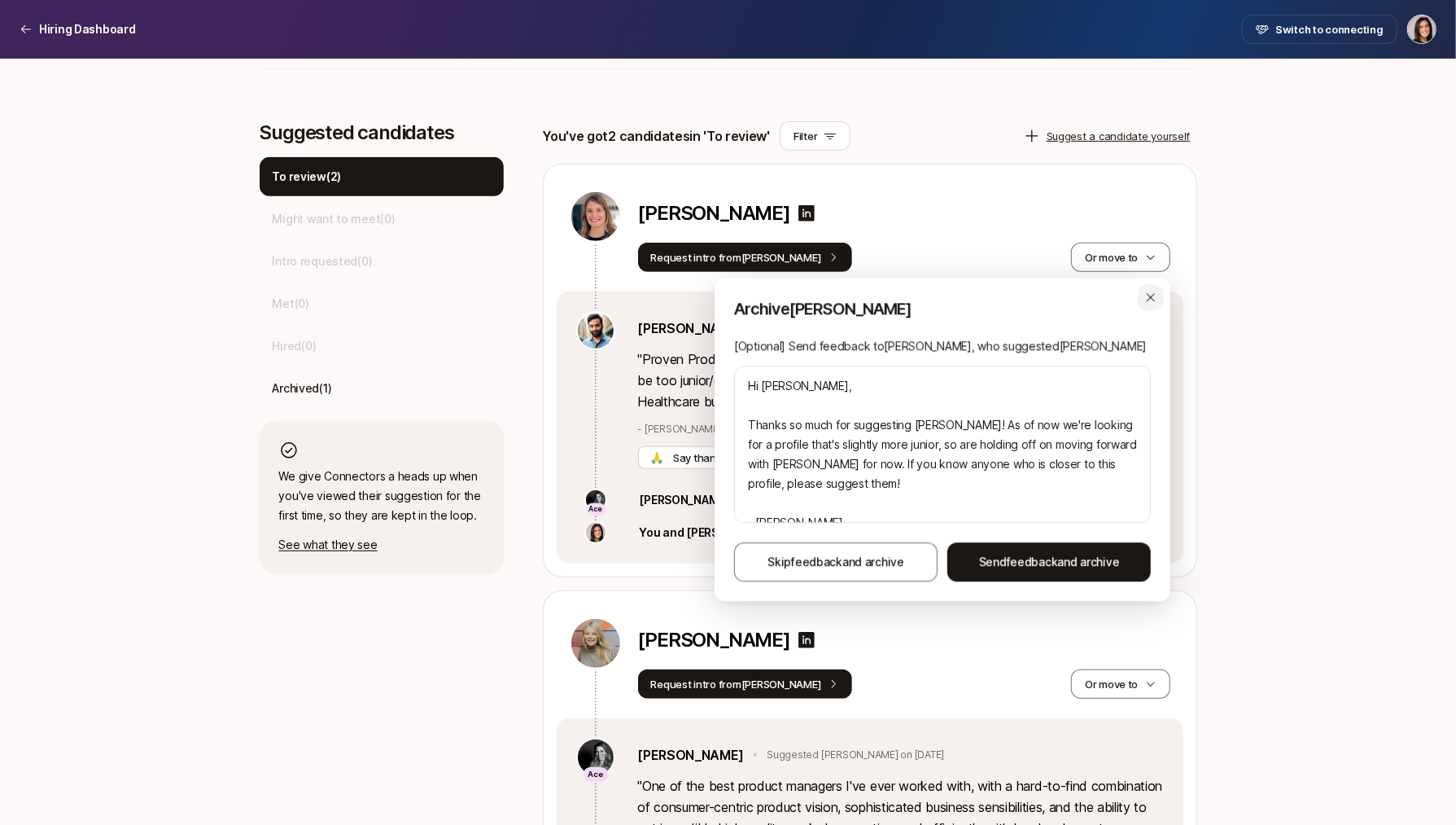
click at [1144, 305] on div "button" at bounding box center [1151, 297] width 26 height 26
type textarea "x"
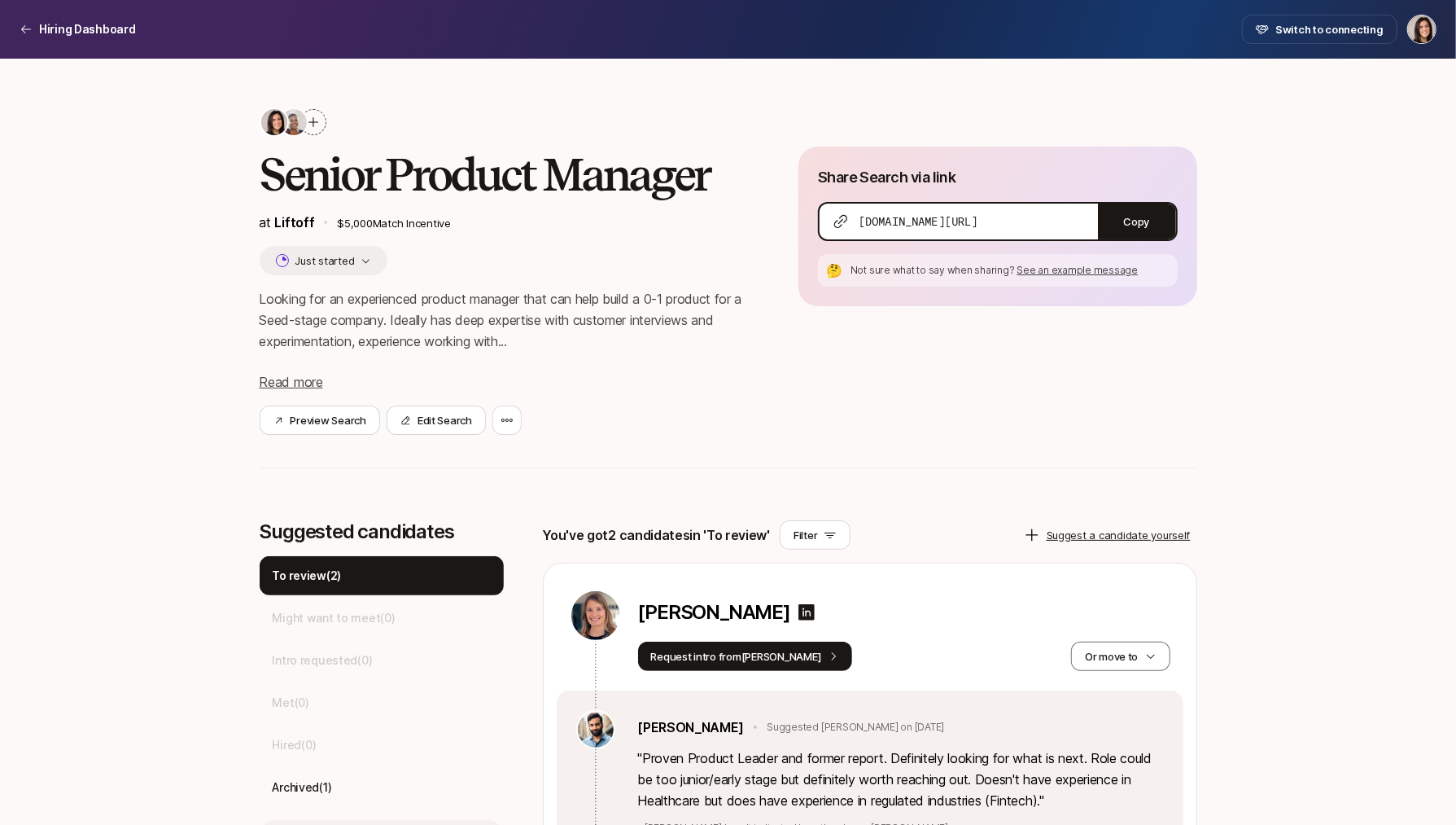
scroll to position [0, 0]
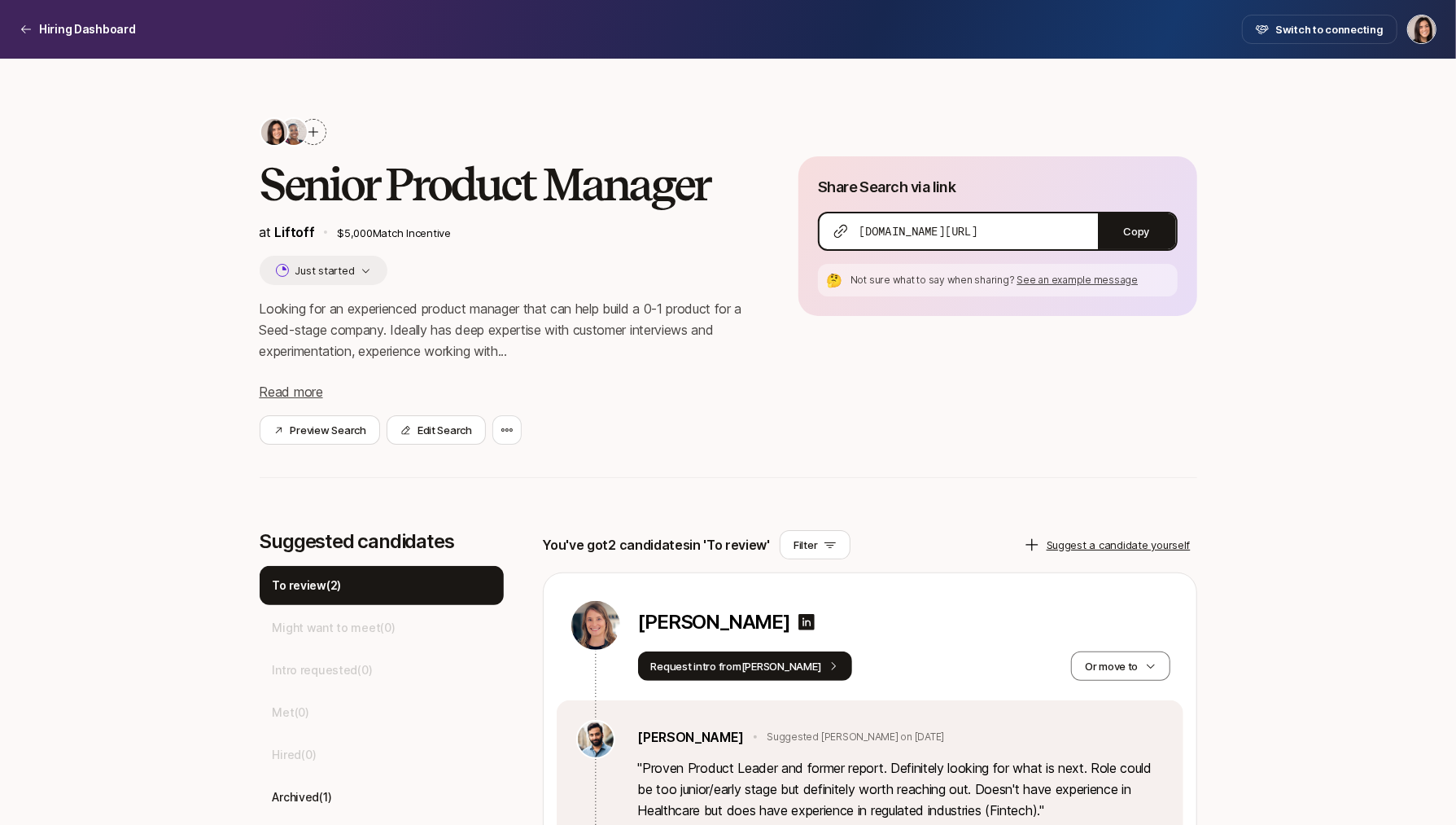
click at [317, 132] on icon at bounding box center [313, 131] width 13 height 13
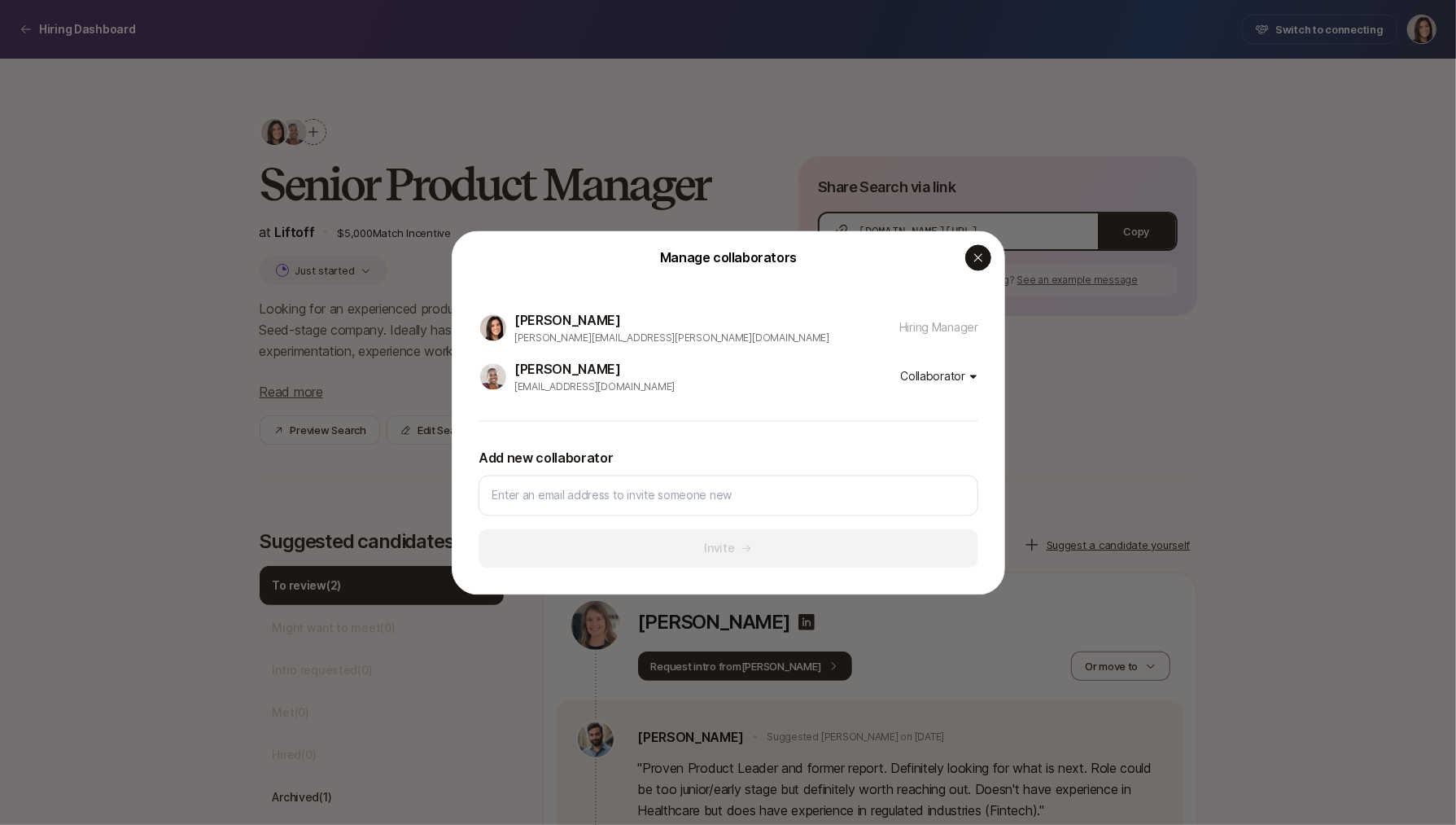
click at [985, 254] on div "button" at bounding box center [979, 258] width 26 height 26
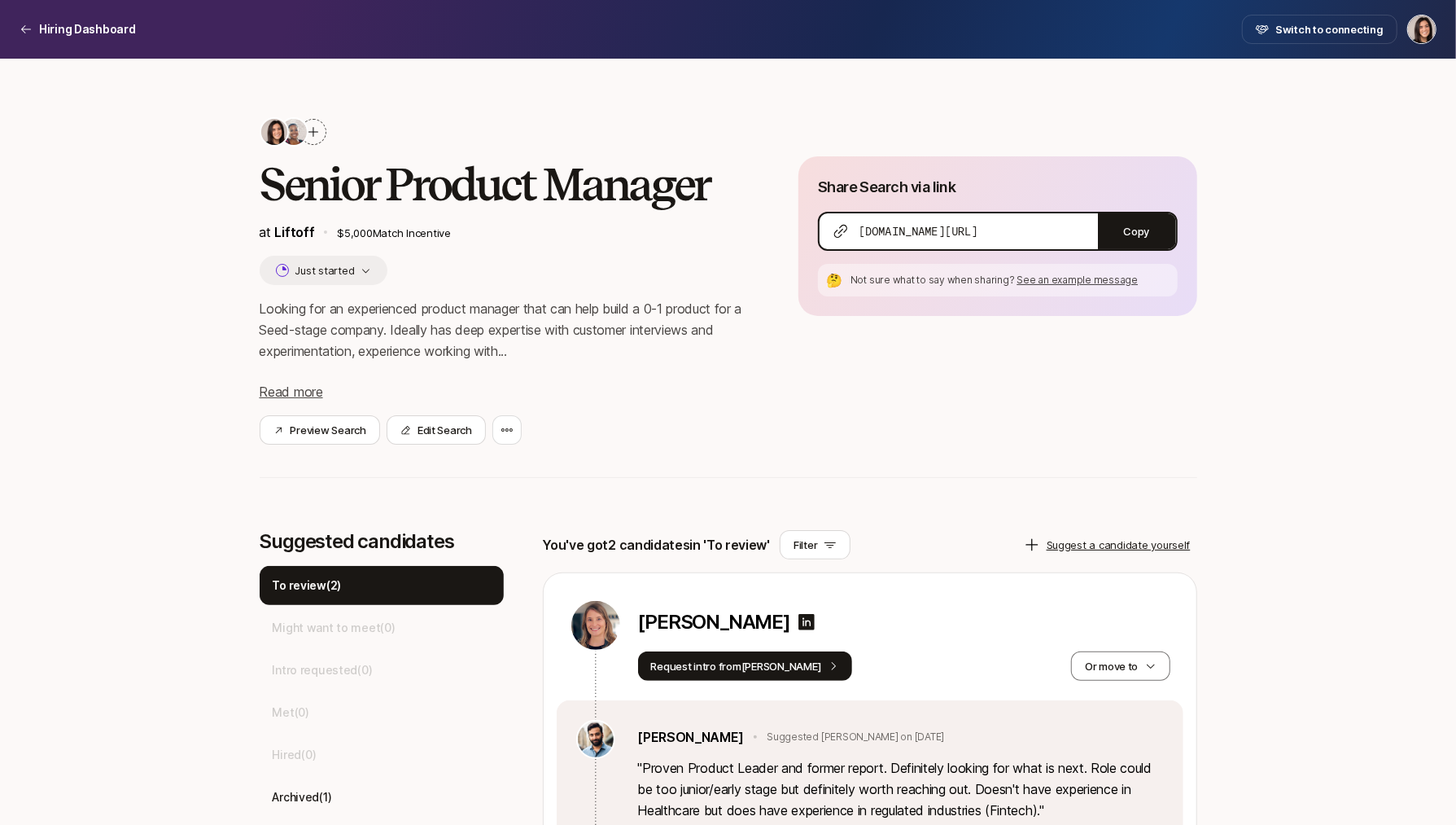
click at [310, 134] on icon at bounding box center [313, 131] width 13 height 13
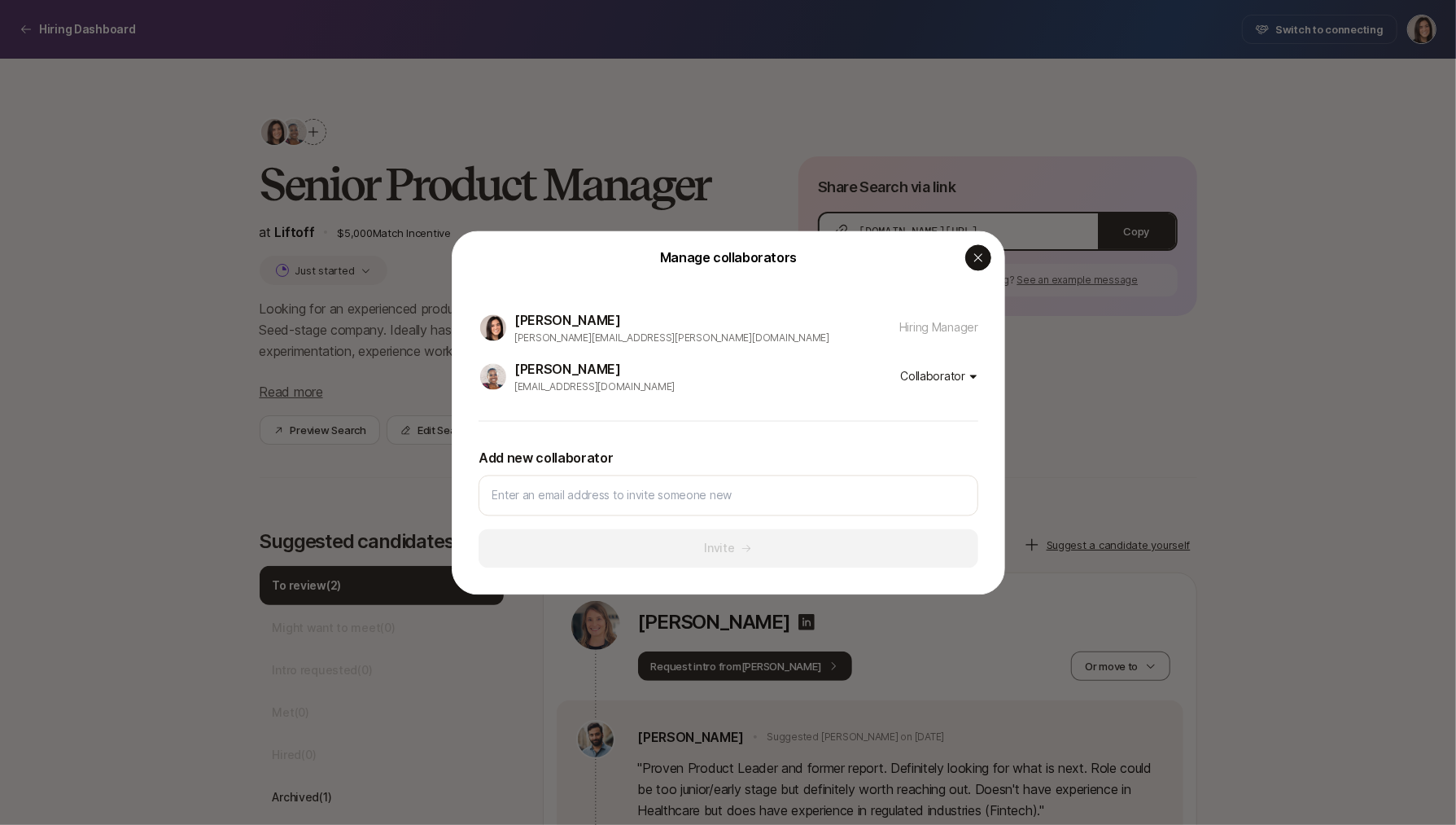
click at [977, 264] on icon "button" at bounding box center [978, 257] width 13 height 13
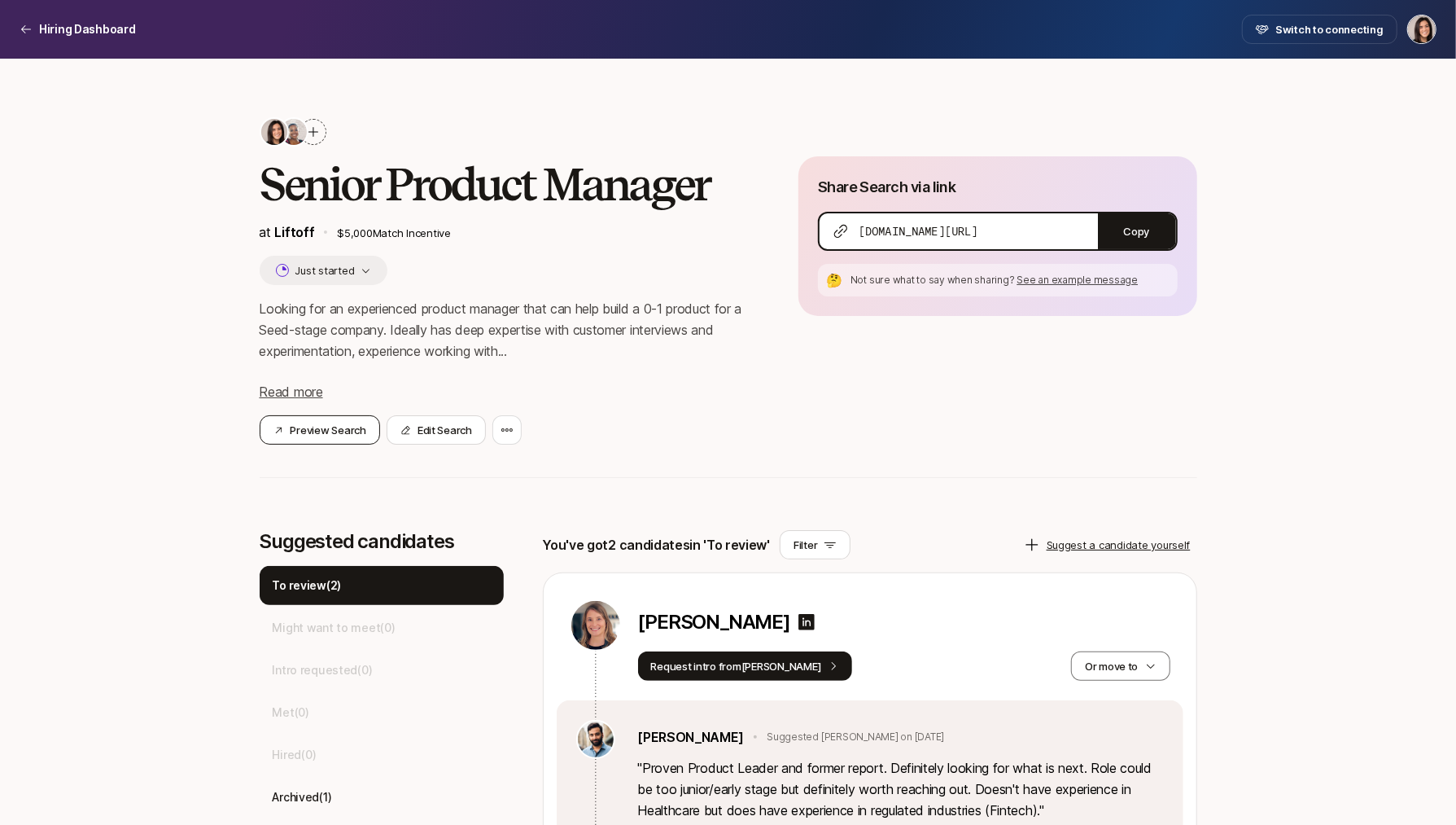
click at [355, 439] on button "Preview Search" at bounding box center [319, 430] width 121 height 29
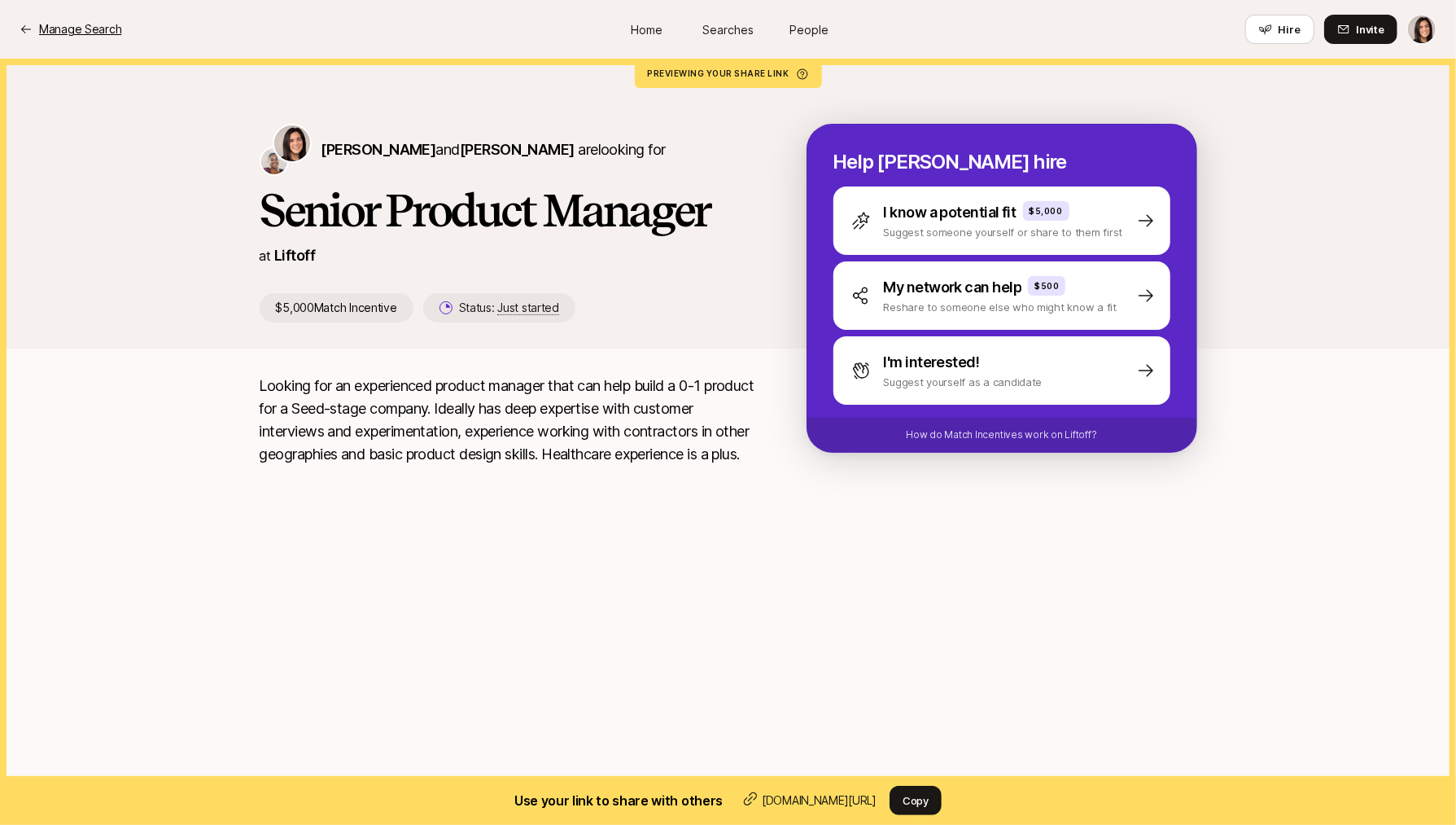
click at [101, 29] on p "Manage Search" at bounding box center [79, 29] width 82 height 19
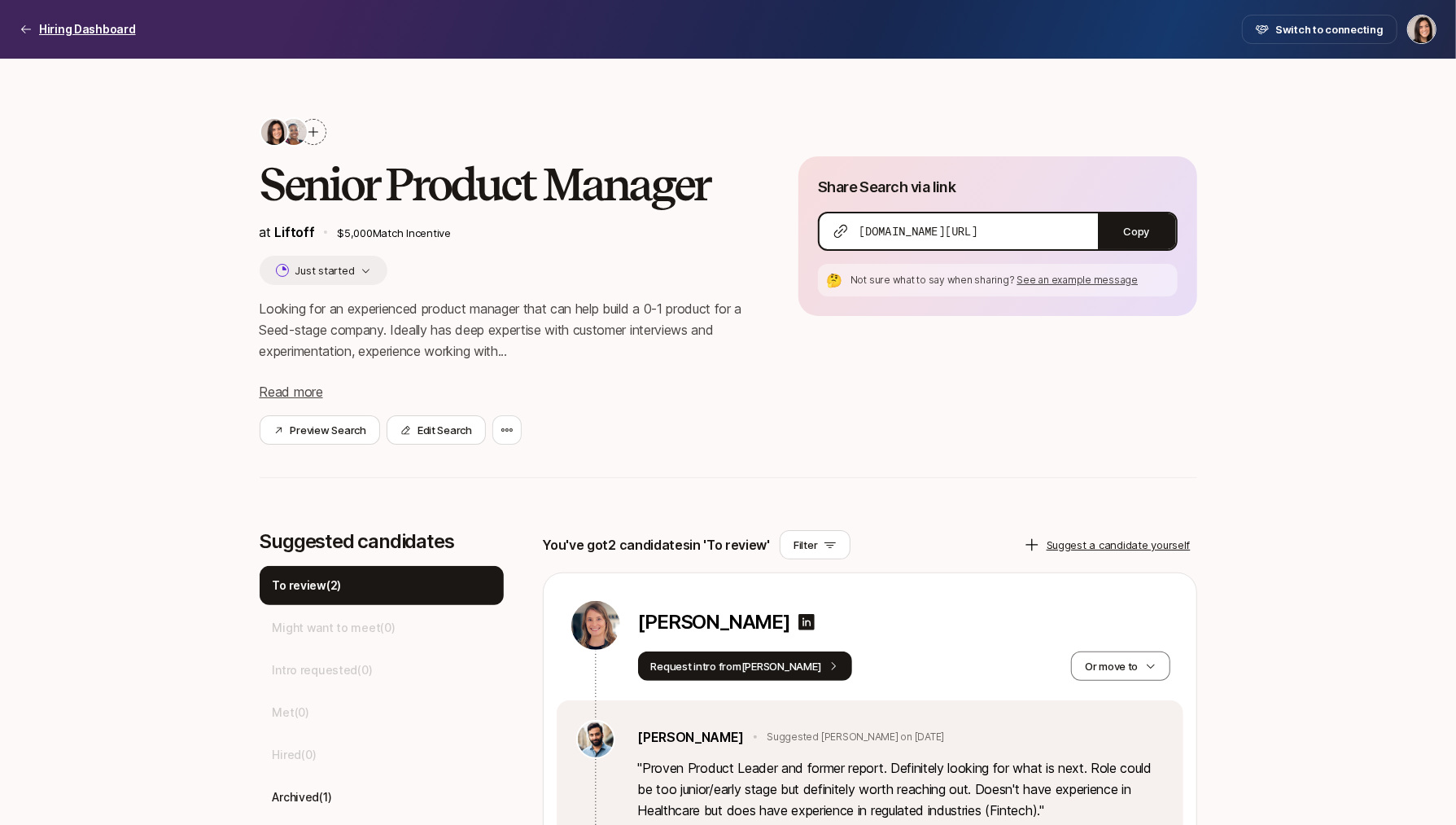
click at [121, 37] on p "Hiring Dashboard" at bounding box center [87, 29] width 97 height 19
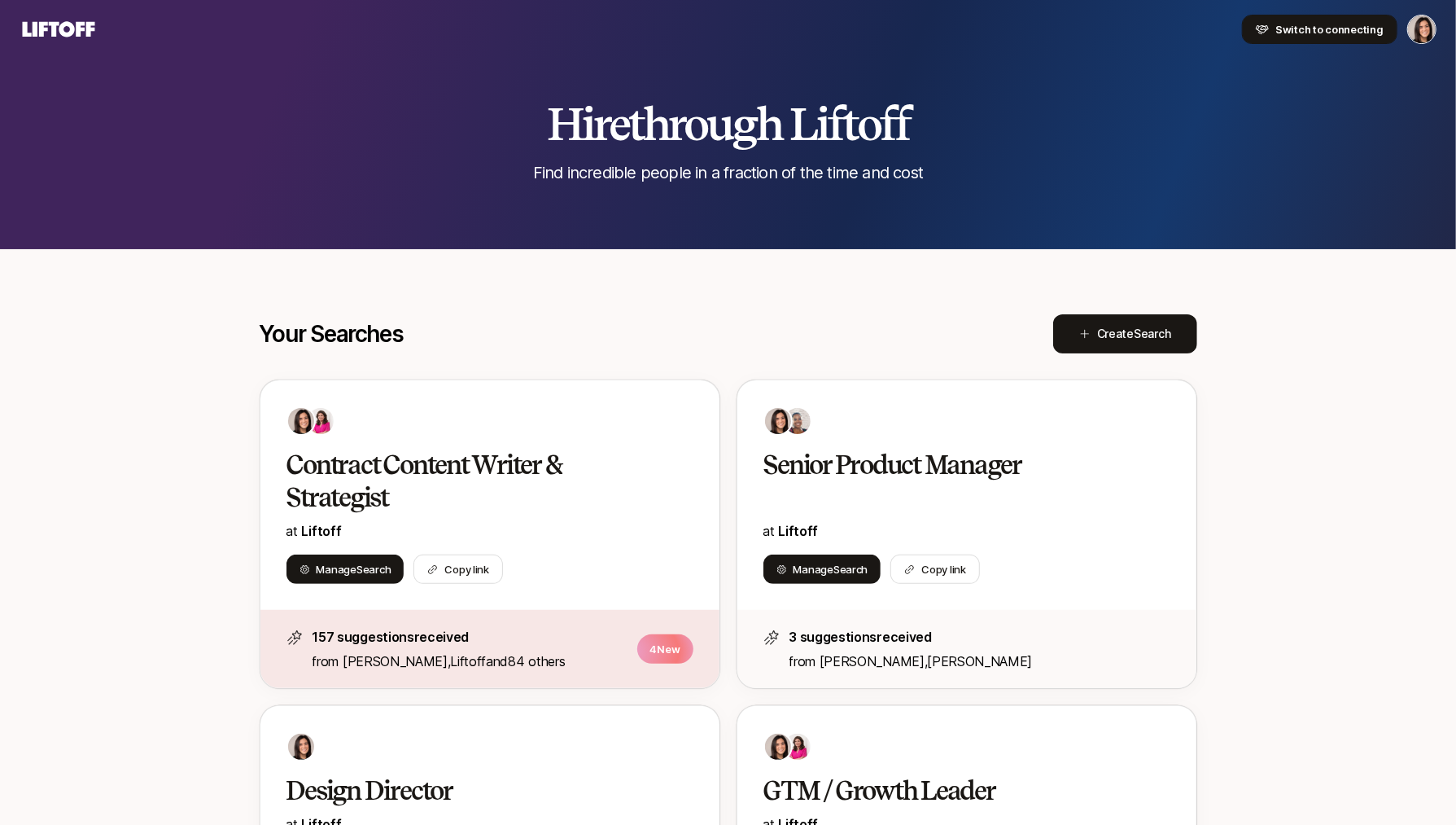
click at [1325, 29] on span "Switch to connecting" at bounding box center [1329, 29] width 108 height 16
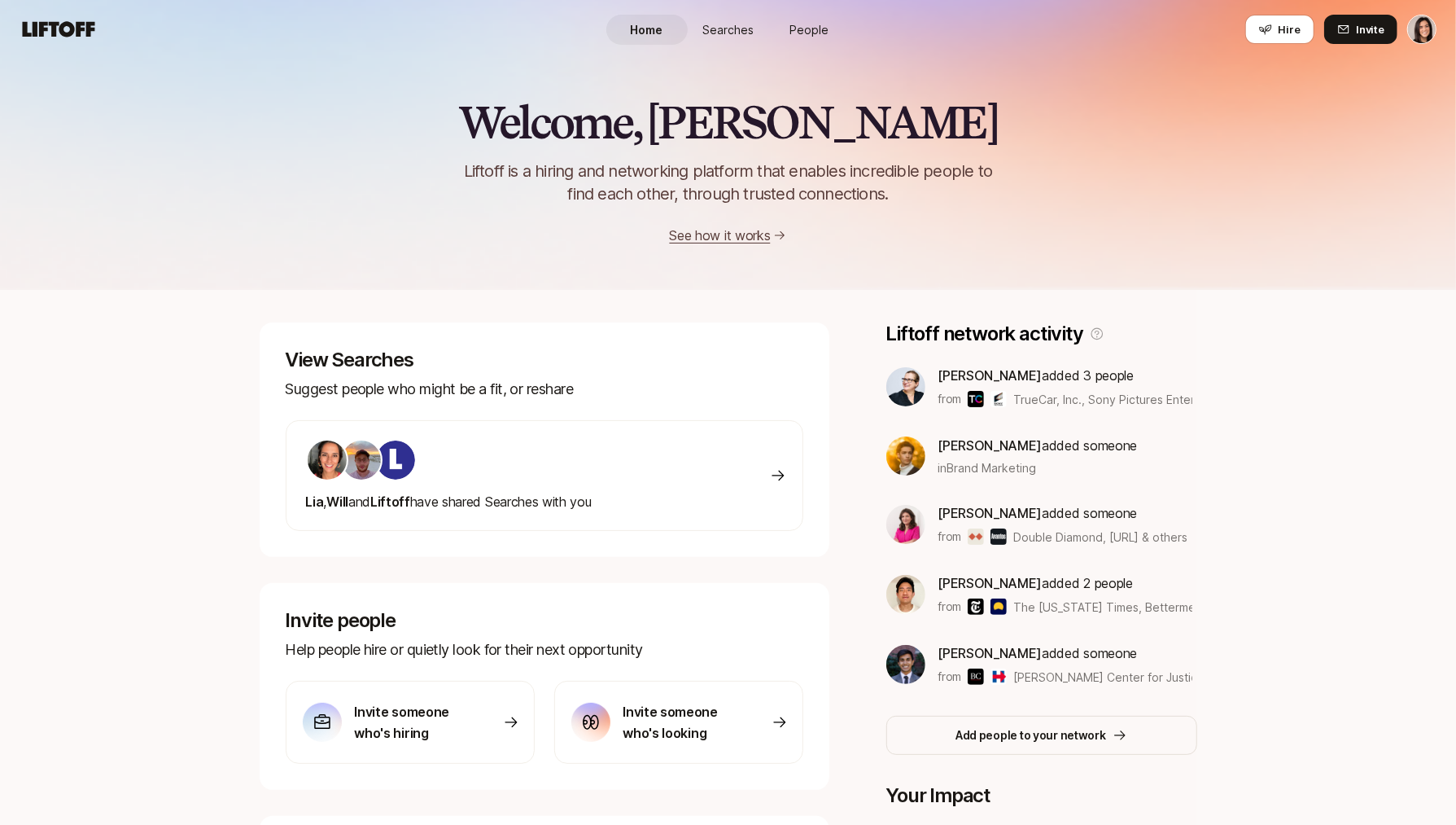
click at [741, 33] on span "Searches" at bounding box center [728, 29] width 51 height 17
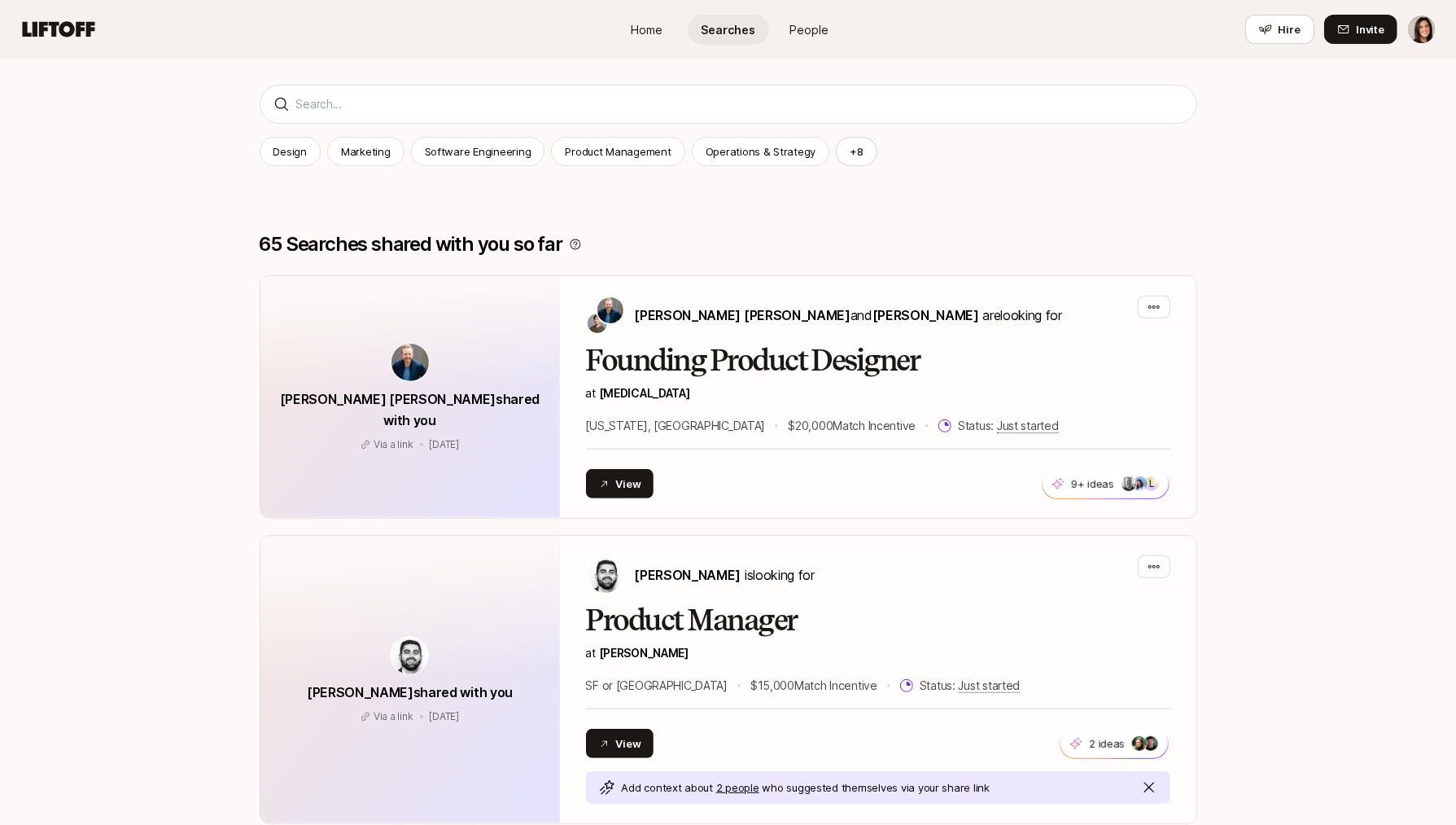
scroll to position [196, 0]
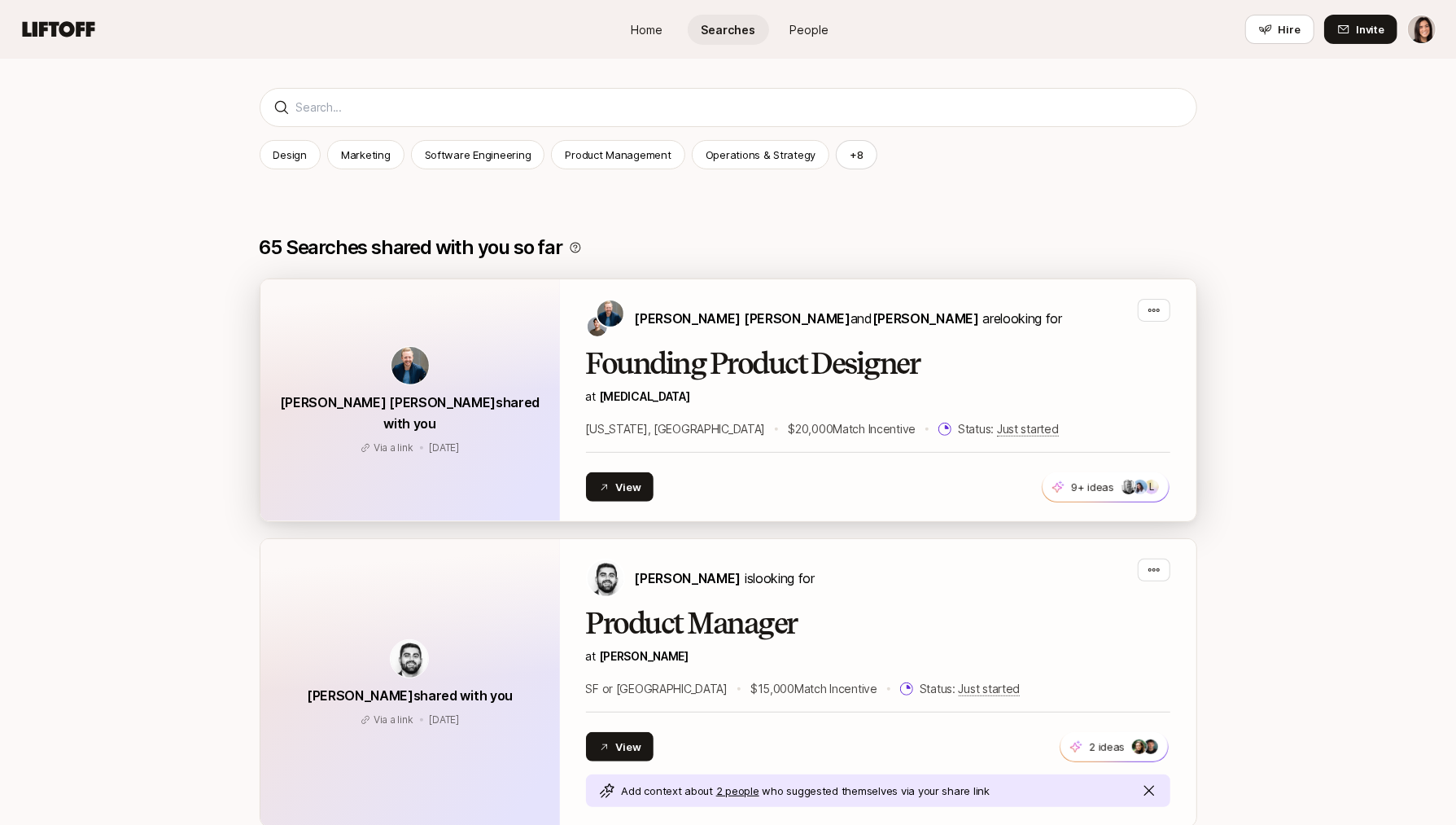
click at [750, 400] on p "at SONATA" at bounding box center [878, 396] width 585 height 19
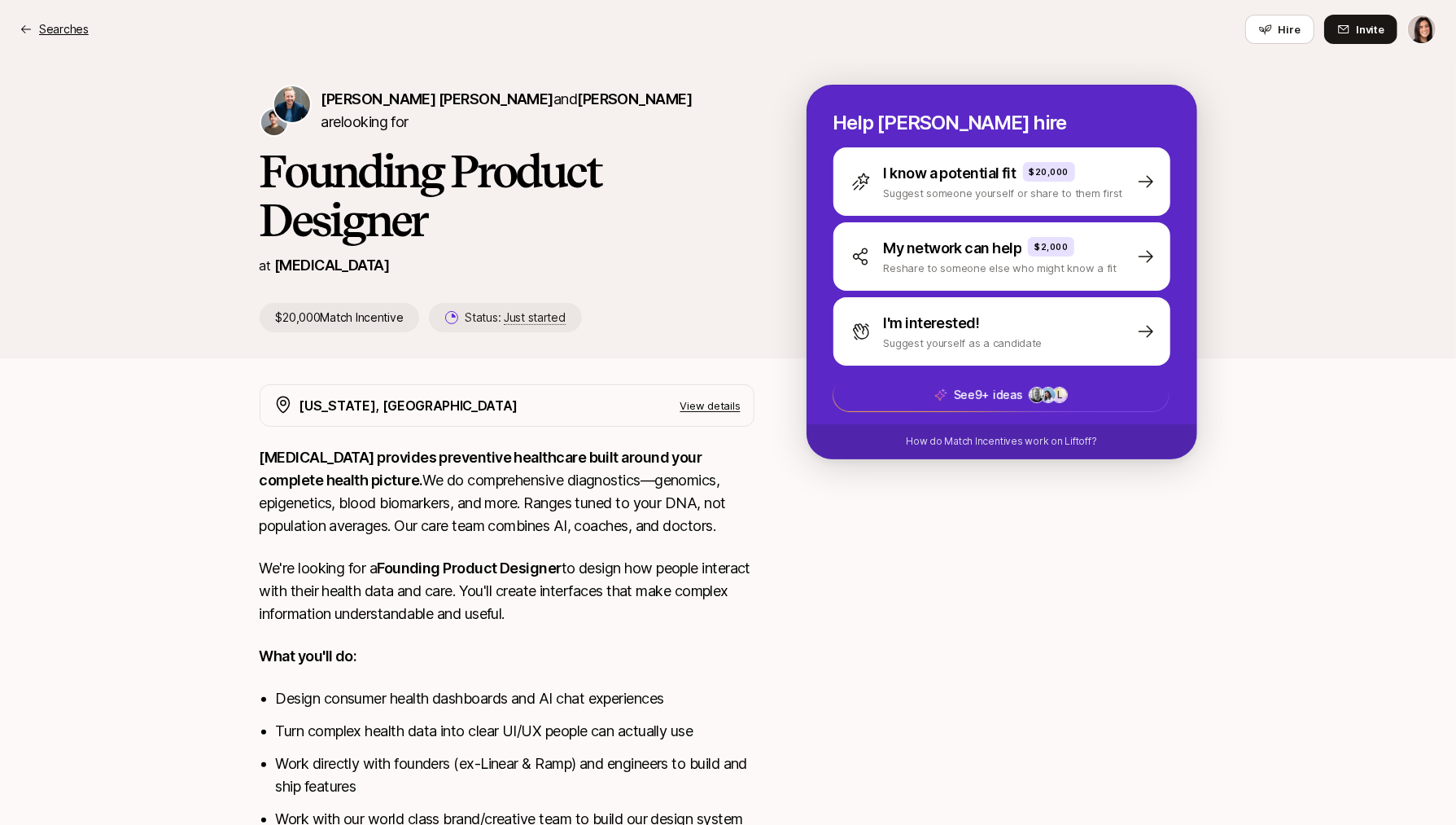
click at [40, 28] on p "Searches" at bounding box center [63, 29] width 49 height 19
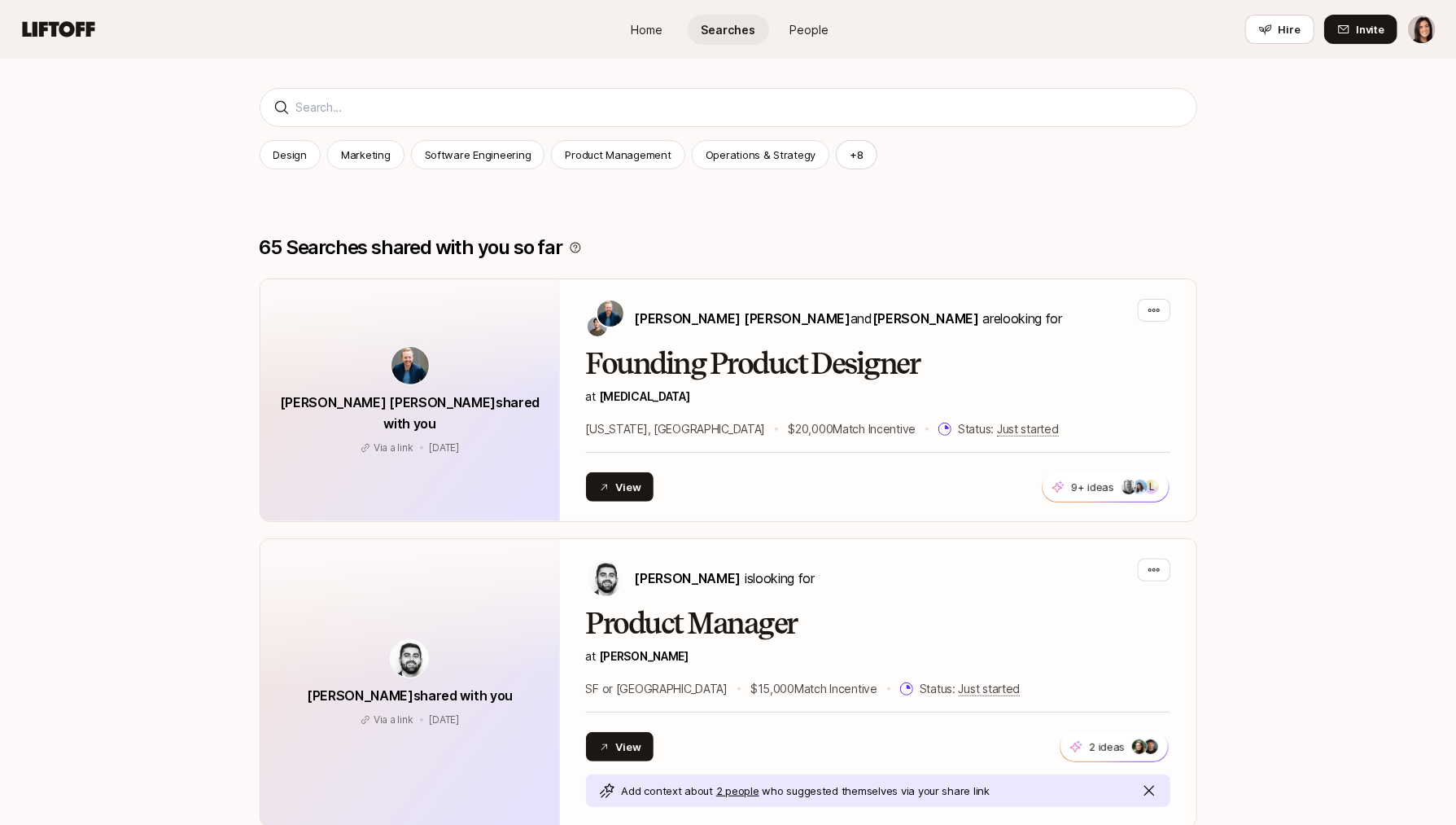
click at [816, 26] on span "People" at bounding box center [810, 29] width 39 height 17
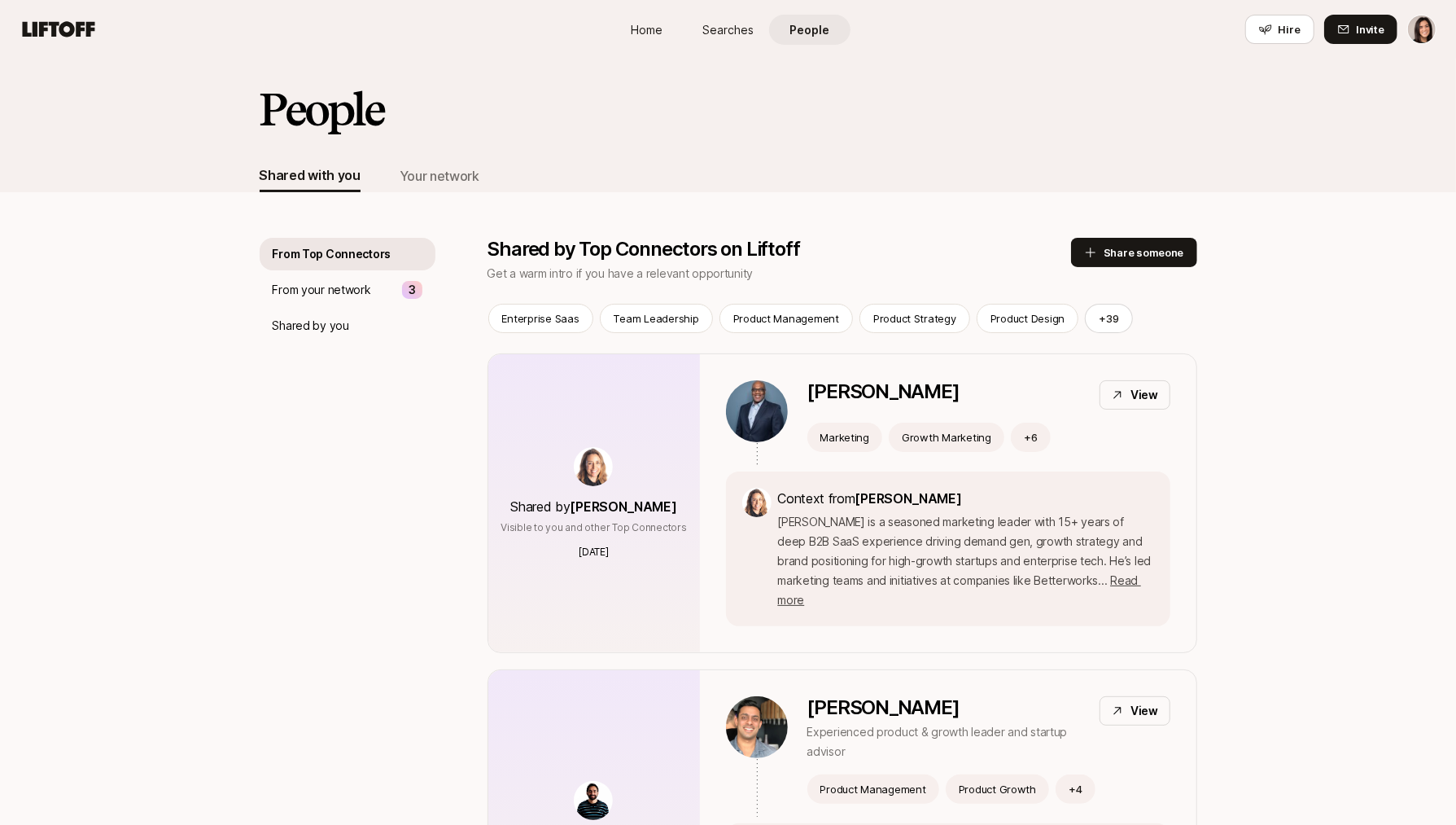
click at [741, 26] on span "Searches" at bounding box center [728, 29] width 51 height 17
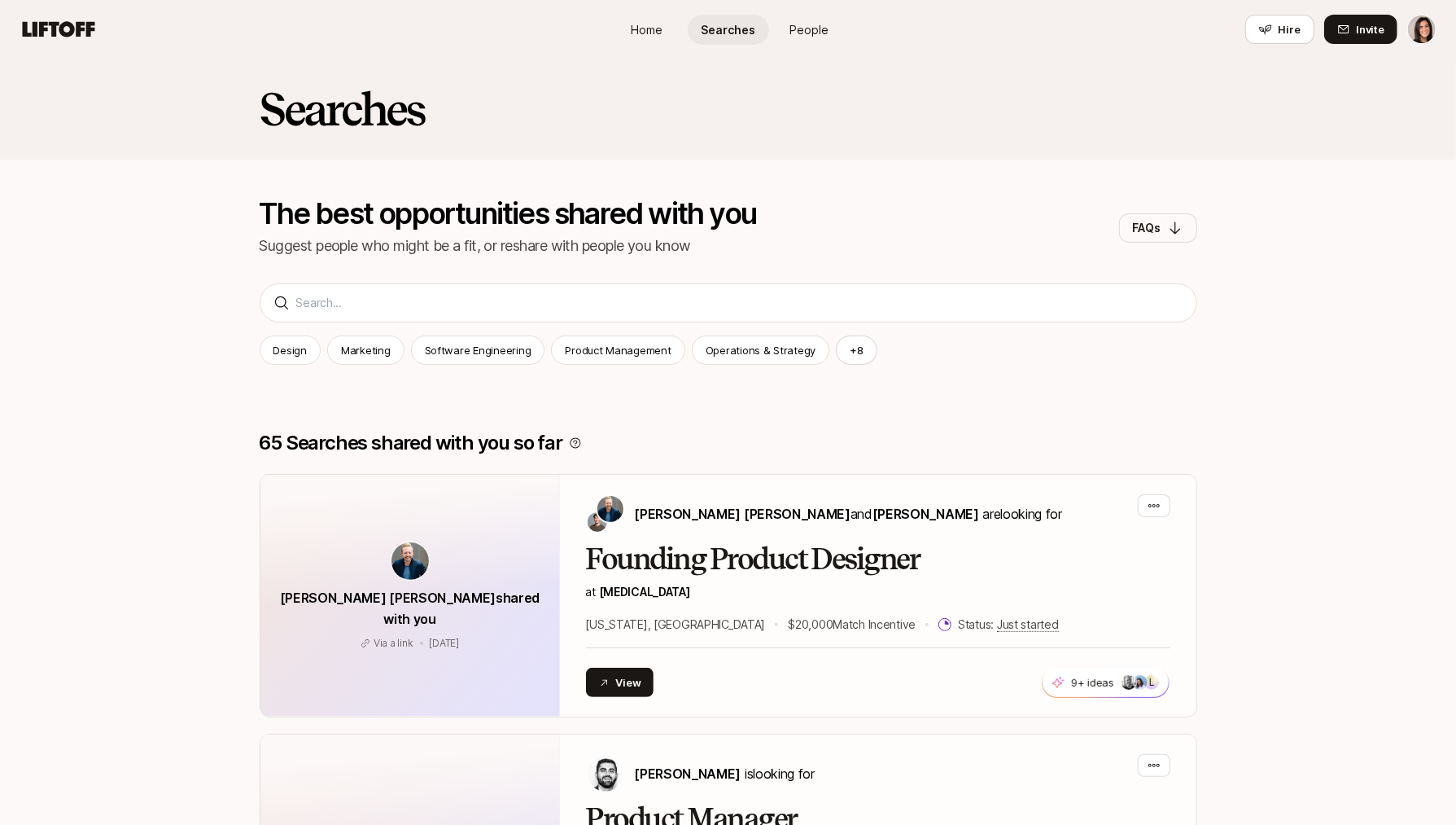
click at [822, 34] on span "People" at bounding box center [810, 29] width 39 height 17
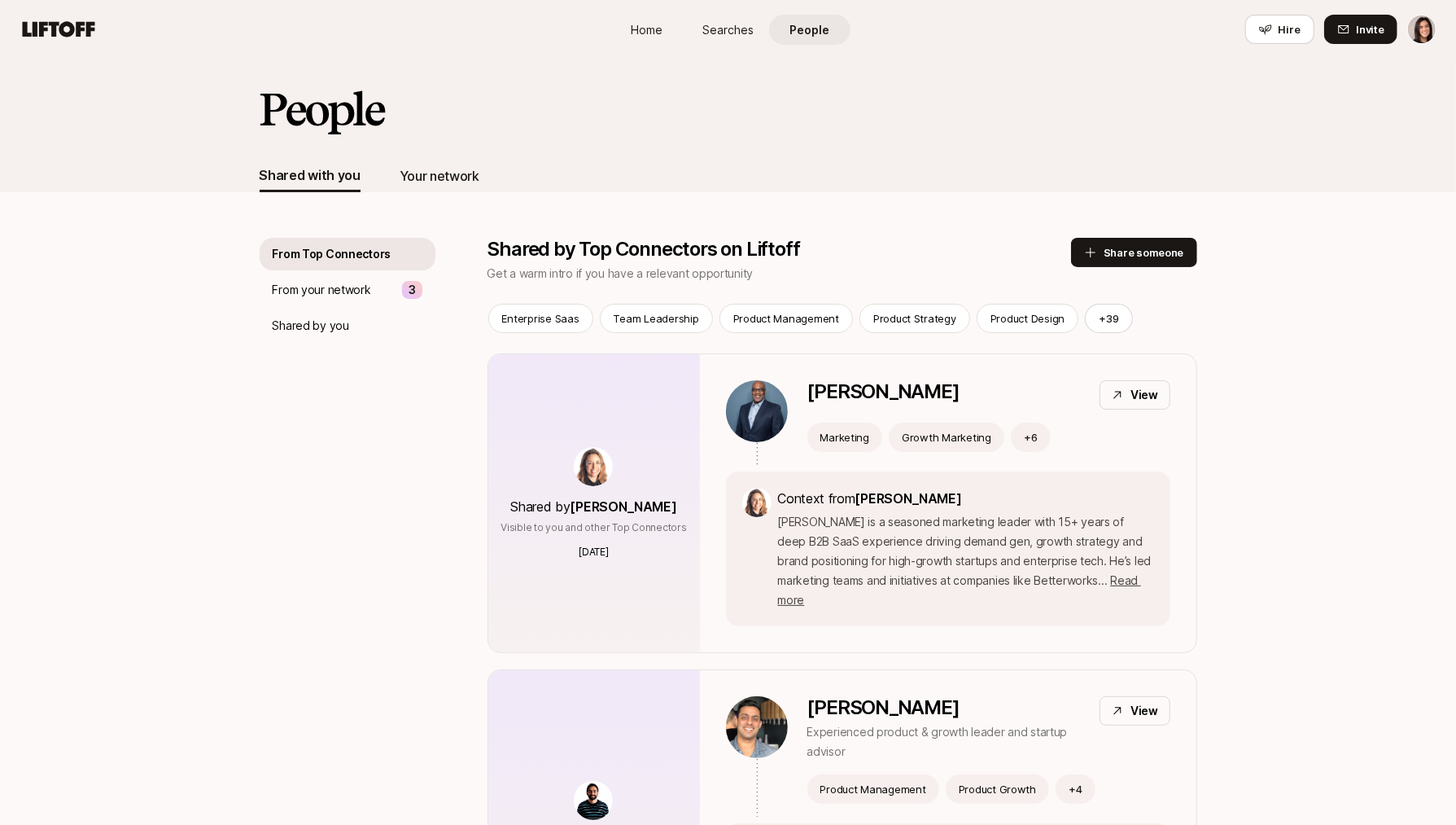
click at [429, 182] on div "Your network" at bounding box center [439, 176] width 79 height 21
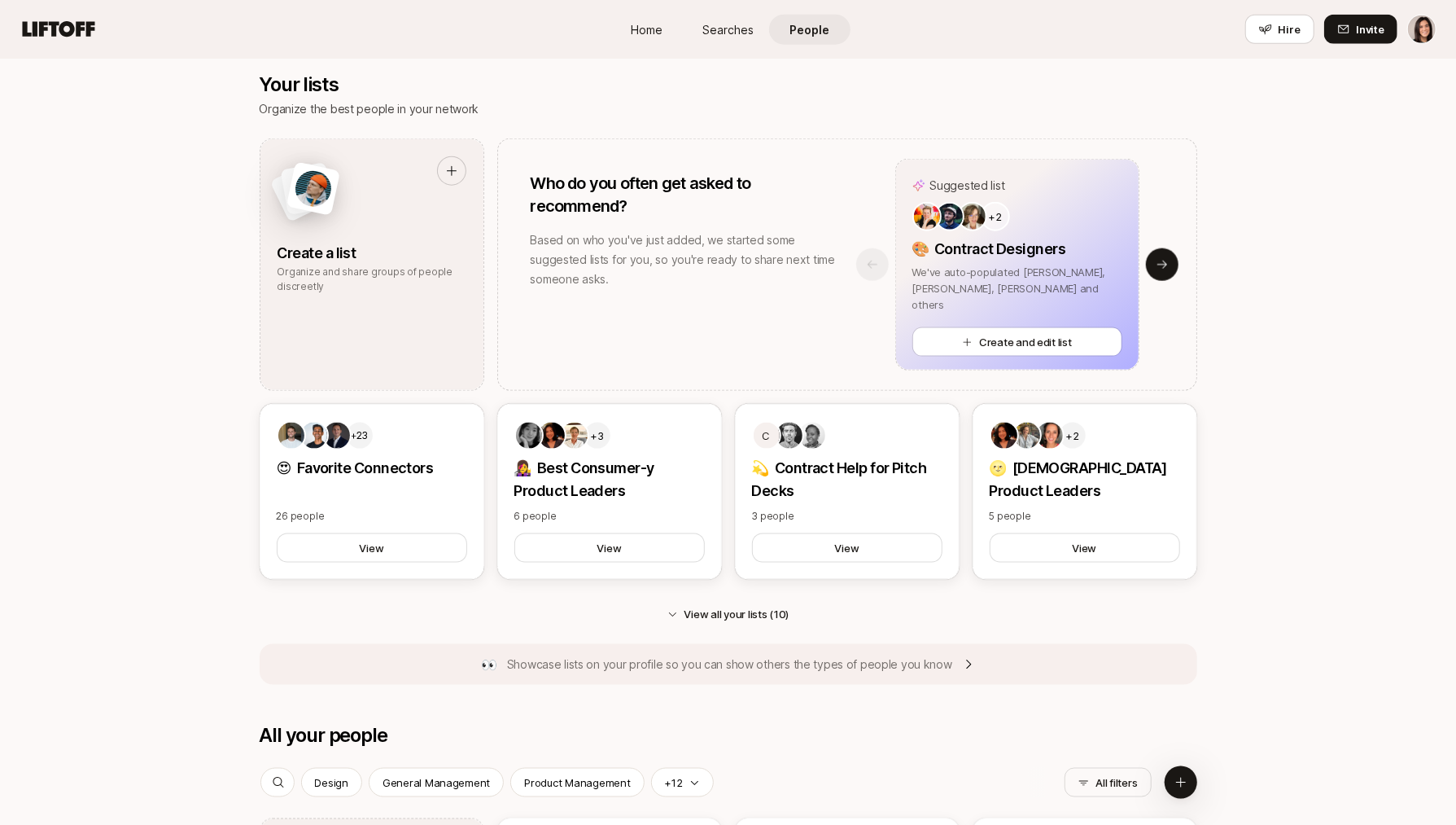
scroll to position [1343, 0]
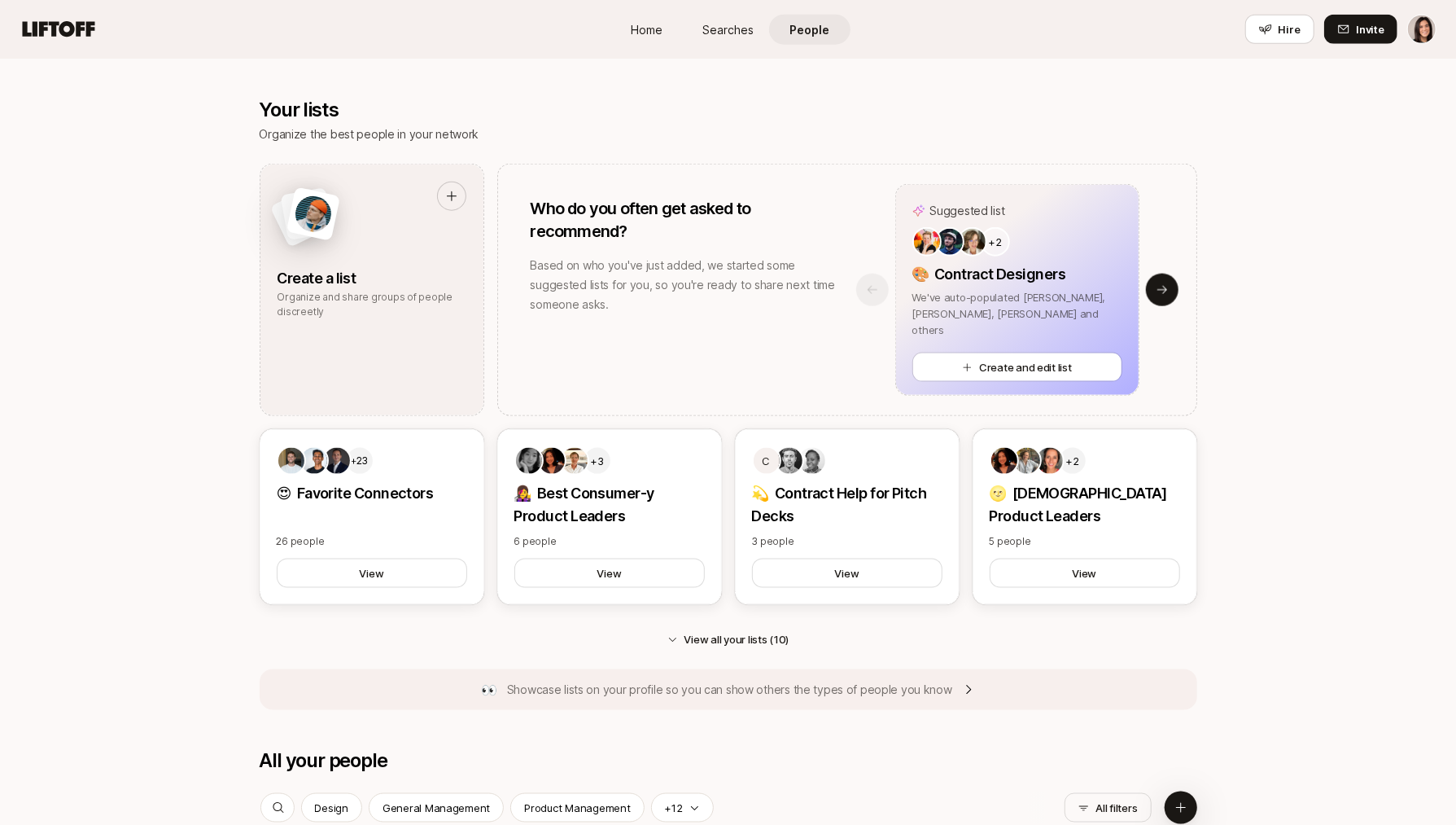
click at [714, 32] on span "Searches" at bounding box center [728, 29] width 51 height 17
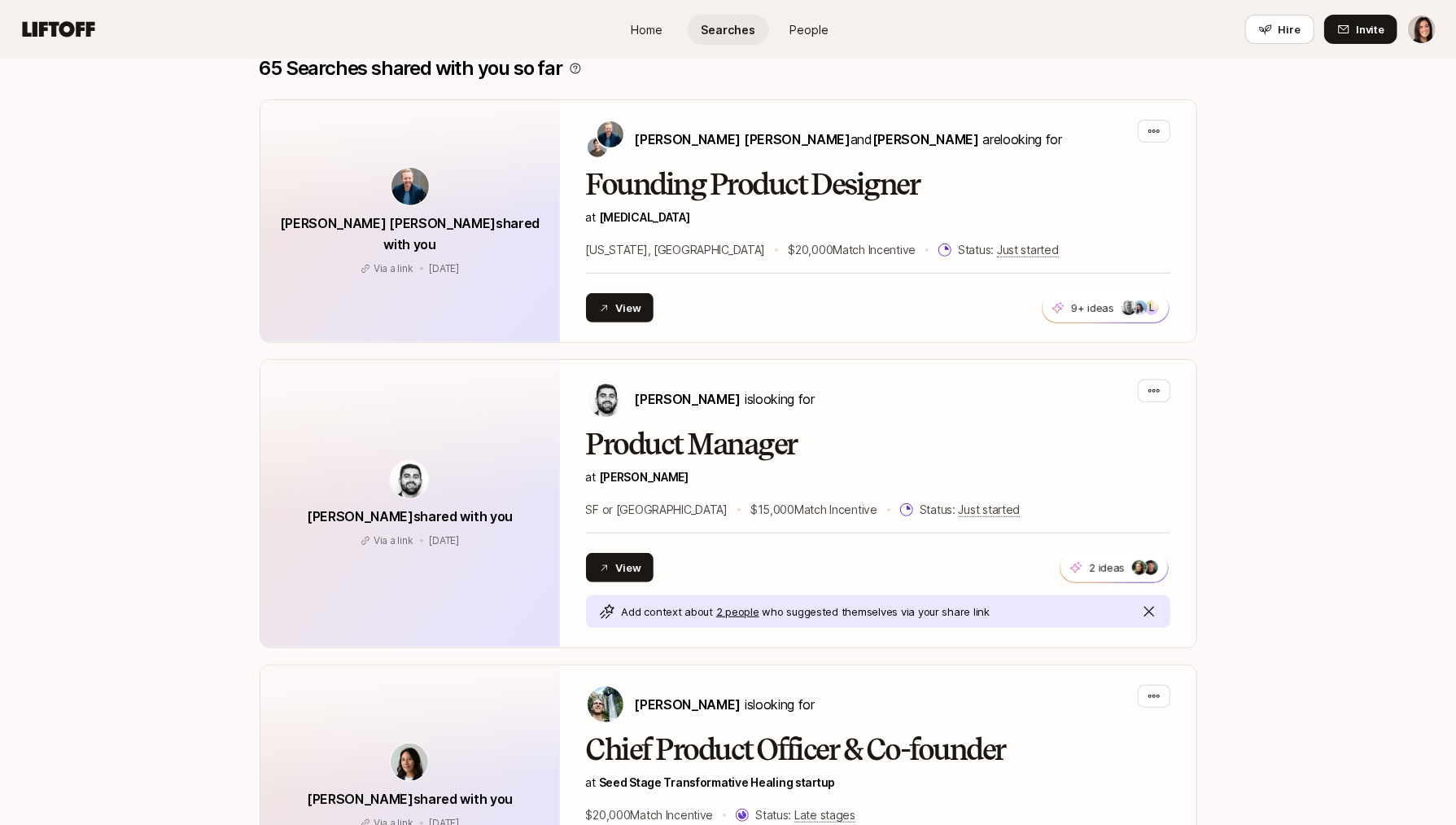
scroll to position [369, 0]
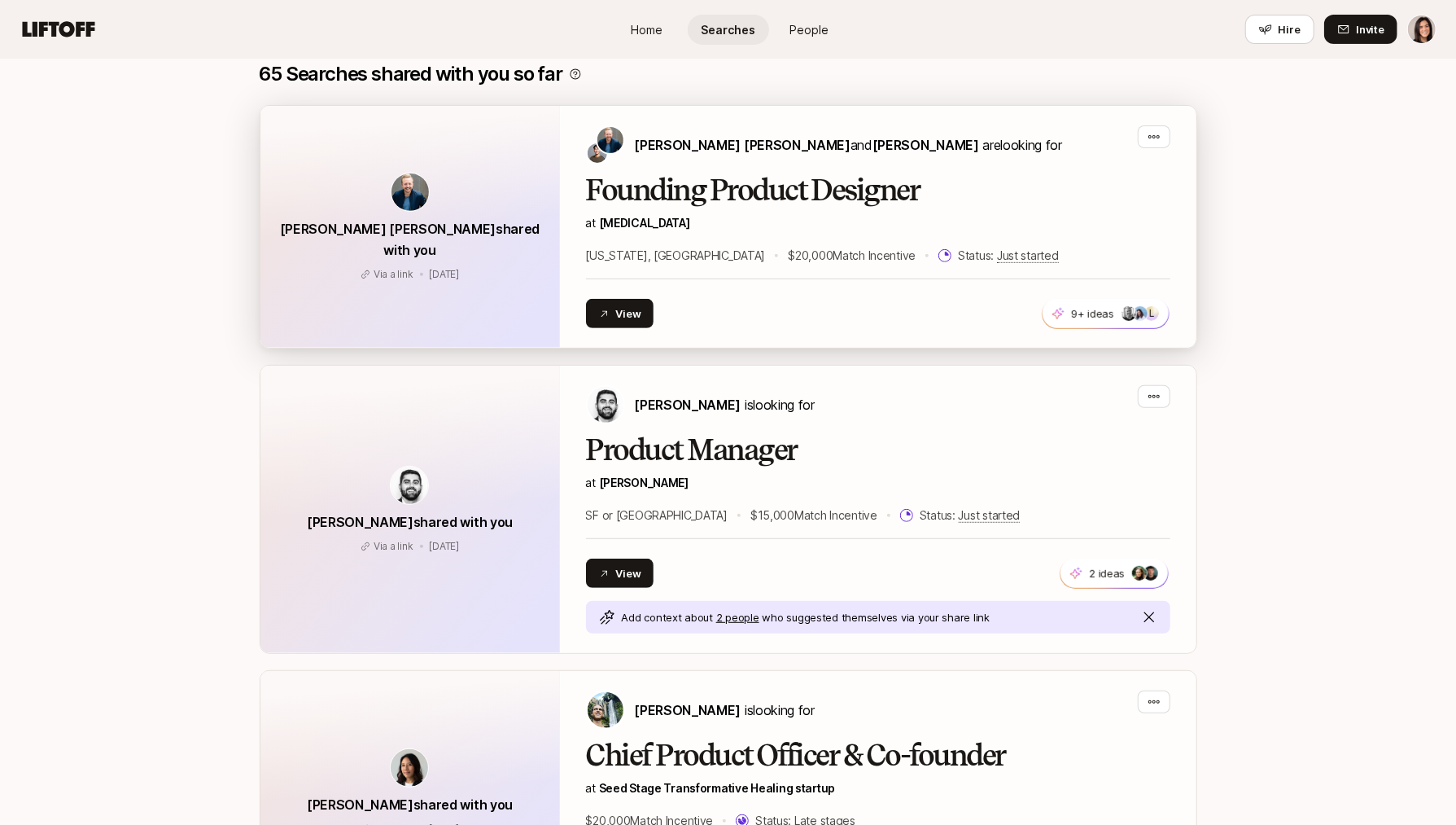
click at [780, 235] on div "Founding Product Designer at SONATA New York, NY $20,000 Match Incentive Status…" at bounding box center [878, 220] width 585 height 91
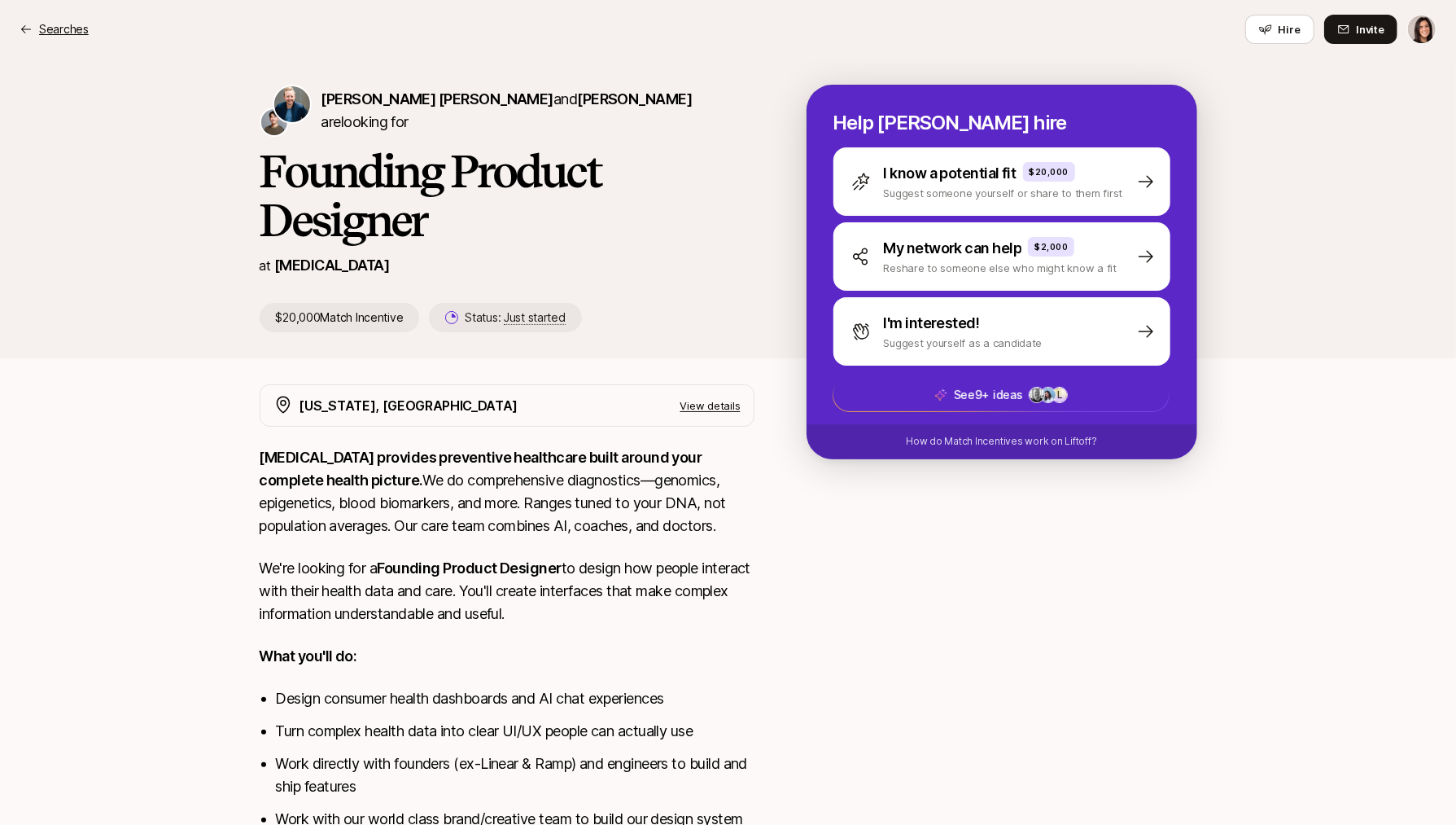
click at [54, 32] on p "Searches" at bounding box center [63, 29] width 49 height 19
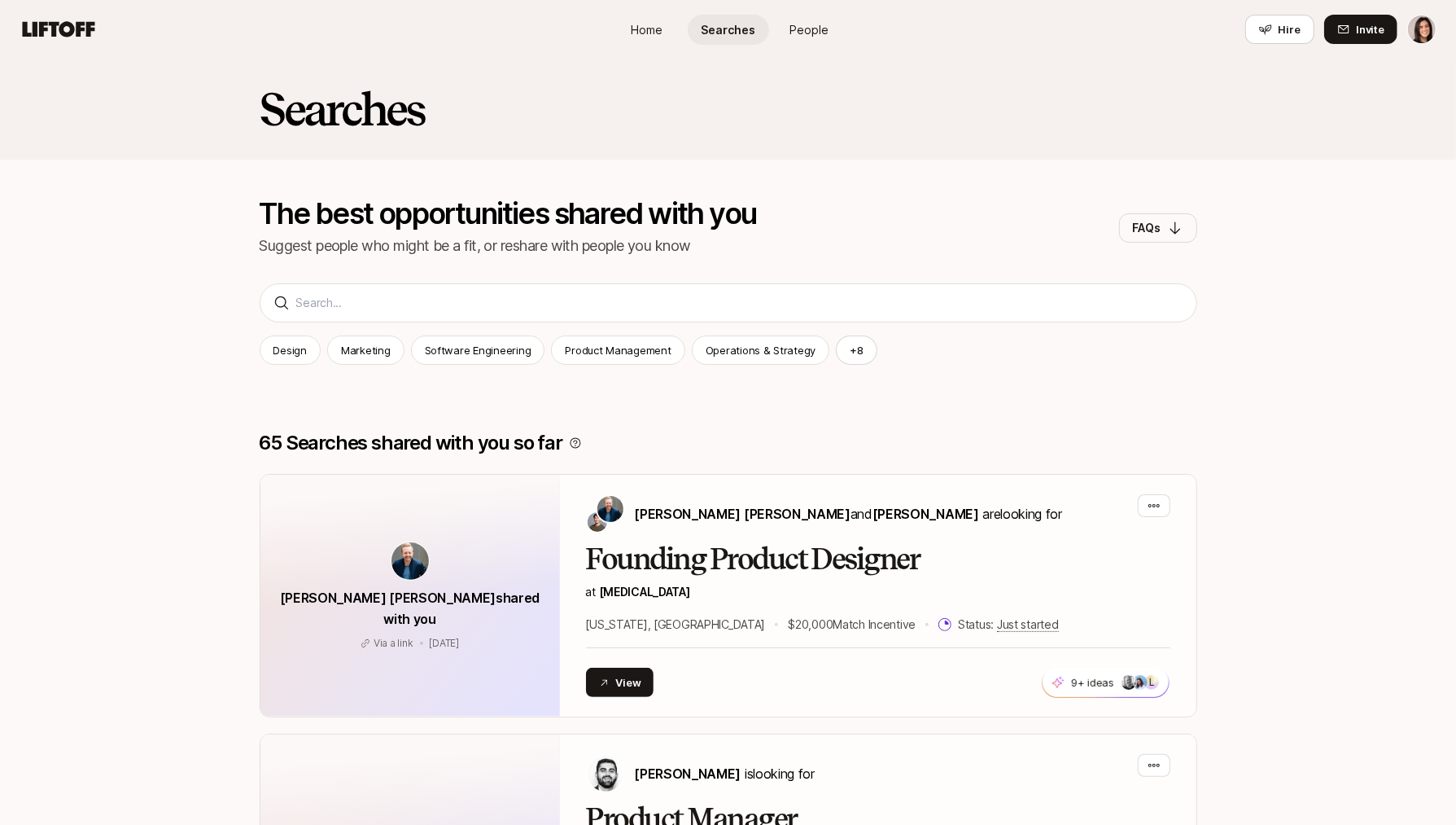
click at [832, 35] on link "People" at bounding box center [810, 30] width 81 height 30
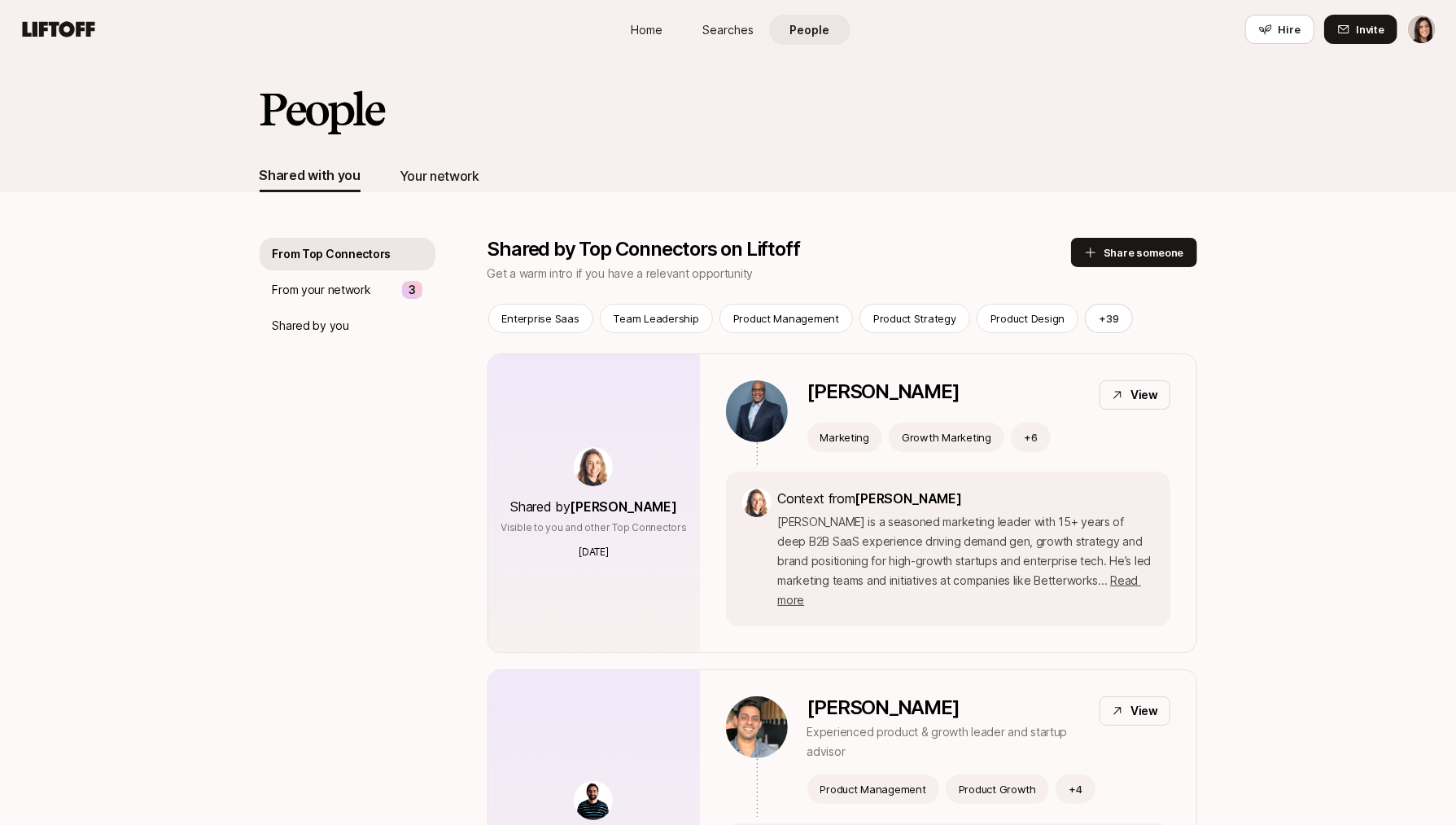
click at [452, 186] on div "Your network" at bounding box center [439, 176] width 79 height 33
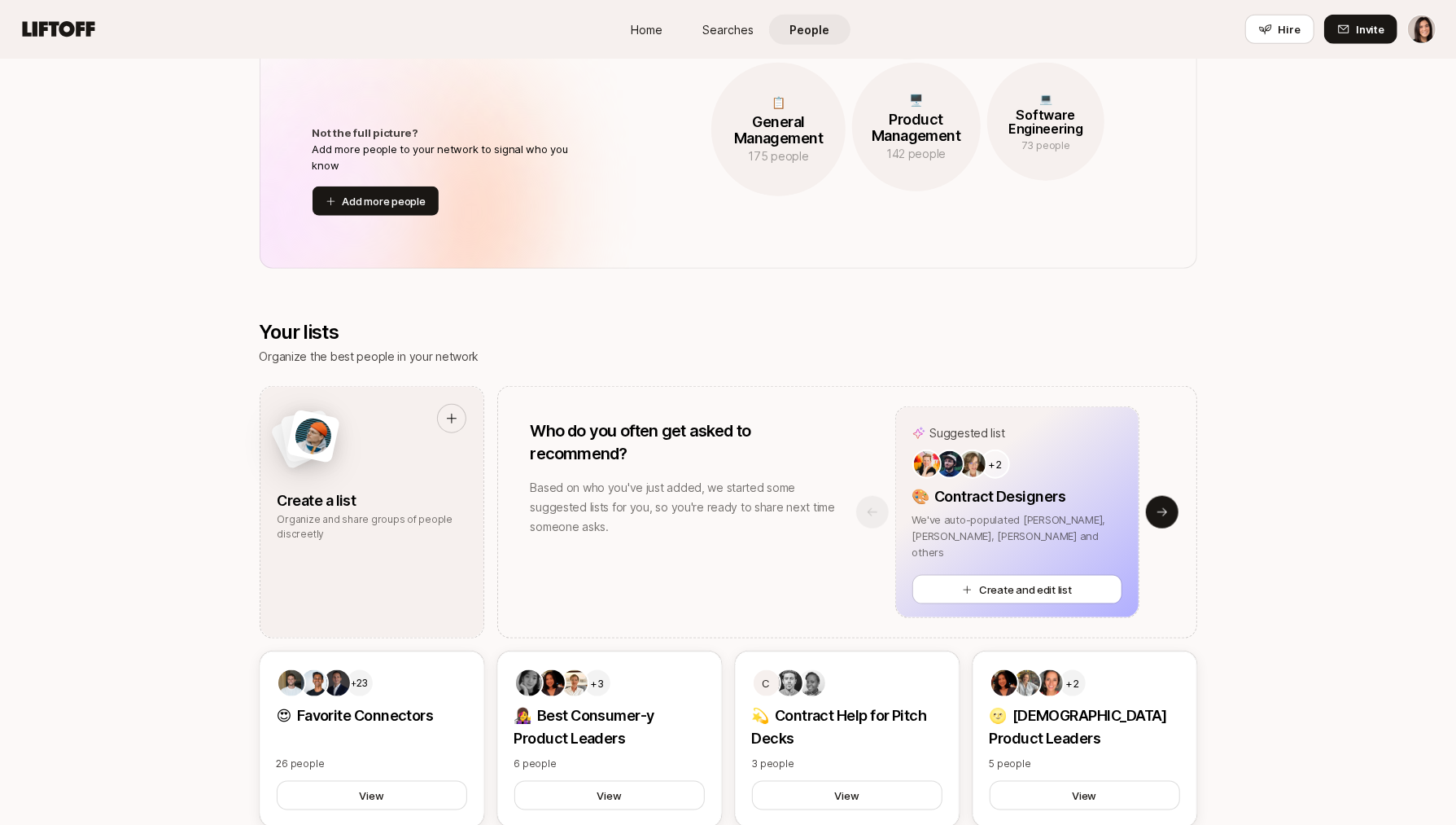
scroll to position [1256, 0]
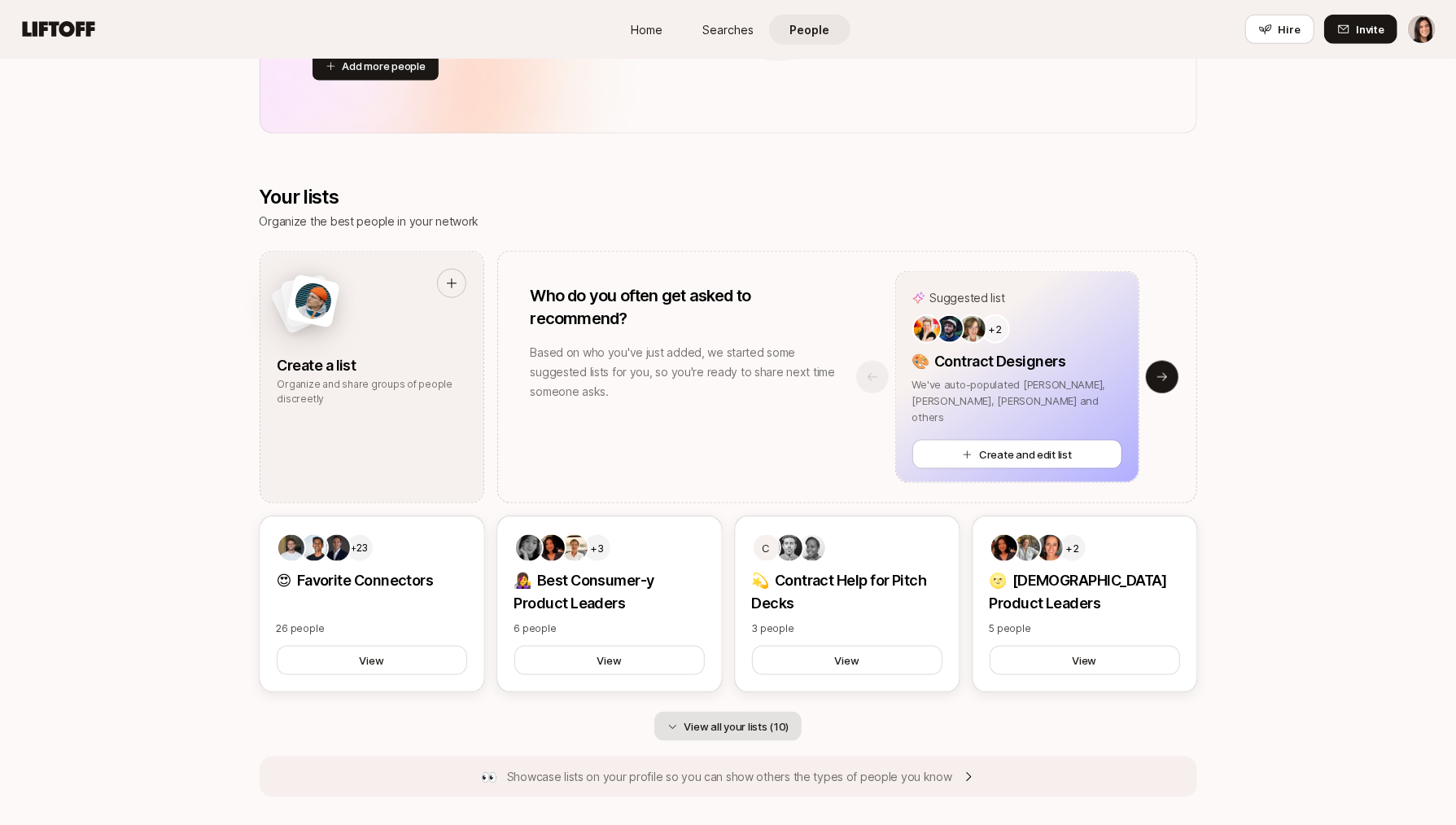
click at [730, 726] on button "View all your lists (10)" at bounding box center [728, 726] width 148 height 29
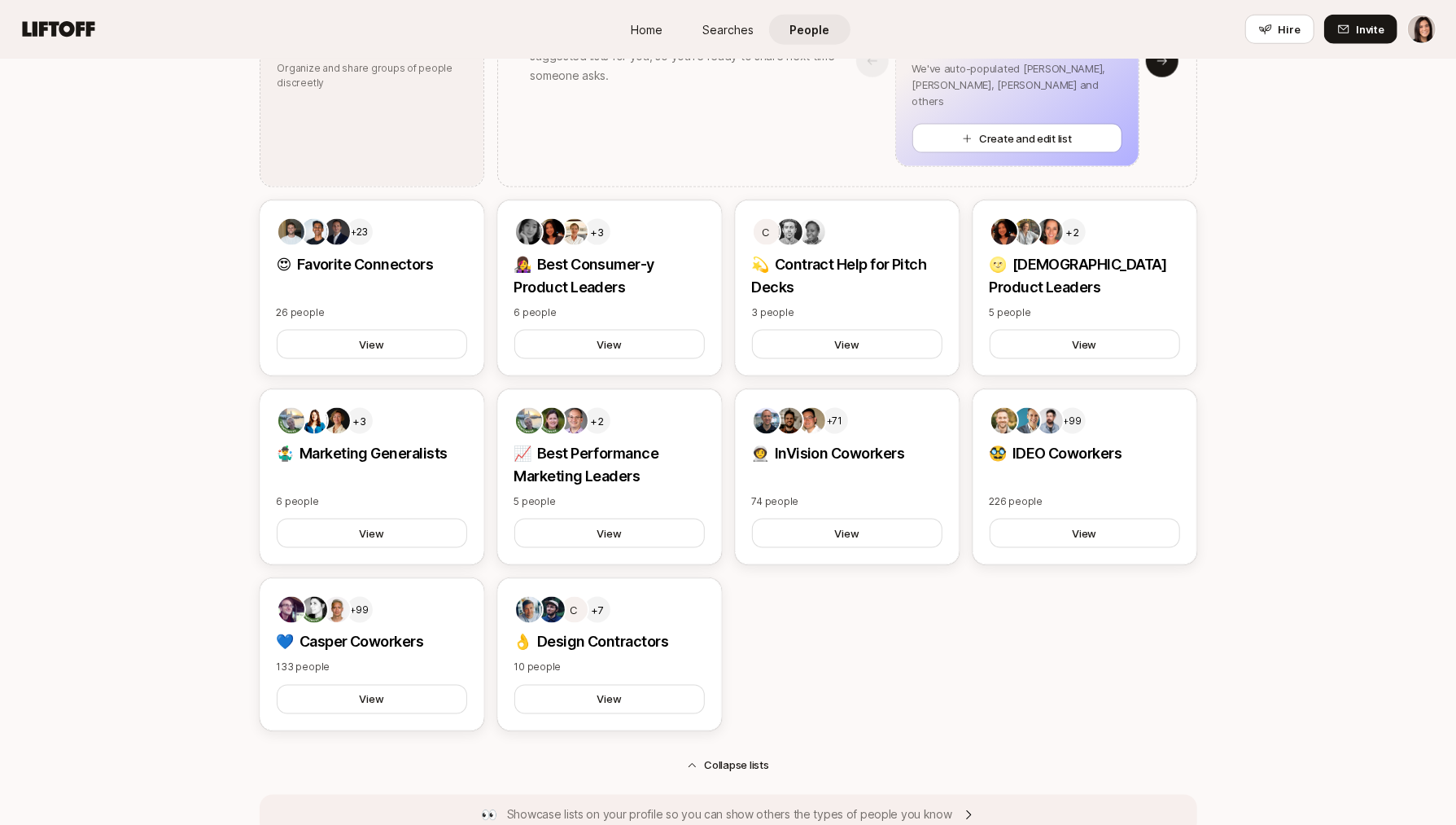
scroll to position [1607, 0]
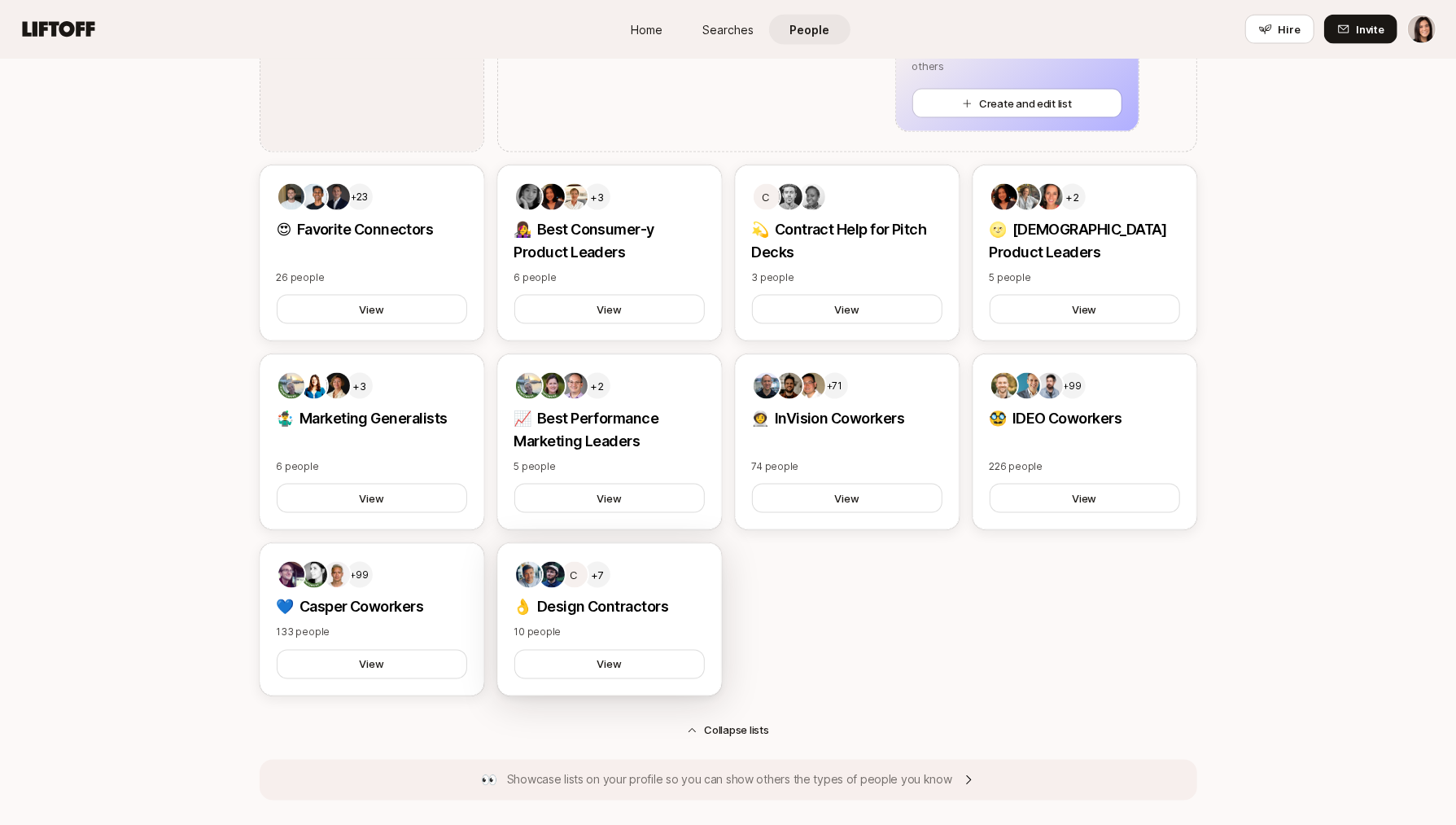
click at [651, 618] on div "C +7 👌 Design Contractors 10 people View" at bounding box center [609, 620] width 225 height 154
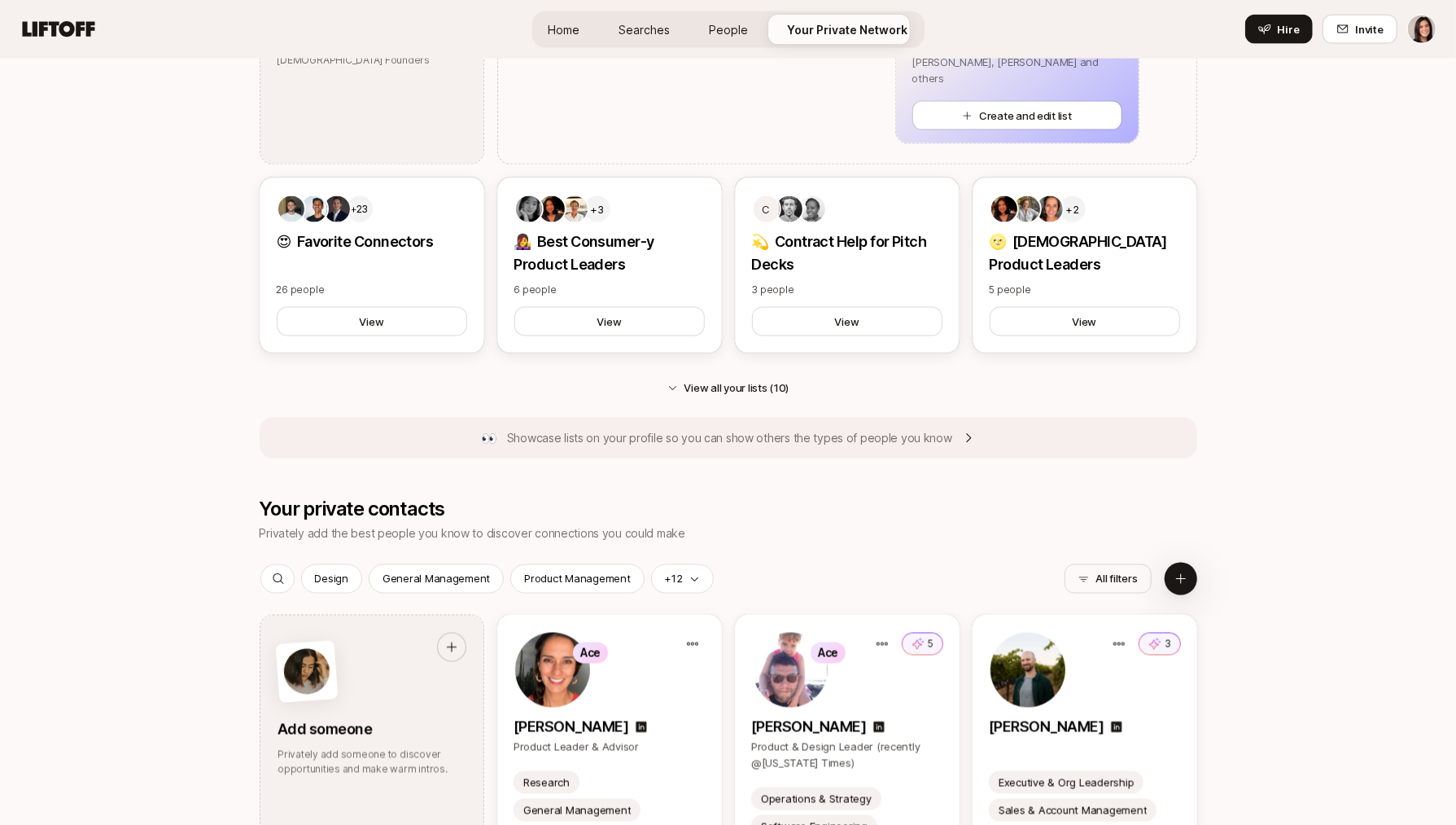
scroll to position [1627, 0]
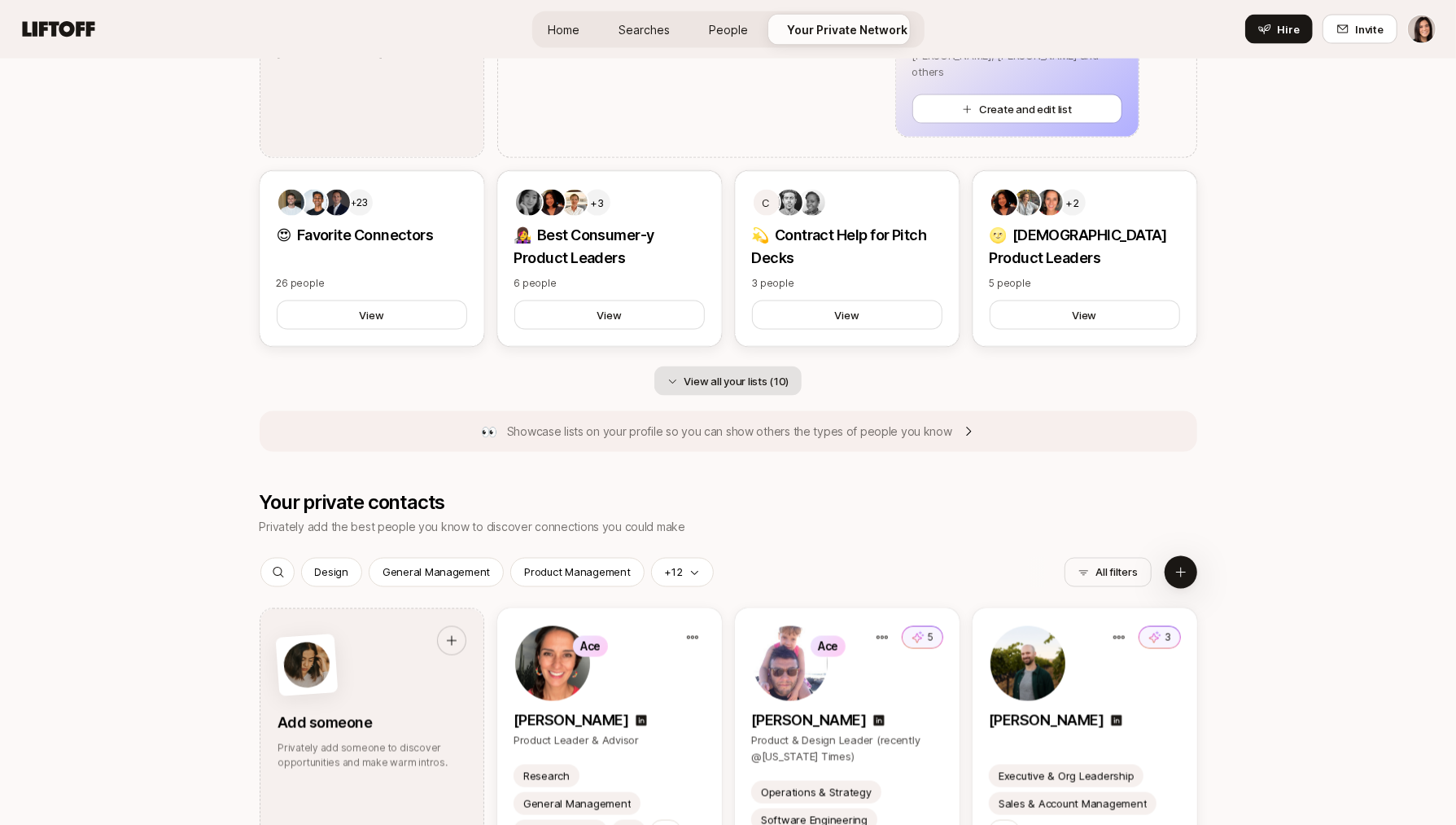
click at [773, 387] on button "View all your lists (10)" at bounding box center [728, 380] width 148 height 29
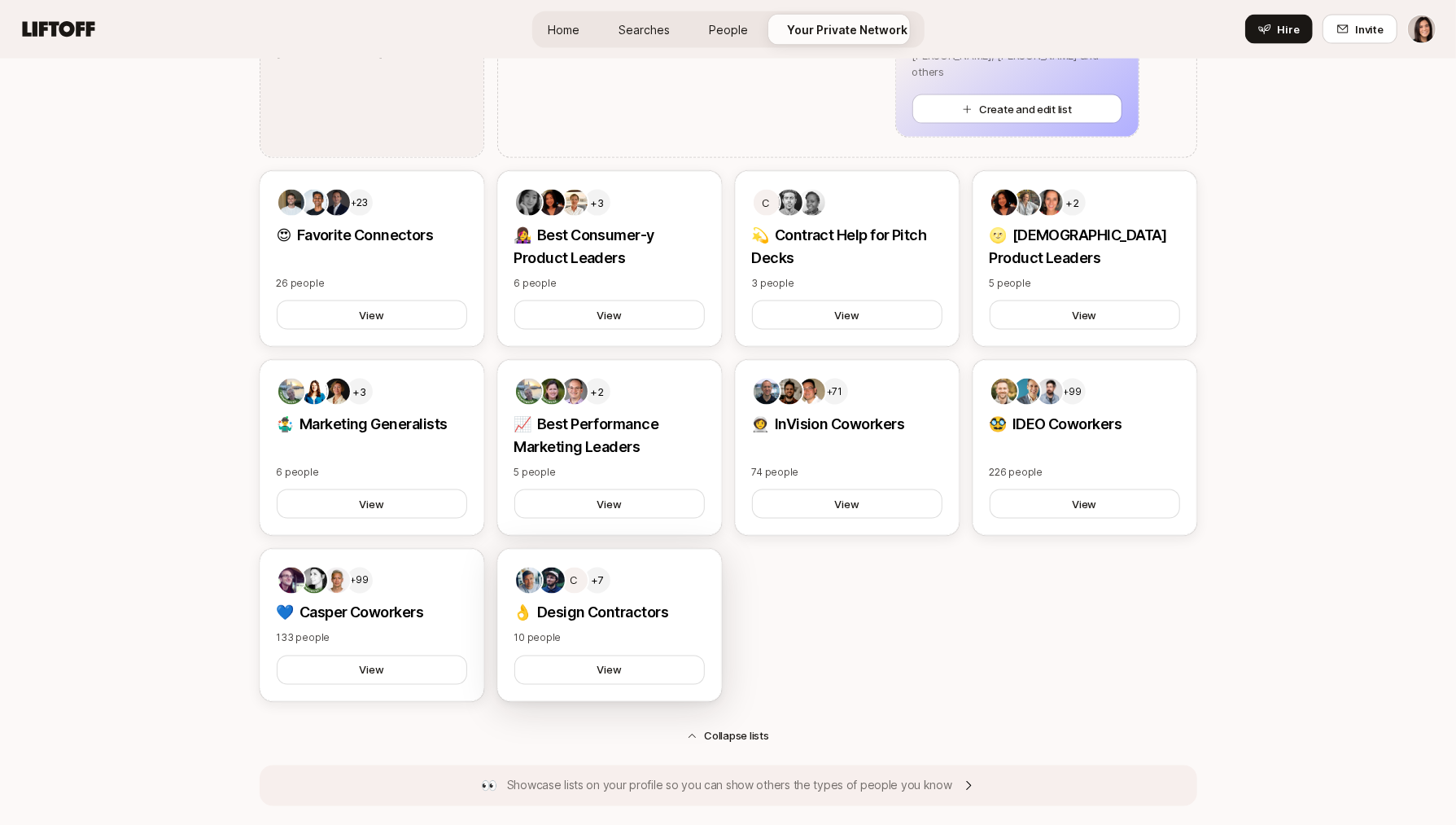
click at [639, 626] on div "C +7 👌 Design Contractors 10 people View" at bounding box center [609, 626] width 225 height 154
